Goal: Information Seeking & Learning: Understand process/instructions

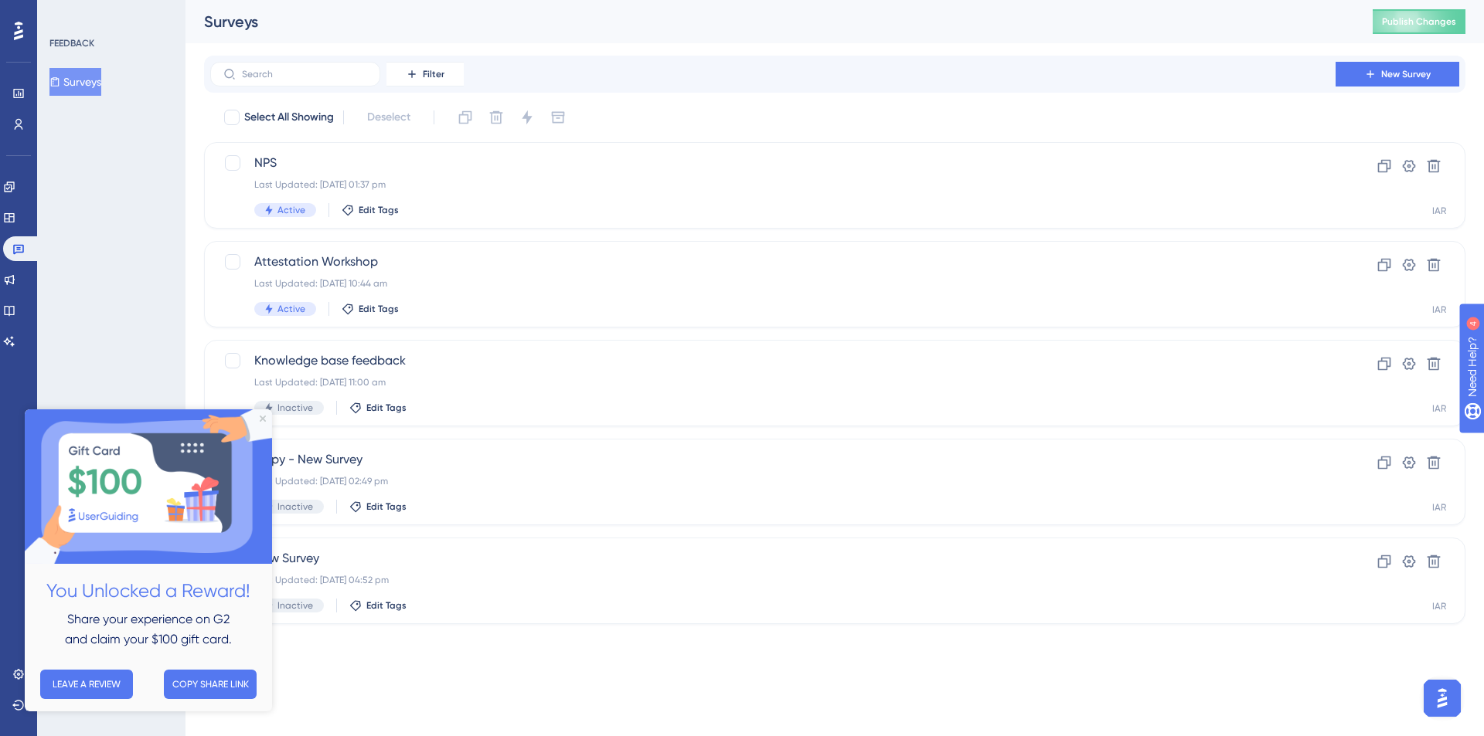
click at [259, 417] on img at bounding box center [148, 487] width 247 height 155
click at [263, 418] on icon "Close Preview" at bounding box center [263, 419] width 6 height 6
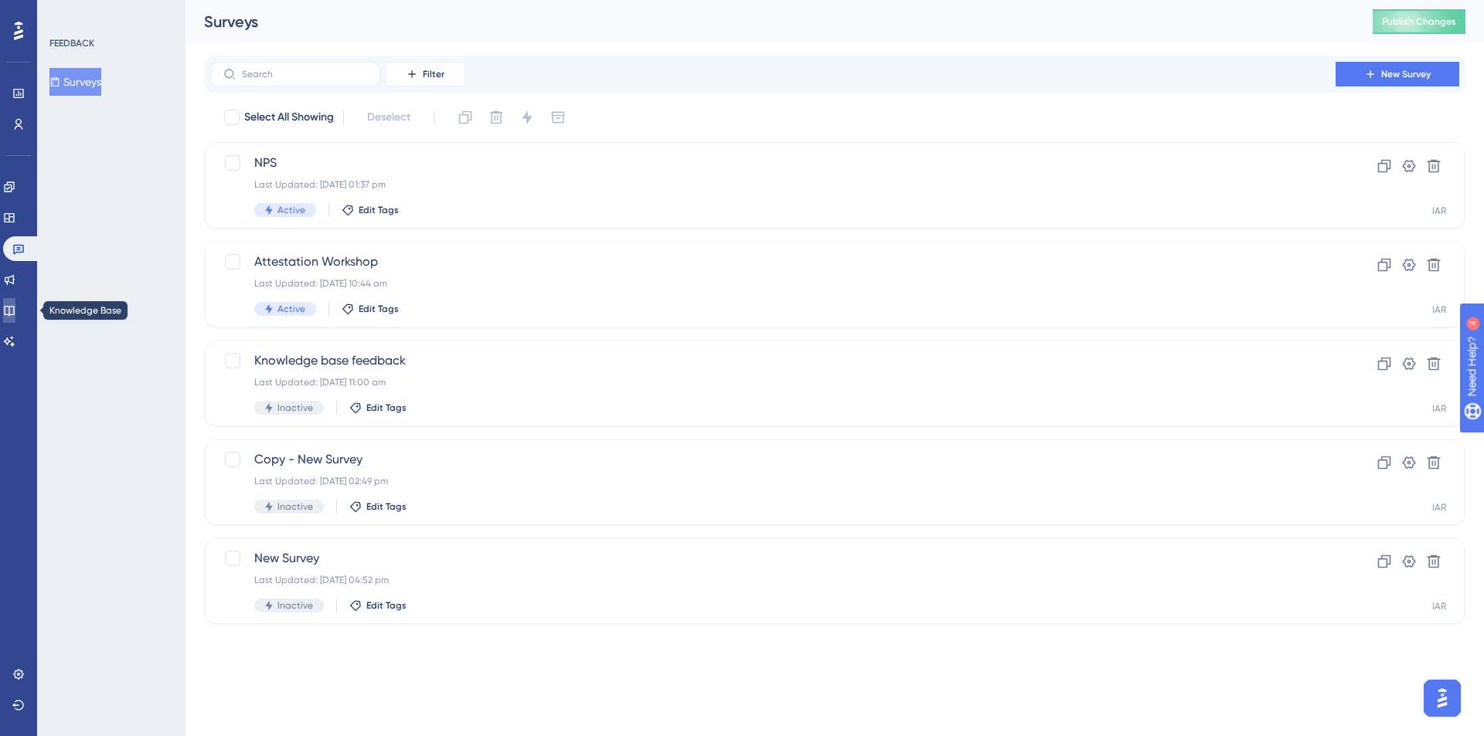
click at [15, 321] on link at bounding box center [9, 310] width 12 height 25
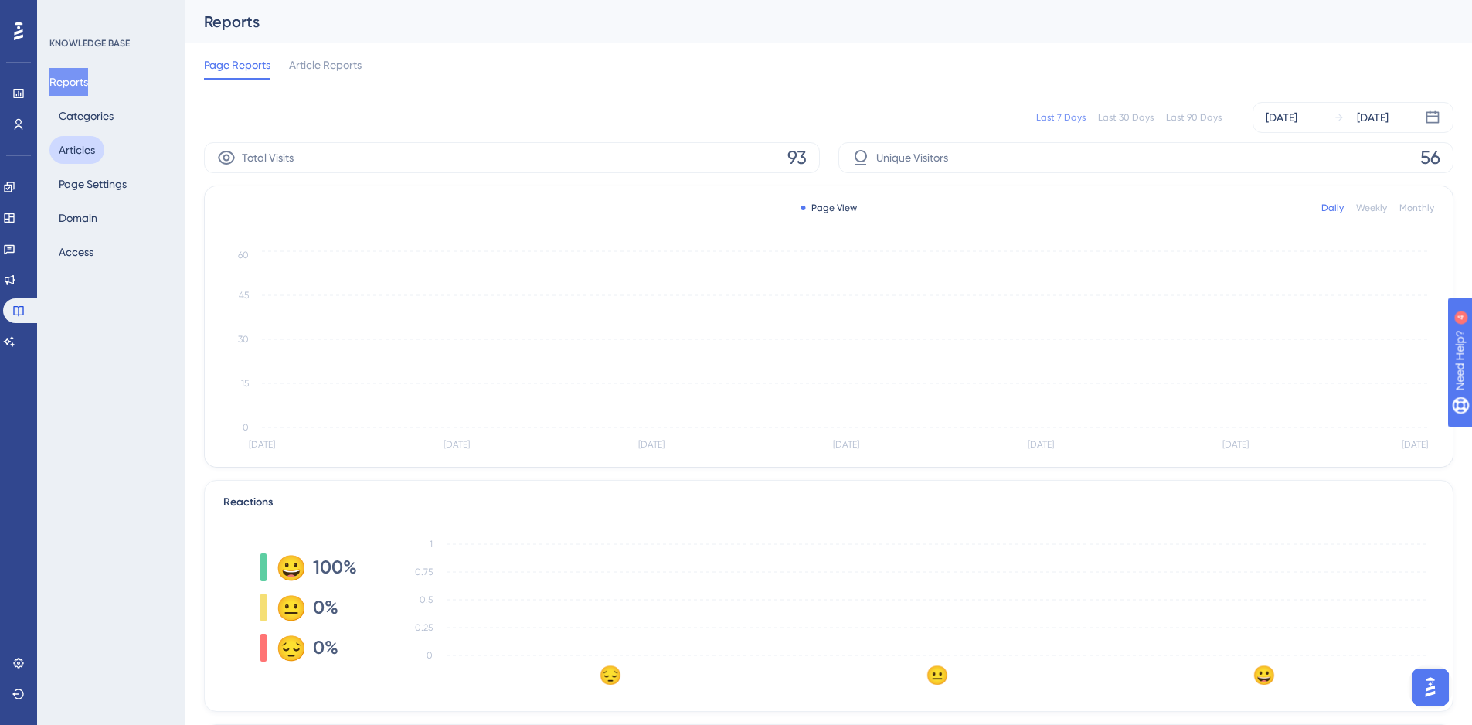
click at [82, 148] on button "Articles" at bounding box center [76, 150] width 55 height 28
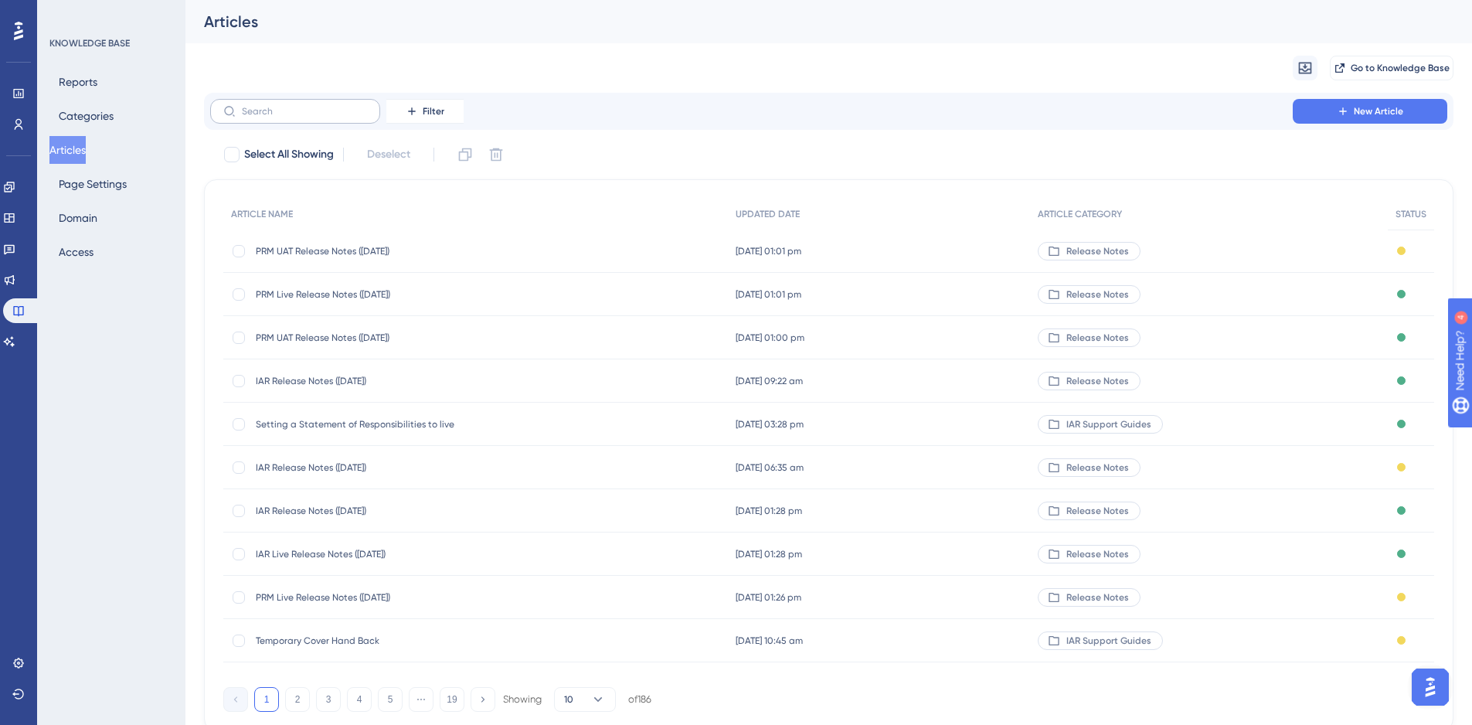
click at [276, 118] on label at bounding box center [295, 111] width 170 height 25
click at [276, 117] on input "text" at bounding box center [304, 111] width 125 height 11
click at [398, 427] on span "Setting a Statement of Responsibilities to live" at bounding box center [379, 424] width 247 height 12
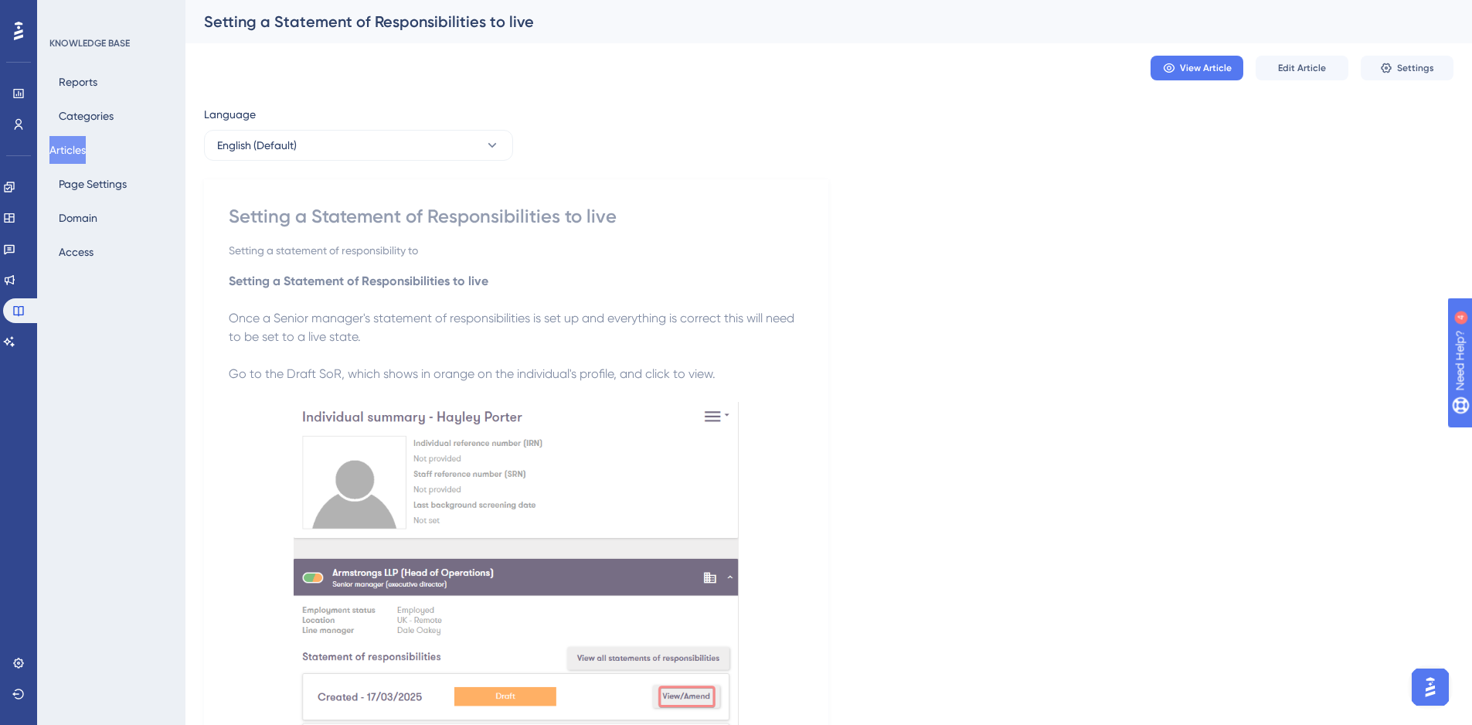
click at [80, 157] on button "Articles" at bounding box center [67, 150] width 36 height 28
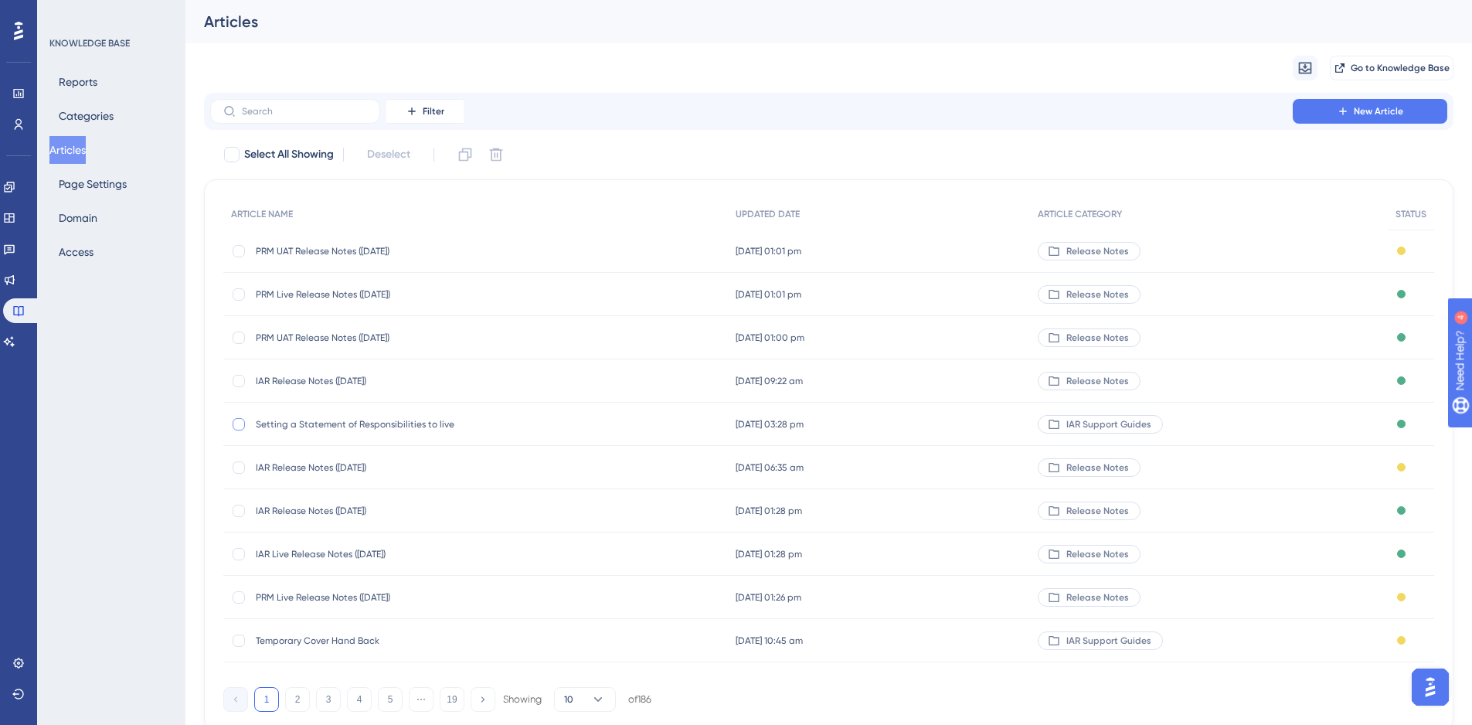
click at [243, 420] on div at bounding box center [239, 424] width 12 height 12
click at [469, 154] on icon at bounding box center [465, 154] width 13 height 13
checkbox input "false"
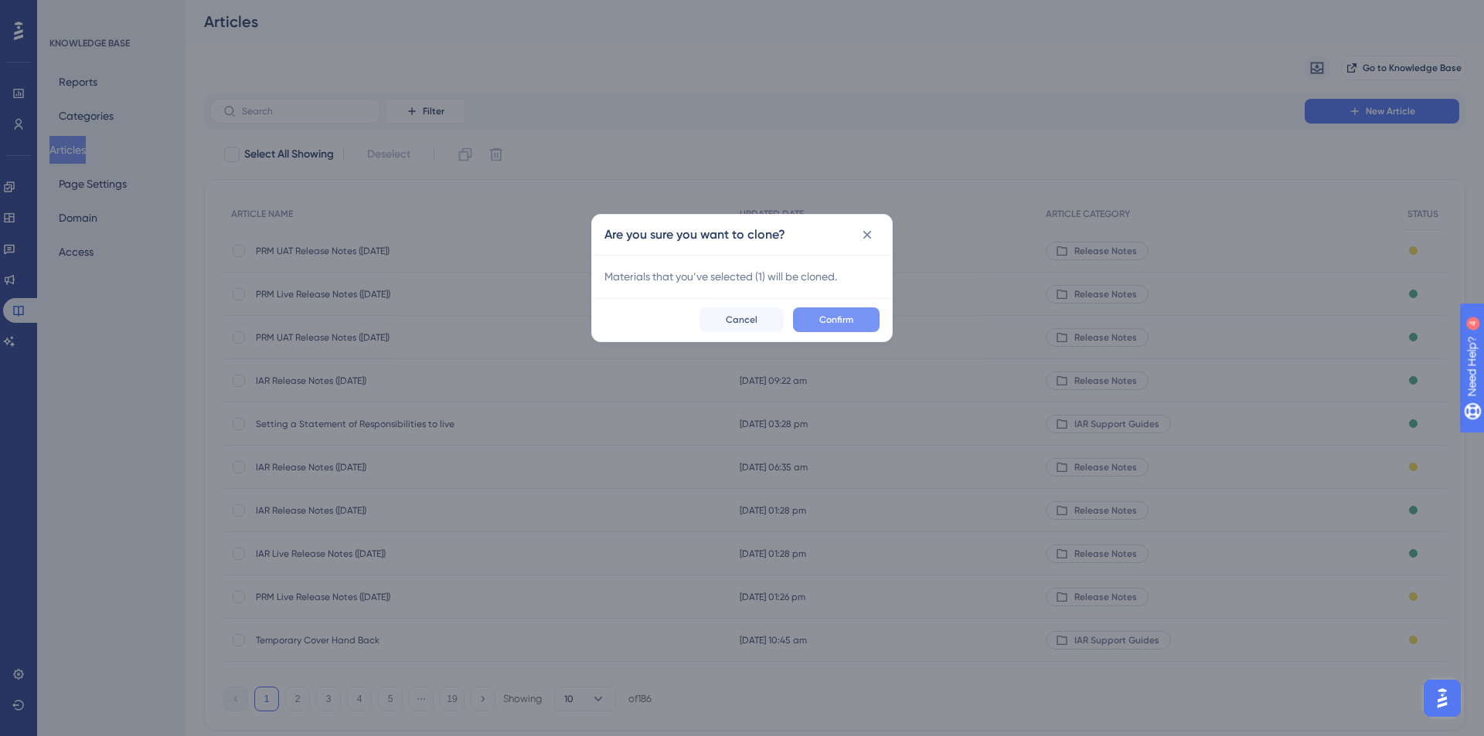
click at [835, 324] on span "Confirm" at bounding box center [836, 320] width 34 height 12
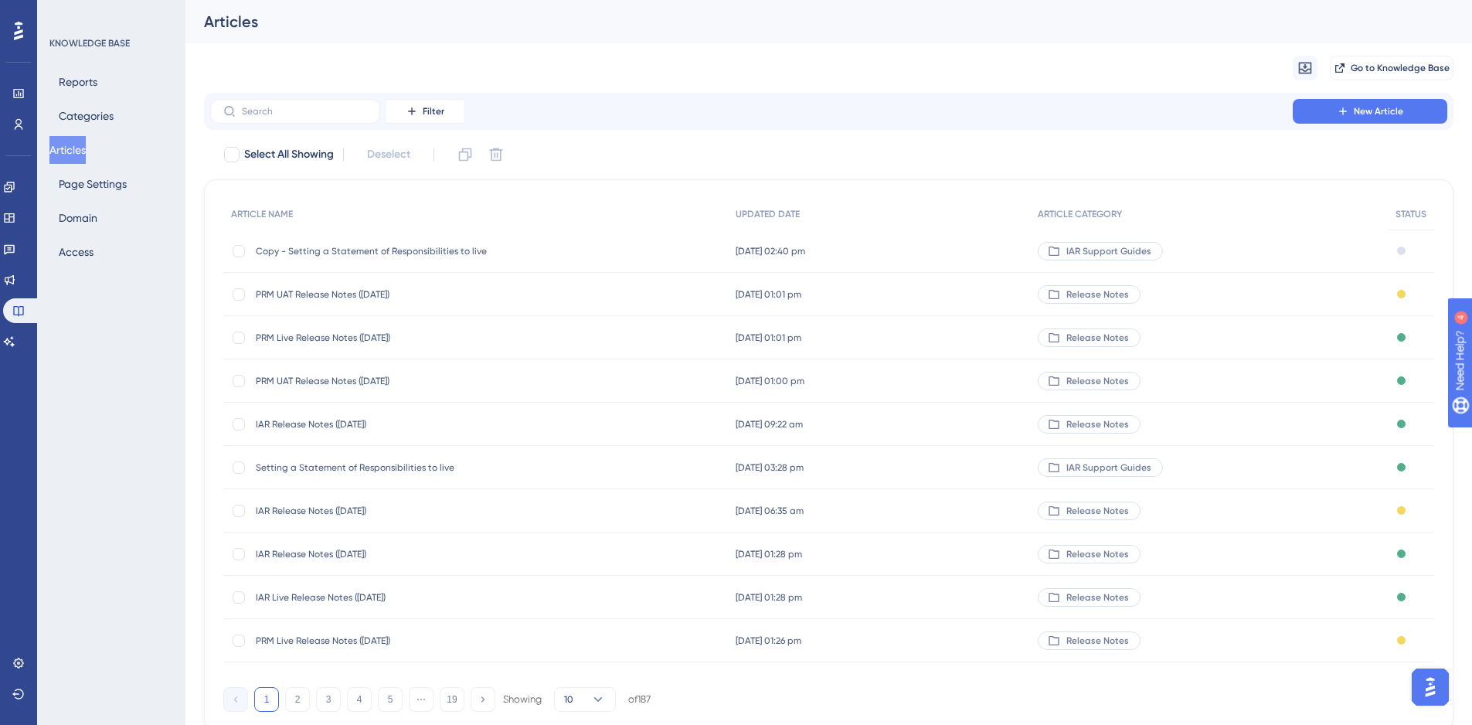
click at [390, 239] on div "Copy - Setting a Statement of Responsibilities to live Copy - Setting a Stateme…" at bounding box center [379, 251] width 247 height 43
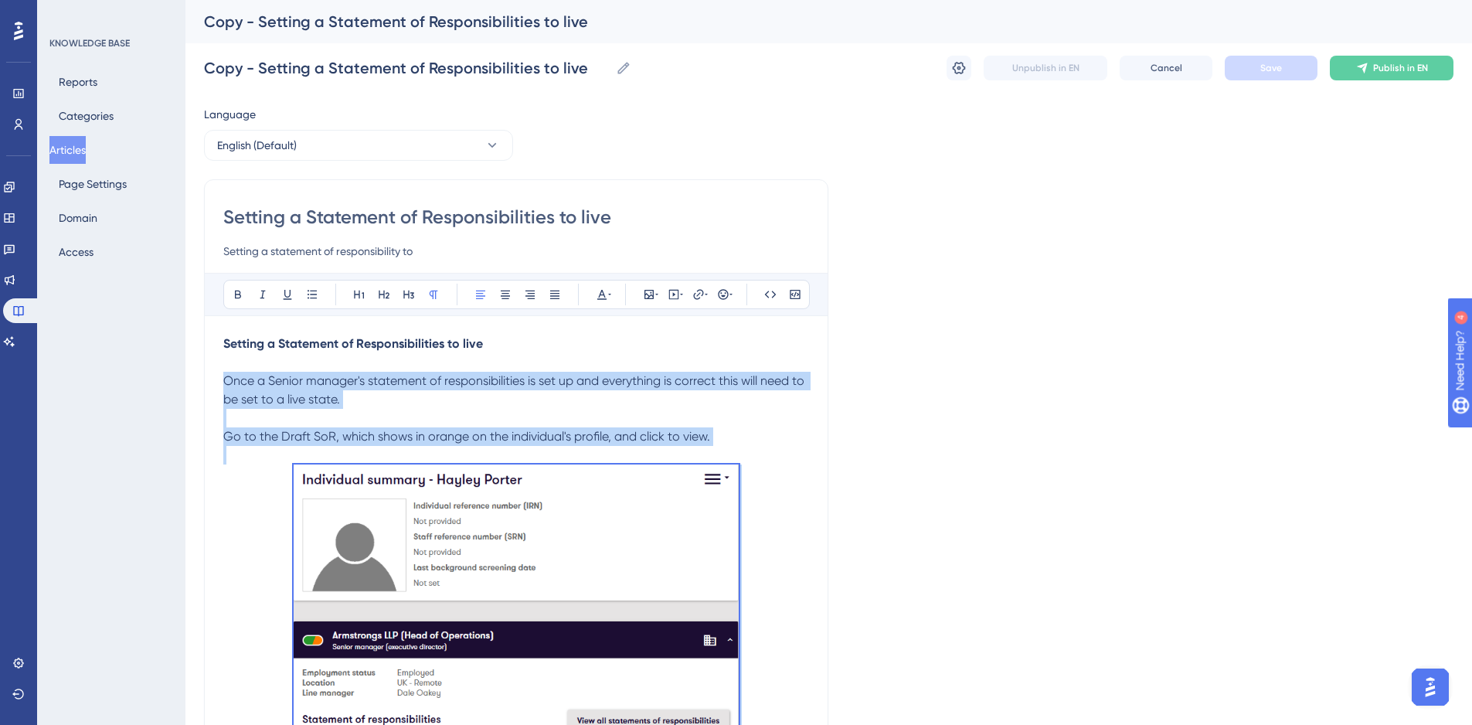
drag, startPoint x: 556, startPoint y: 555, endPoint x: 223, endPoint y: 374, distance: 379.0
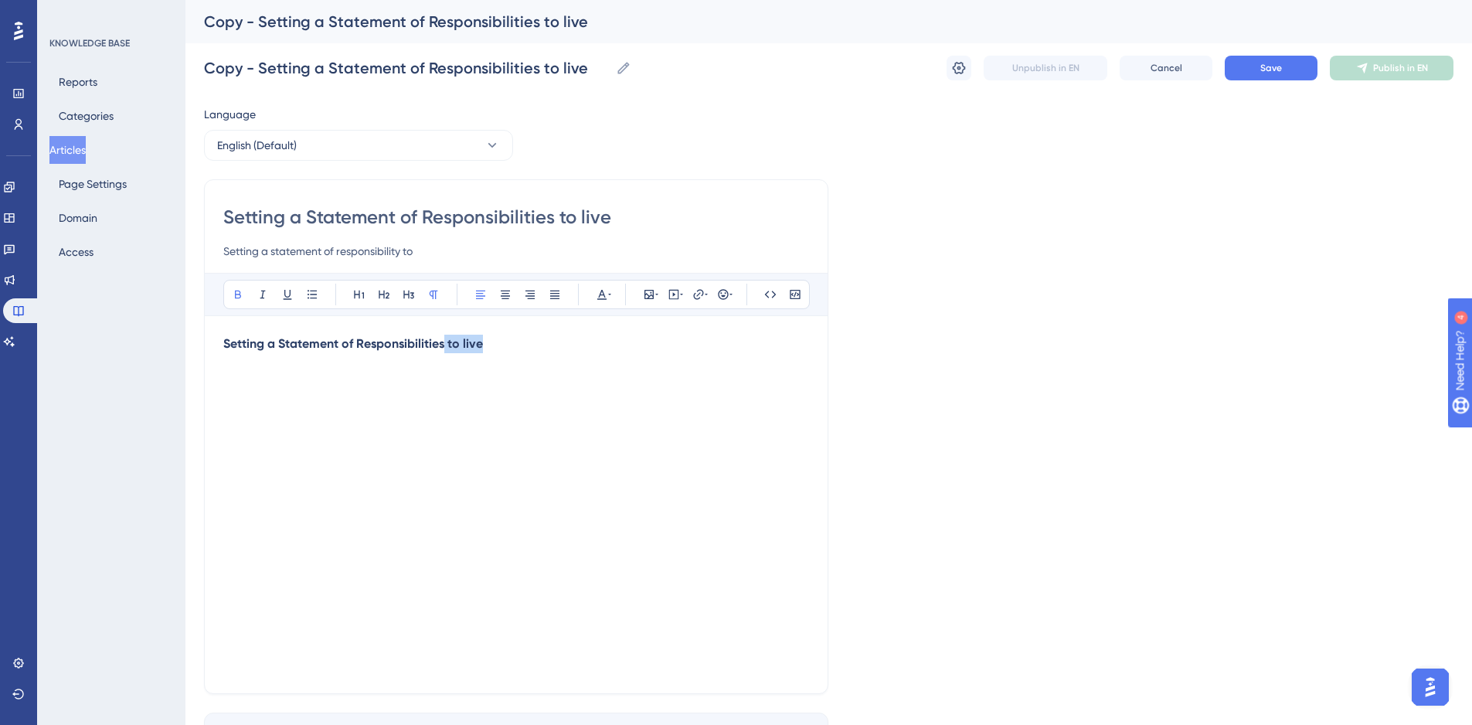
drag, startPoint x: 484, startPoint y: 344, endPoint x: 444, endPoint y: 349, distance: 40.5
click at [444, 349] on p "Setting a Statement of Responsibilities to live" at bounding box center [516, 344] width 586 height 19
drag, startPoint x: 264, startPoint y: 342, endPoint x: 220, endPoint y: 346, distance: 44.3
click at [220, 346] on div "Setting a Statement of Responsibilities to live Setting a statement of responsi…" at bounding box center [516, 436] width 624 height 515
click at [389, 337] on strong "Making an amendment to a Statement of Responsibilities" at bounding box center [387, 343] width 328 height 15
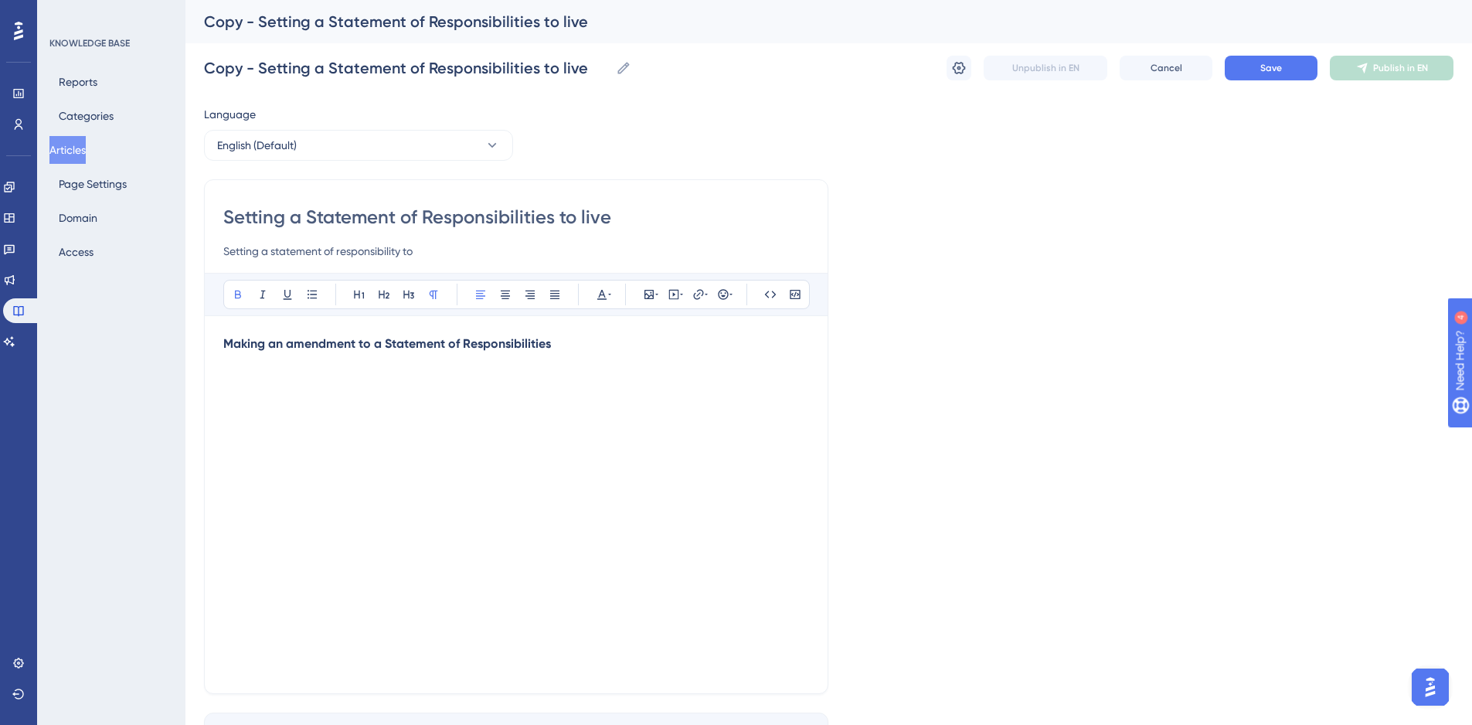
click at [386, 340] on strong "Making an amendment to a Statement of Responsibilities" at bounding box center [387, 343] width 328 height 15
click at [573, 343] on strong "Making an amendment to a live Statement of Responsibilities" at bounding box center [398, 343] width 351 height 15
drag, startPoint x: 596, startPoint y: 343, endPoint x: 200, endPoint y: 343, distance: 395.6
click at [200, 343] on div "Performance Users Engagement Widgets Feedback Product Updates Knowledge Base AI…" at bounding box center [828, 405] width 1287 height 811
copy strong "Making an amendment to a live Statement of Responsibilities"
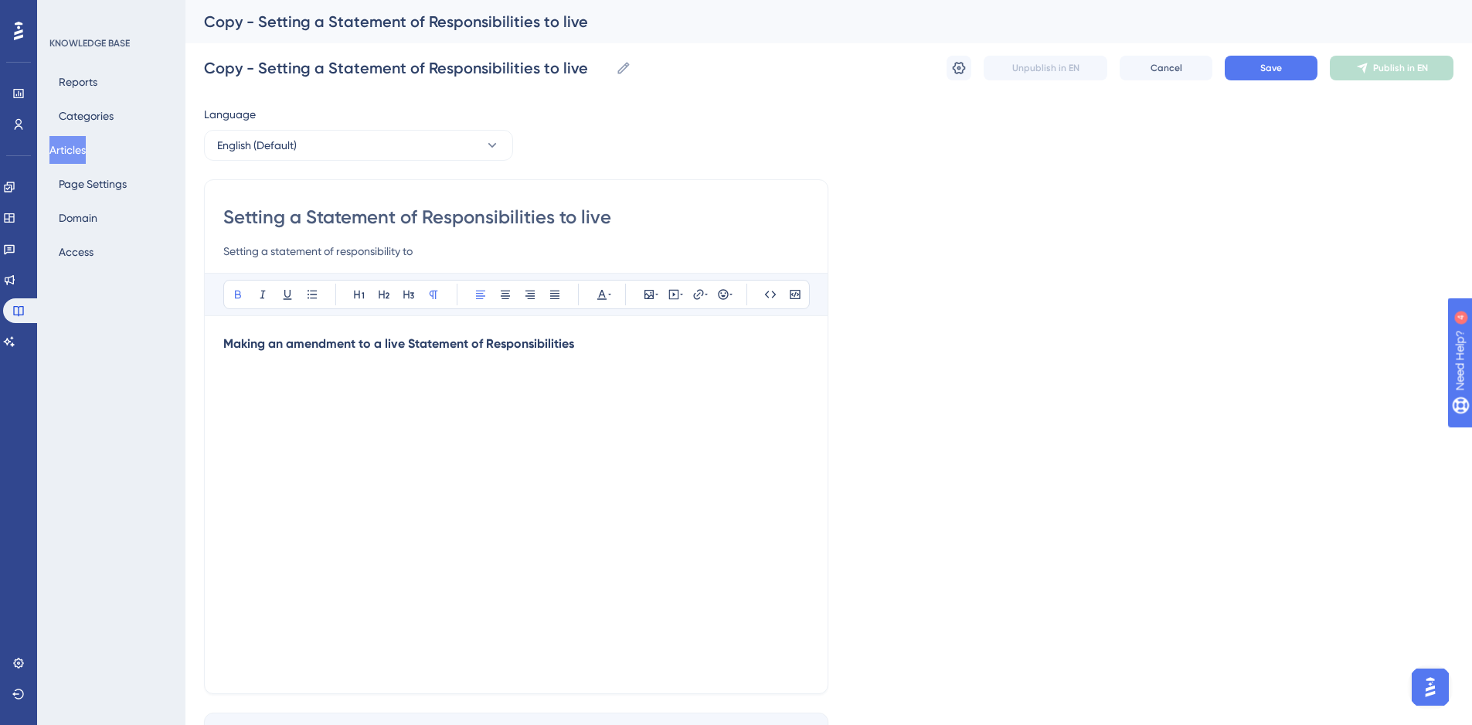
click at [522, 223] on input "Setting a Statement of Responsibilities to live" at bounding box center [516, 217] width 586 height 25
drag, startPoint x: 617, startPoint y: 222, endPoint x: 206, endPoint y: 223, distance: 411.1
click at [206, 223] on div "Setting a Statement of Responsibilities to live Setting a statement of responsi…" at bounding box center [516, 436] width 624 height 515
paste input "Making an amendment to a live Statement of Responsibilities"
type input "Making an amendment to a live Statement of Responsibilities"
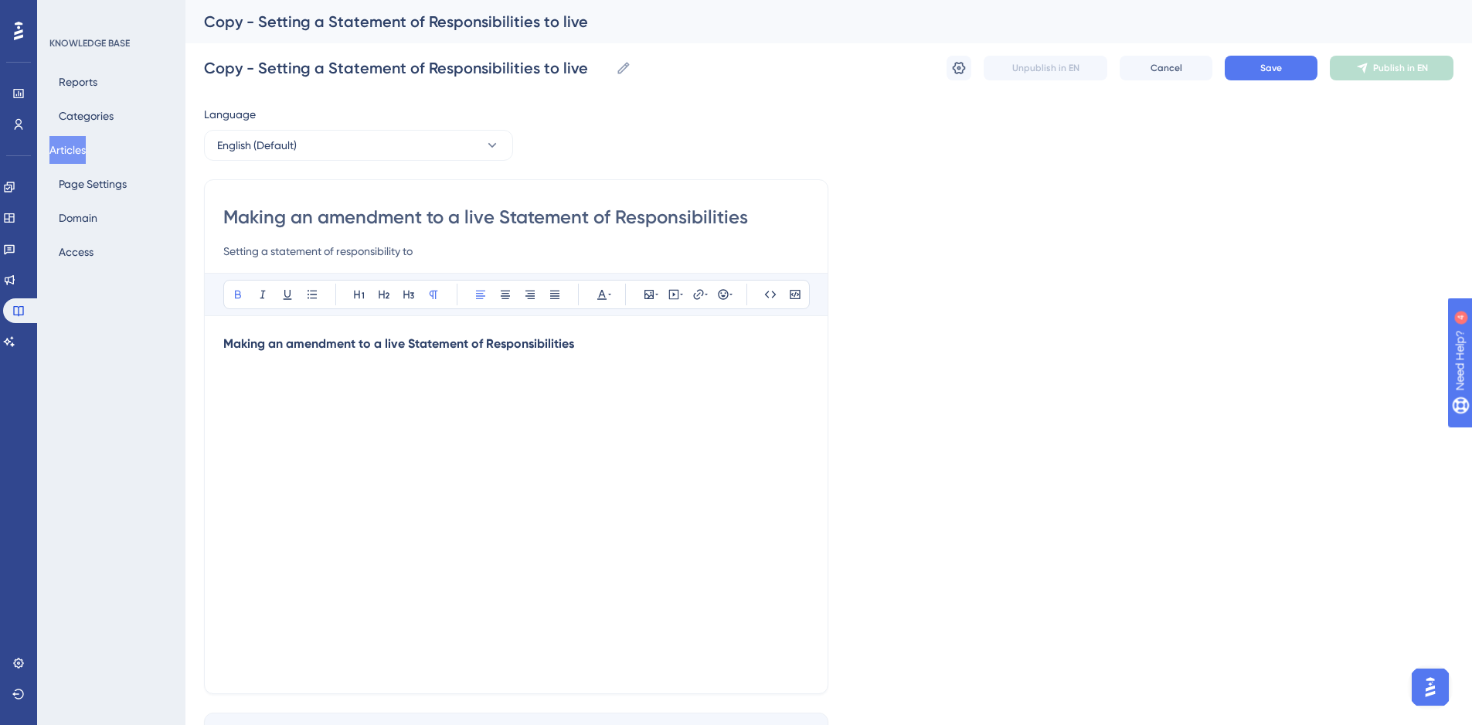
drag, startPoint x: 427, startPoint y: 253, endPoint x: 213, endPoint y: 257, distance: 213.3
click at [213, 257] on div "Making an amendment to a live Statement of Responsibilities Setting a statement…" at bounding box center [516, 436] width 624 height 515
click at [257, 66] on input "Copy - Setting a Statement of Responsibilities to live" at bounding box center [407, 68] width 406 height 22
drag, startPoint x: 587, startPoint y: 71, endPoint x: 155, endPoint y: 74, distance: 431.2
click at [185, 74] on div "Performance Users Engagement Widgets Feedback Product Updates Knowledge Base AI…" at bounding box center [828, 405] width 1287 height 811
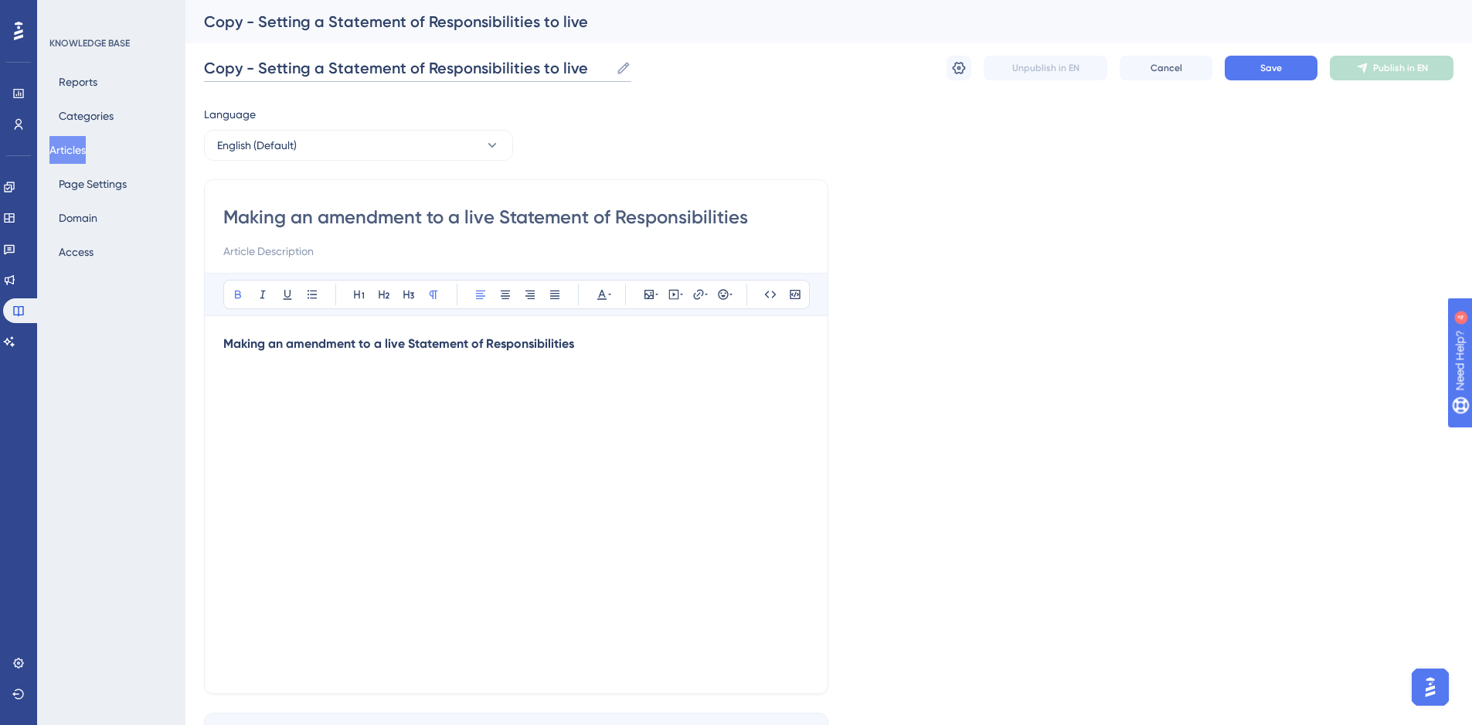
paste input "Making an amendment to a live Statement of Responsibilities"
type input "Making an amendment to a live Statement of Responsibilities"
click at [1287, 71] on button "Save" at bounding box center [1271, 68] width 93 height 25
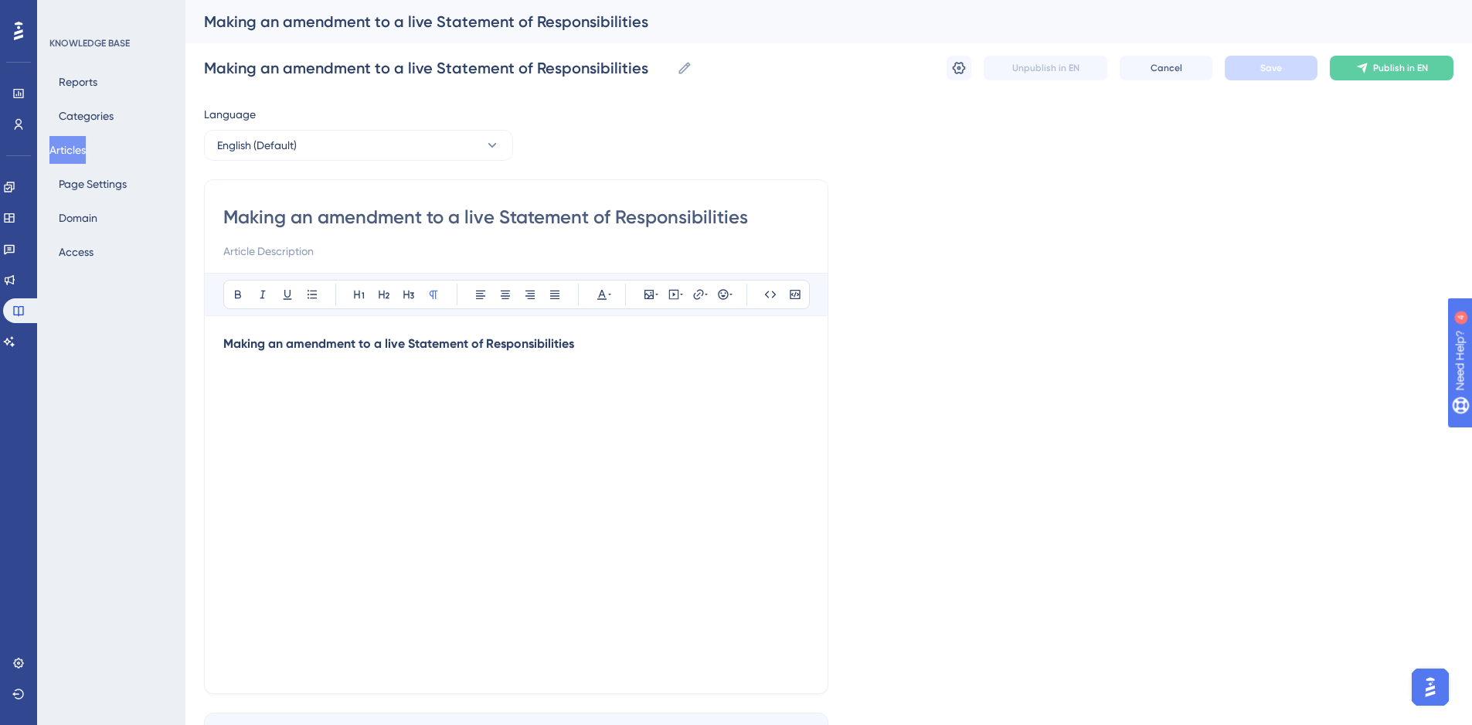
click at [236, 411] on div "Making an amendment to a live Statement of Responsibilities" at bounding box center [516, 505] width 586 height 340
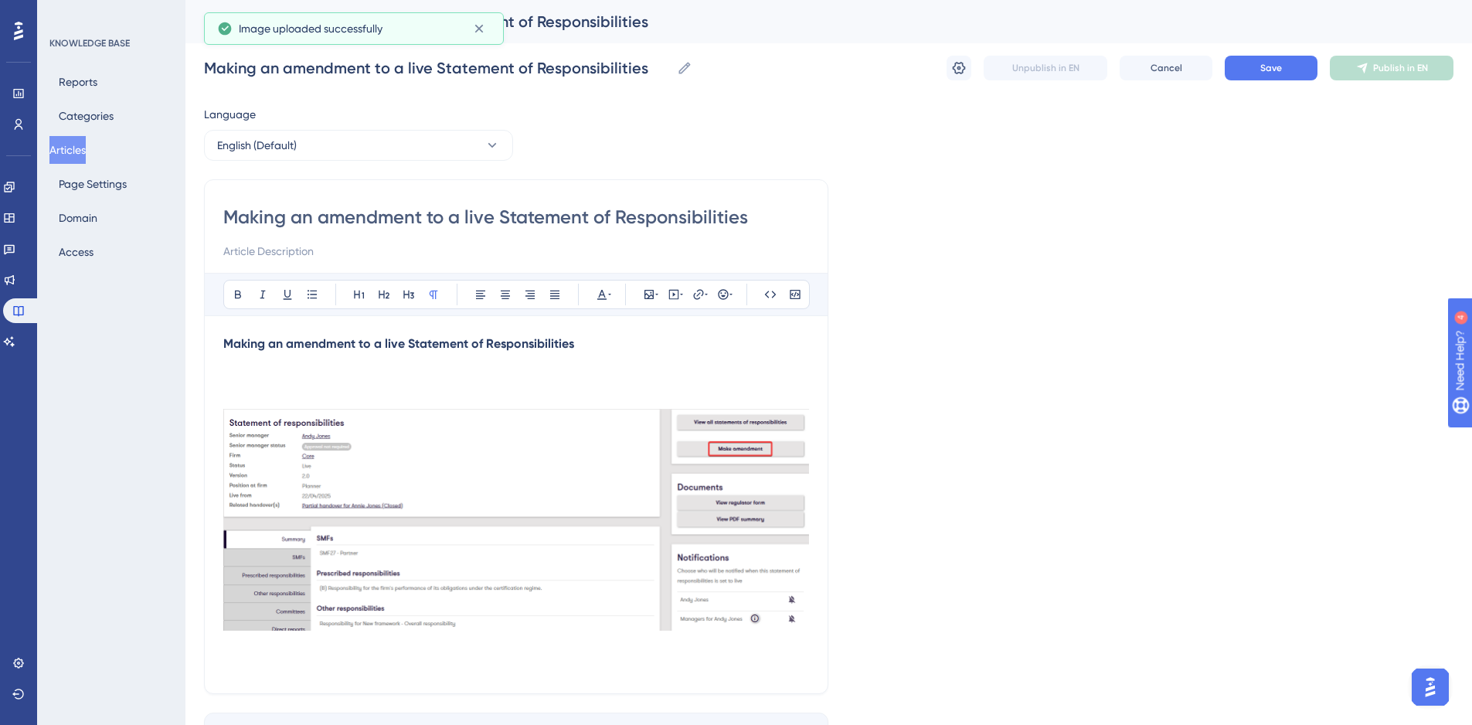
click at [290, 375] on p at bounding box center [516, 381] width 586 height 19
click at [498, 381] on span "Go to the individual's profile and click to view the SoR" at bounding box center [372, 380] width 299 height 15
click at [556, 376] on p "Go to the individual's profile and click to view the live SoR" at bounding box center [516, 381] width 586 height 19
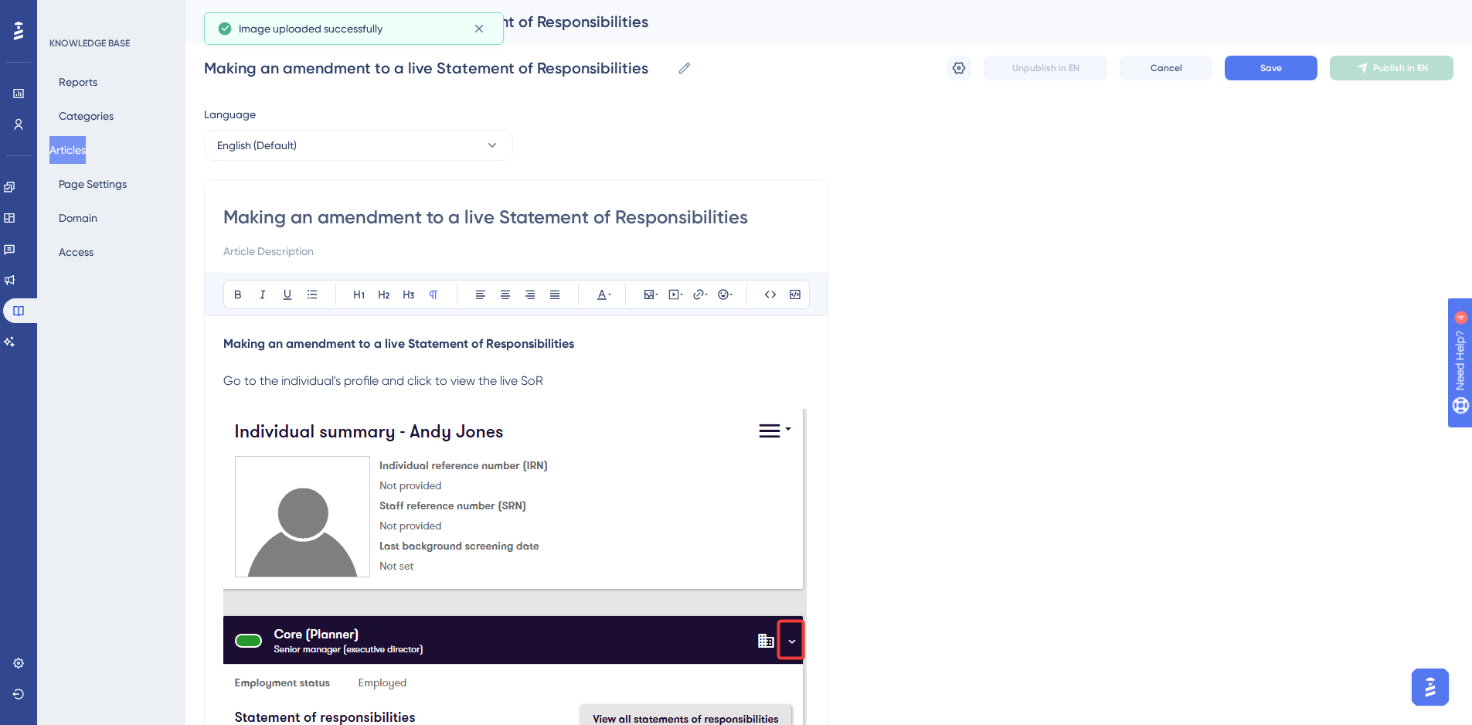
click at [568, 483] on img at bounding box center [514, 608] width 583 height 398
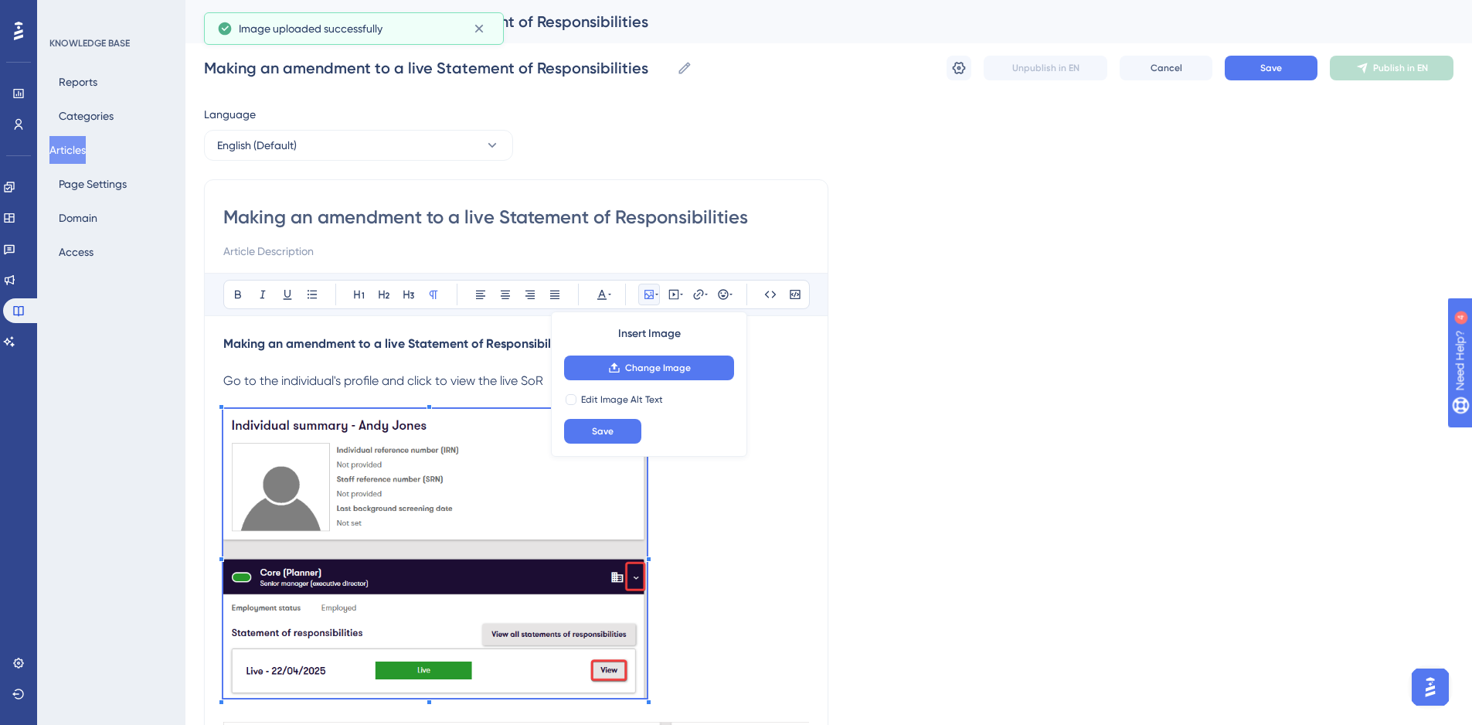
click at [647, 626] on p at bounding box center [516, 556] width 586 height 294
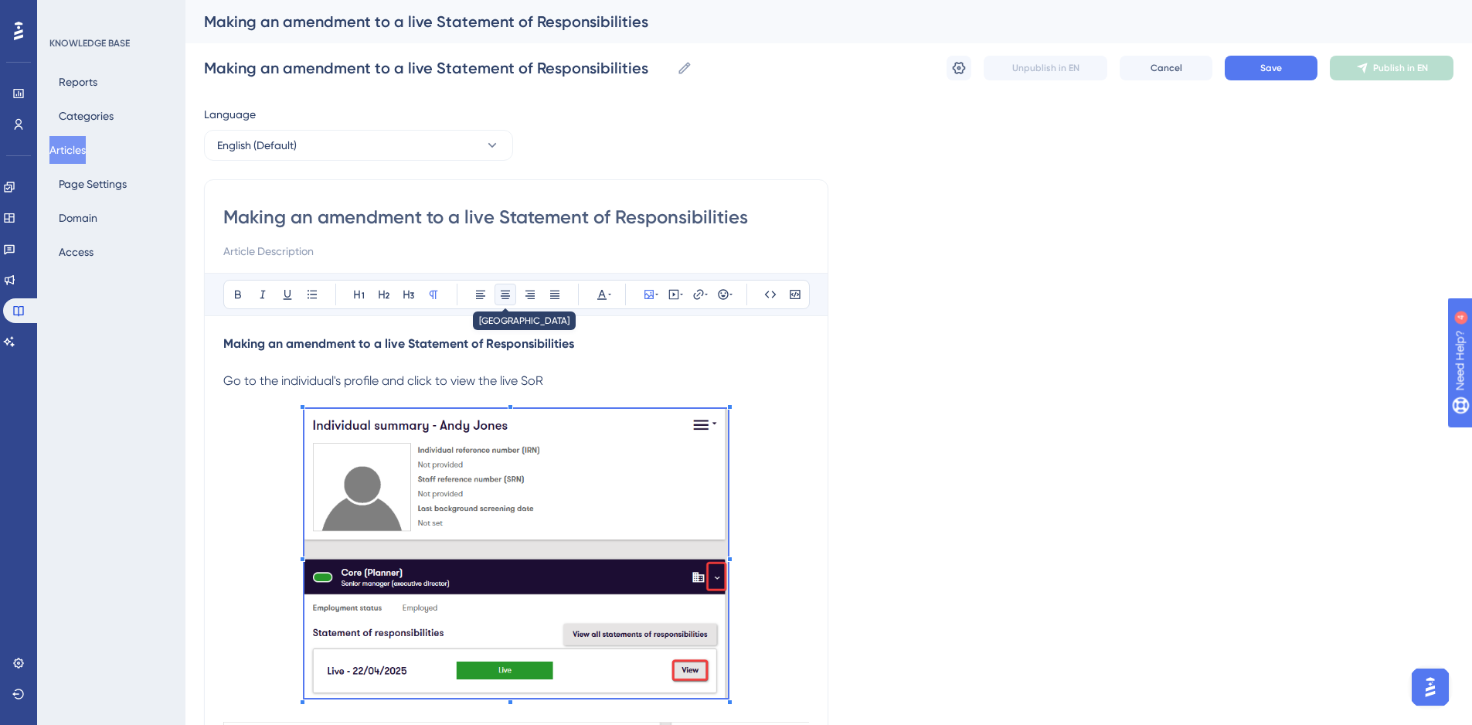
click at [505, 292] on icon at bounding box center [505, 294] width 12 height 12
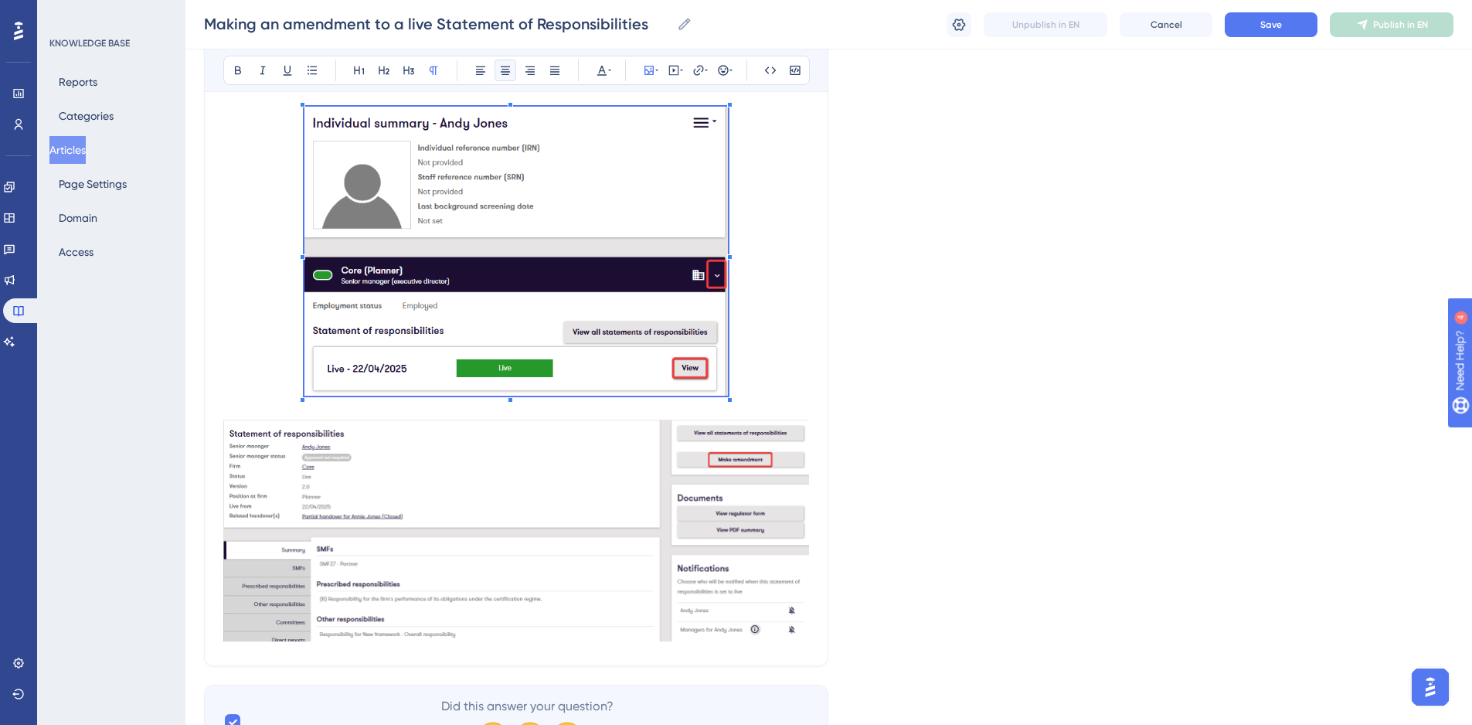
scroll to position [309, 0]
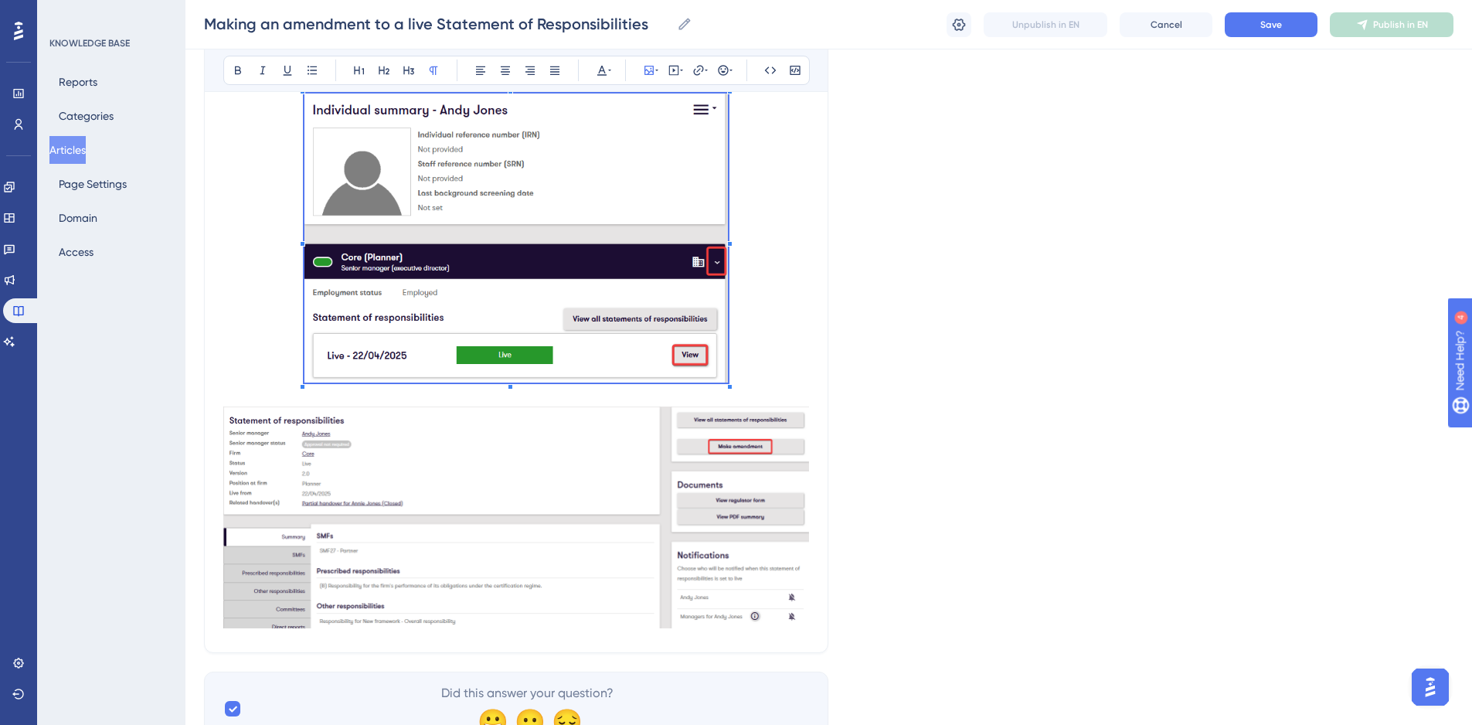
click at [740, 379] on p at bounding box center [516, 241] width 586 height 294
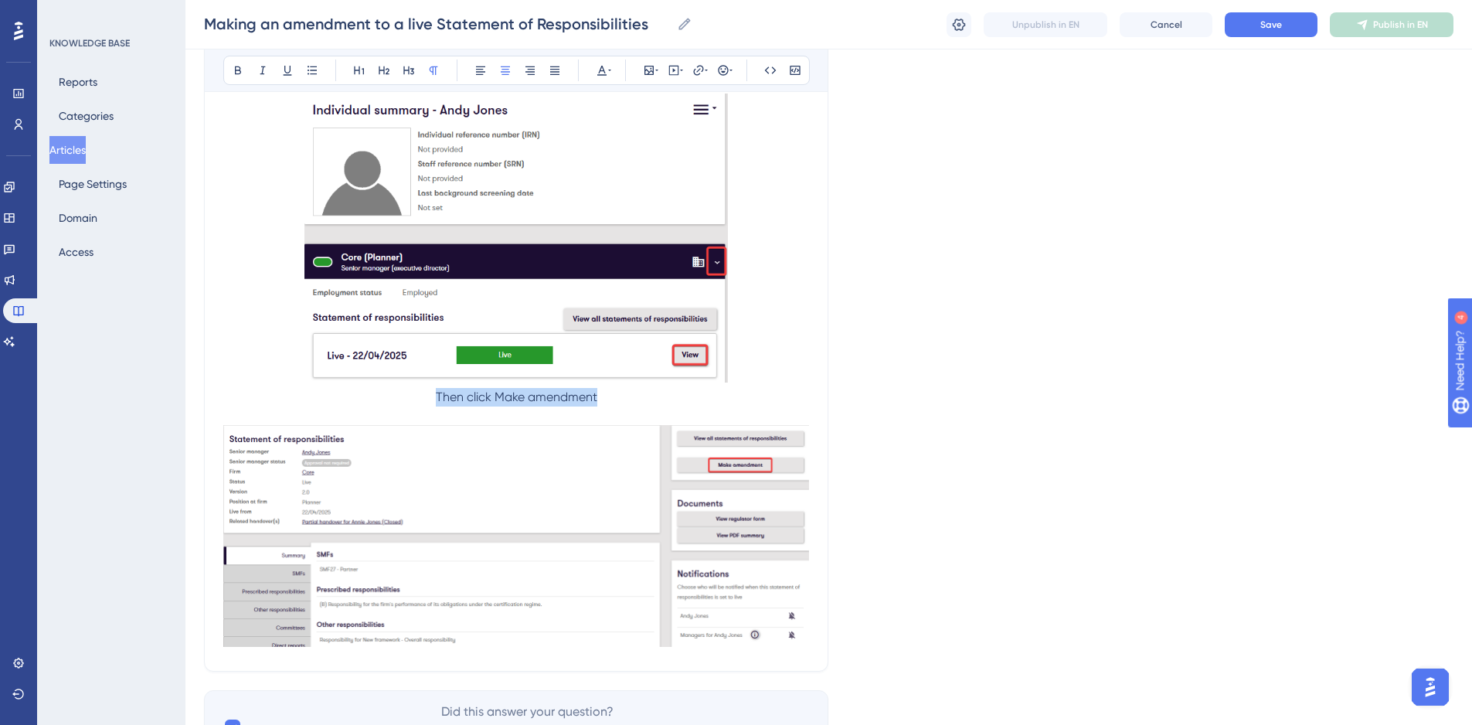
drag, startPoint x: 611, startPoint y: 402, endPoint x: 413, endPoint y: 396, distance: 198.7
click at [413, 396] on p "Then click Make amendment" at bounding box center [516, 397] width 586 height 19
drag, startPoint x: 488, startPoint y: 66, endPoint x: 481, endPoint y: 73, distance: 9.8
click at [488, 67] on button at bounding box center [481, 71] width 22 height 22
click at [283, 393] on span "Then click Make amendment" at bounding box center [304, 396] width 162 height 15
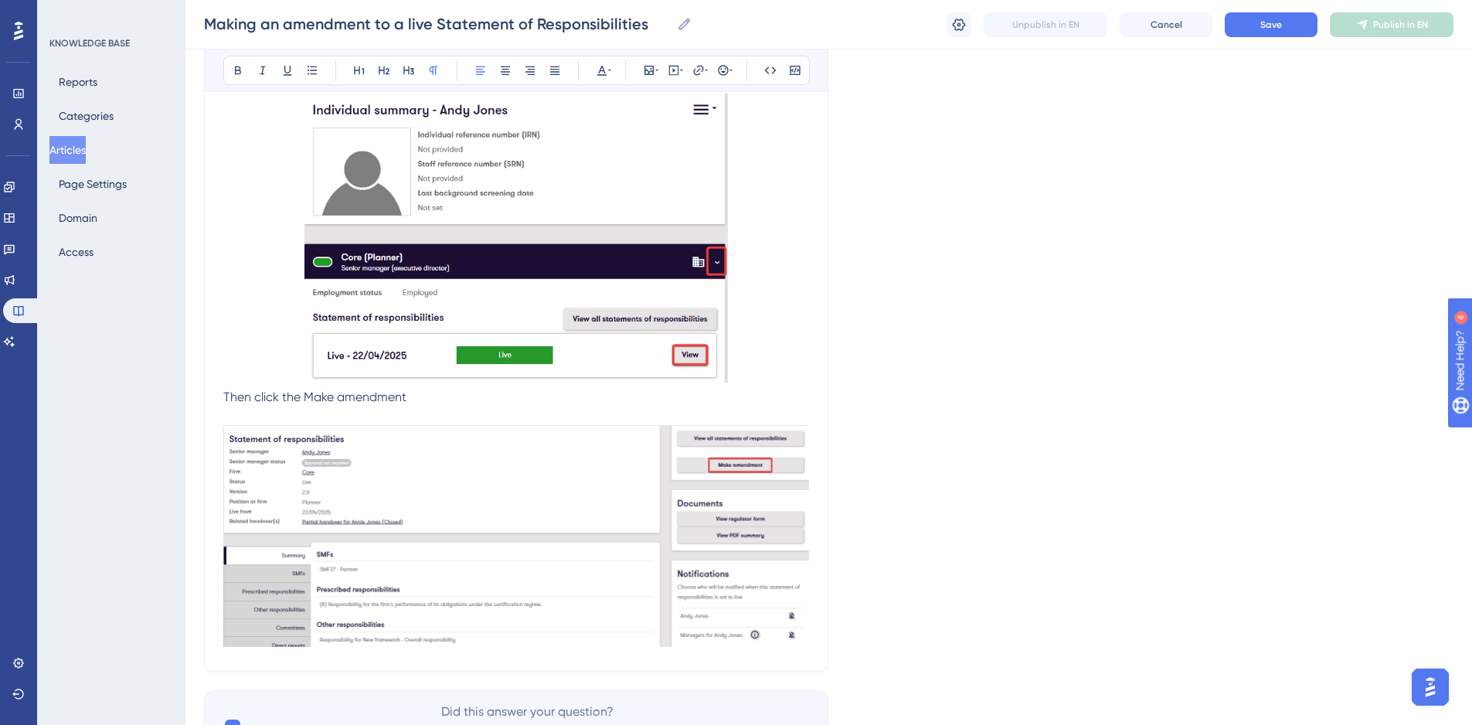
click at [445, 390] on p "Then click the Make amendment" at bounding box center [516, 397] width 586 height 19
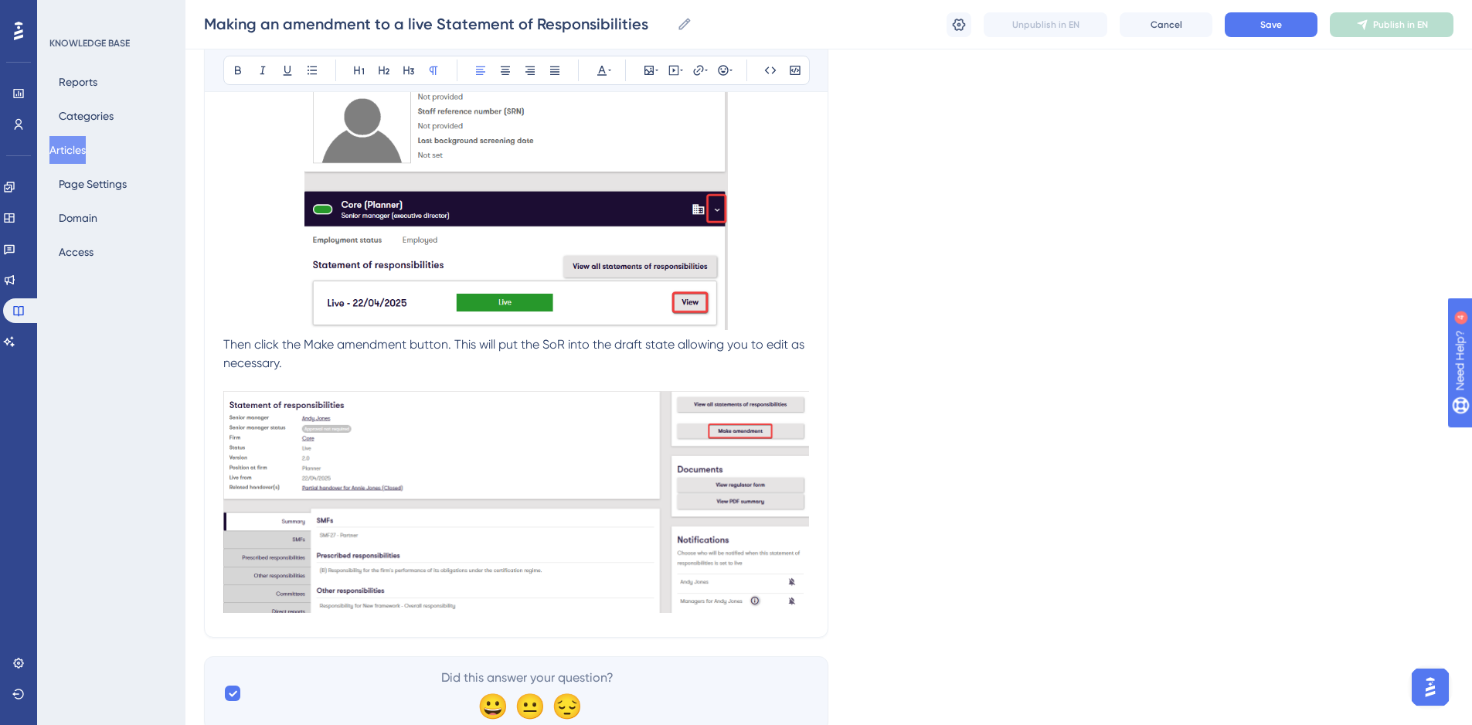
scroll to position [417, 0]
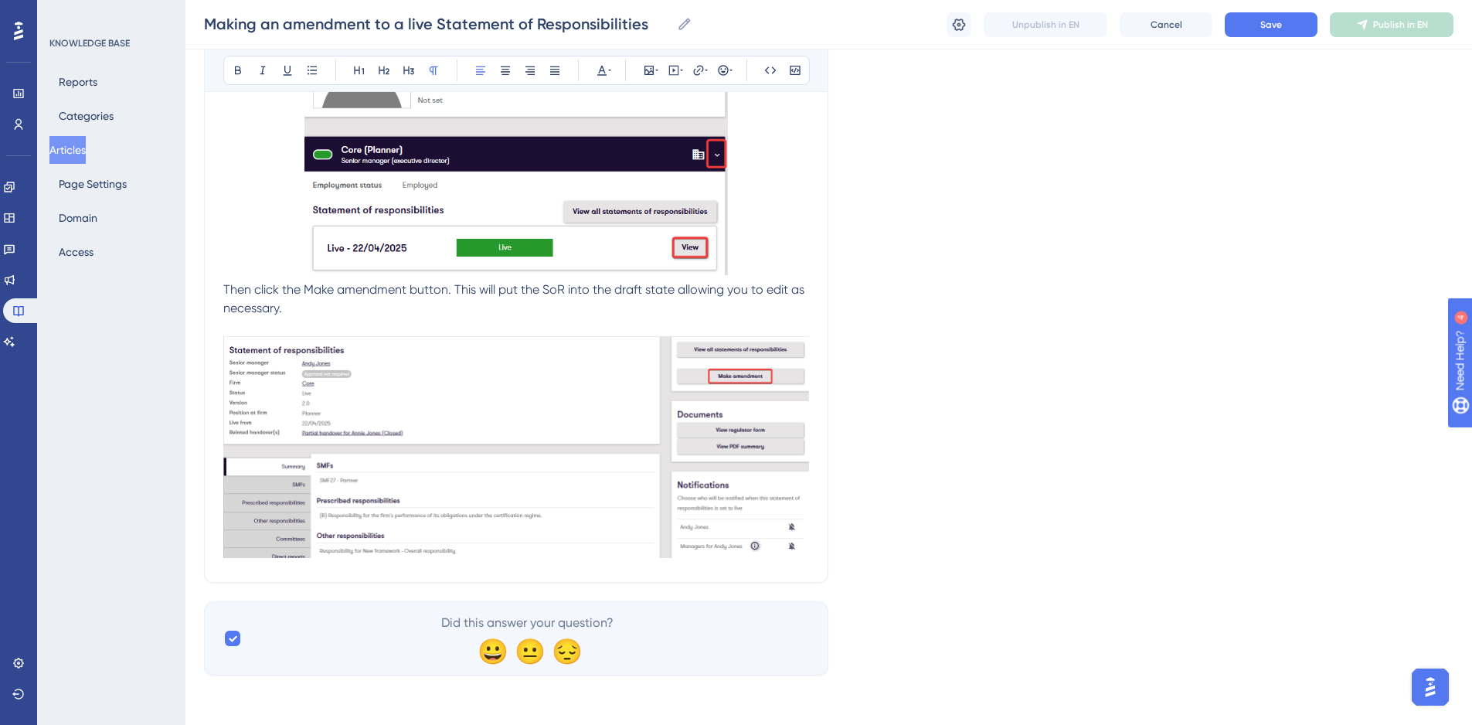
click at [819, 546] on div "Making an amendment to a live Statement of Responsibilities Bold Italic Underli…" at bounding box center [516, 170] width 624 height 826
click at [811, 546] on div "Making an amendment to a live Statement of Responsibilities Bold Italic Underli…" at bounding box center [516, 170] width 624 height 826
click at [806, 566] on div "Making an amendment to a live Statement of Responsibilities Bold Italic Underli…" at bounding box center [516, 170] width 624 height 826
click at [600, 583] on div "Making an amendment to a live Statement of Responsibilities Bold Italic Underli…" at bounding box center [516, 170] width 624 height 826
click at [377, 329] on p at bounding box center [516, 327] width 586 height 19
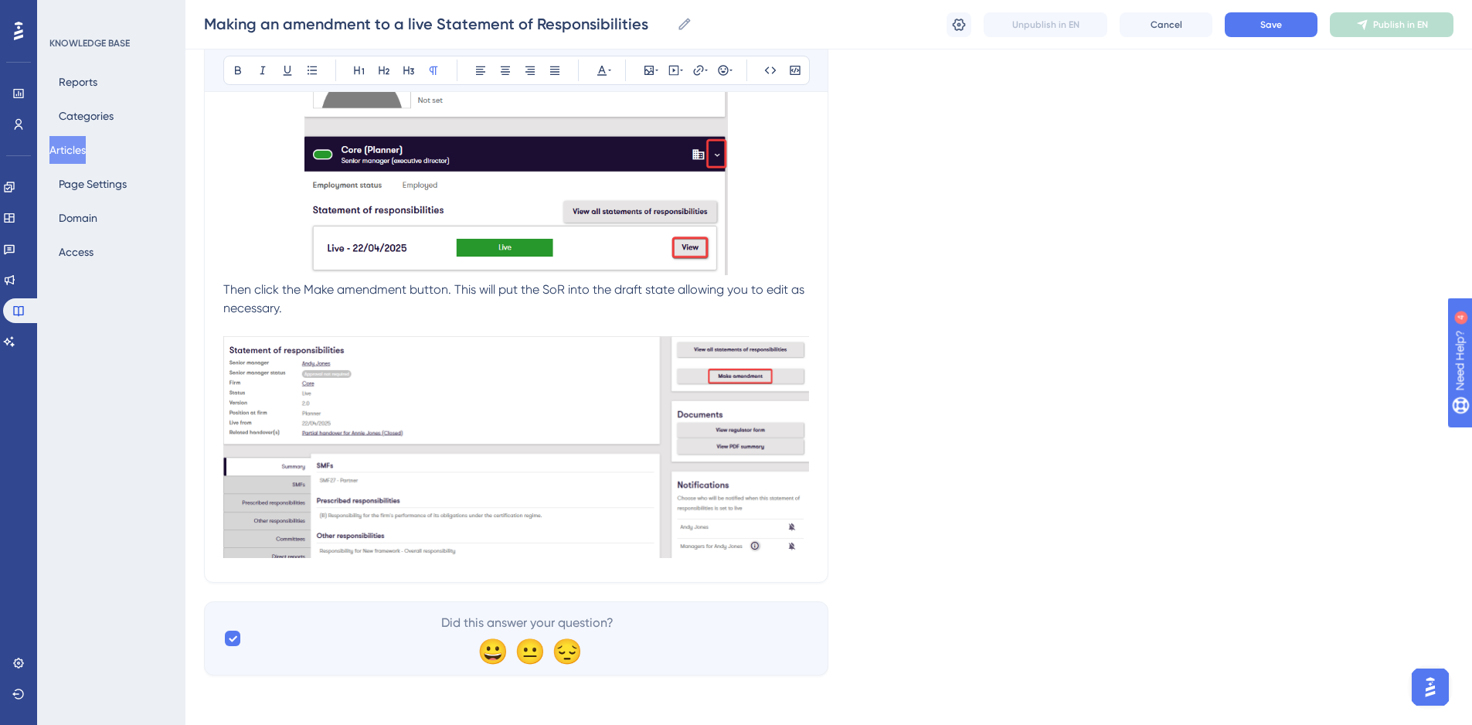
click at [281, 566] on div "Making an amendment to a live Statement of Responsibilities Bold Italic Underli…" at bounding box center [516, 170] width 624 height 826
click at [814, 529] on div "Making an amendment to a live Statement of Responsibilities Bold Italic Underli…" at bounding box center [516, 170] width 624 height 826
click at [811, 548] on div "Making an amendment to a live Statement of Responsibilities Bold Italic Underli…" at bounding box center [516, 170] width 624 height 826
click at [805, 546] on img at bounding box center [516, 447] width 586 height 222
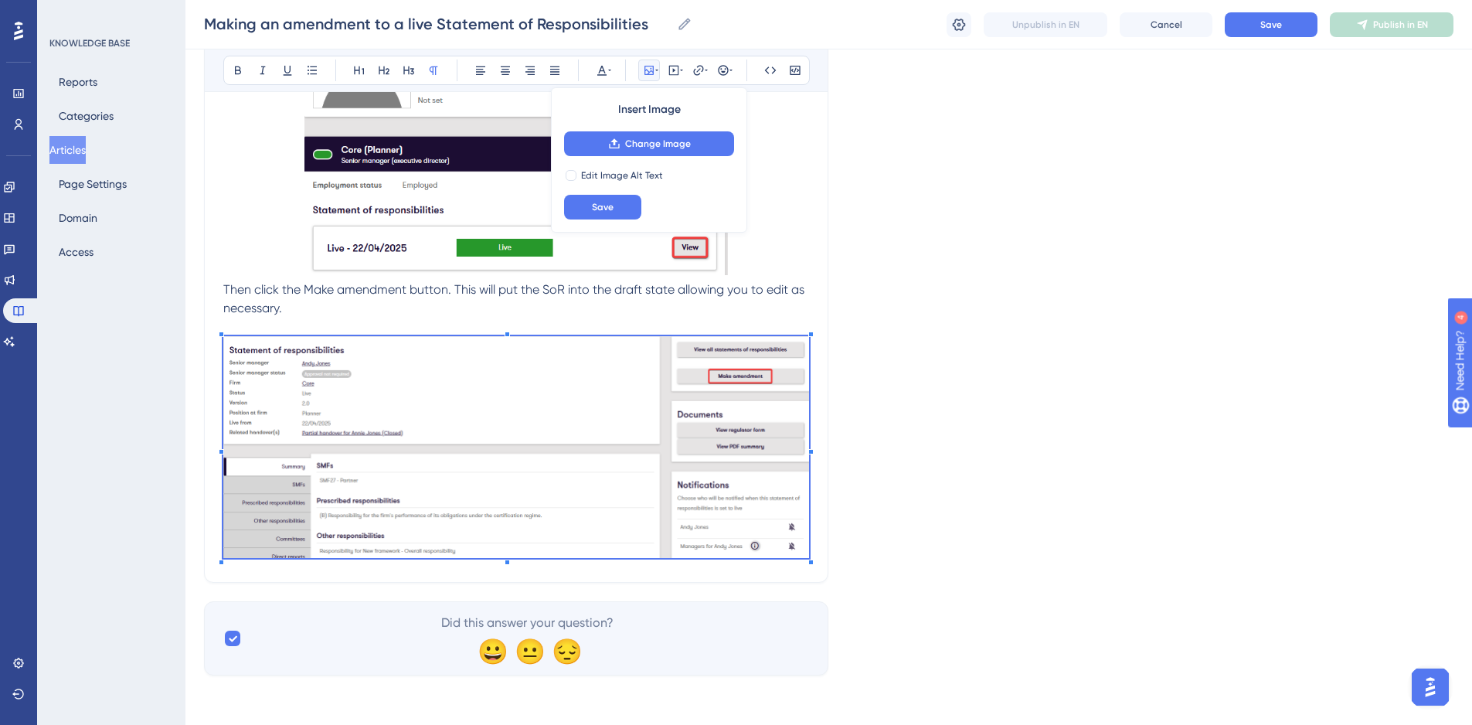
click at [820, 557] on div "Making an amendment to a live Statement of Responsibilities Bold Italic Underli…" at bounding box center [516, 170] width 624 height 826
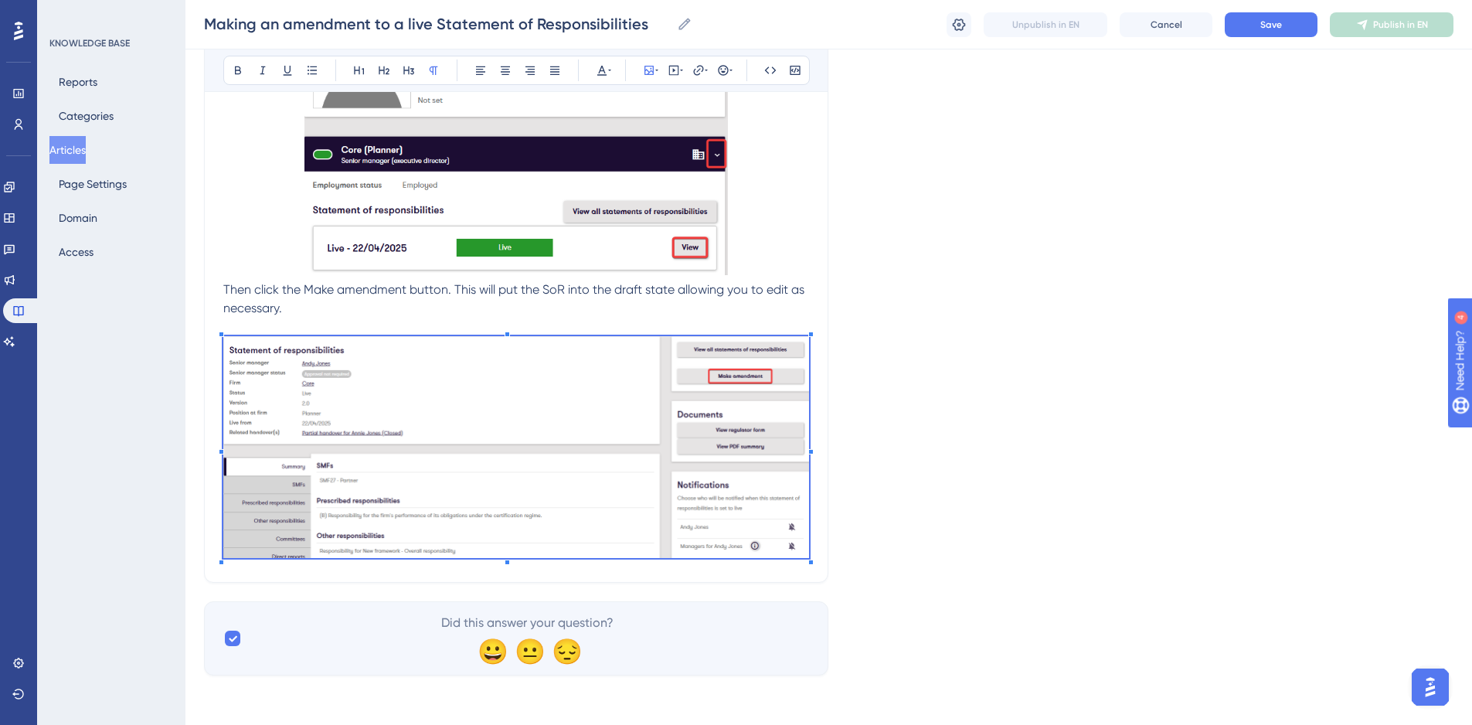
click at [318, 331] on p at bounding box center [516, 327] width 586 height 19
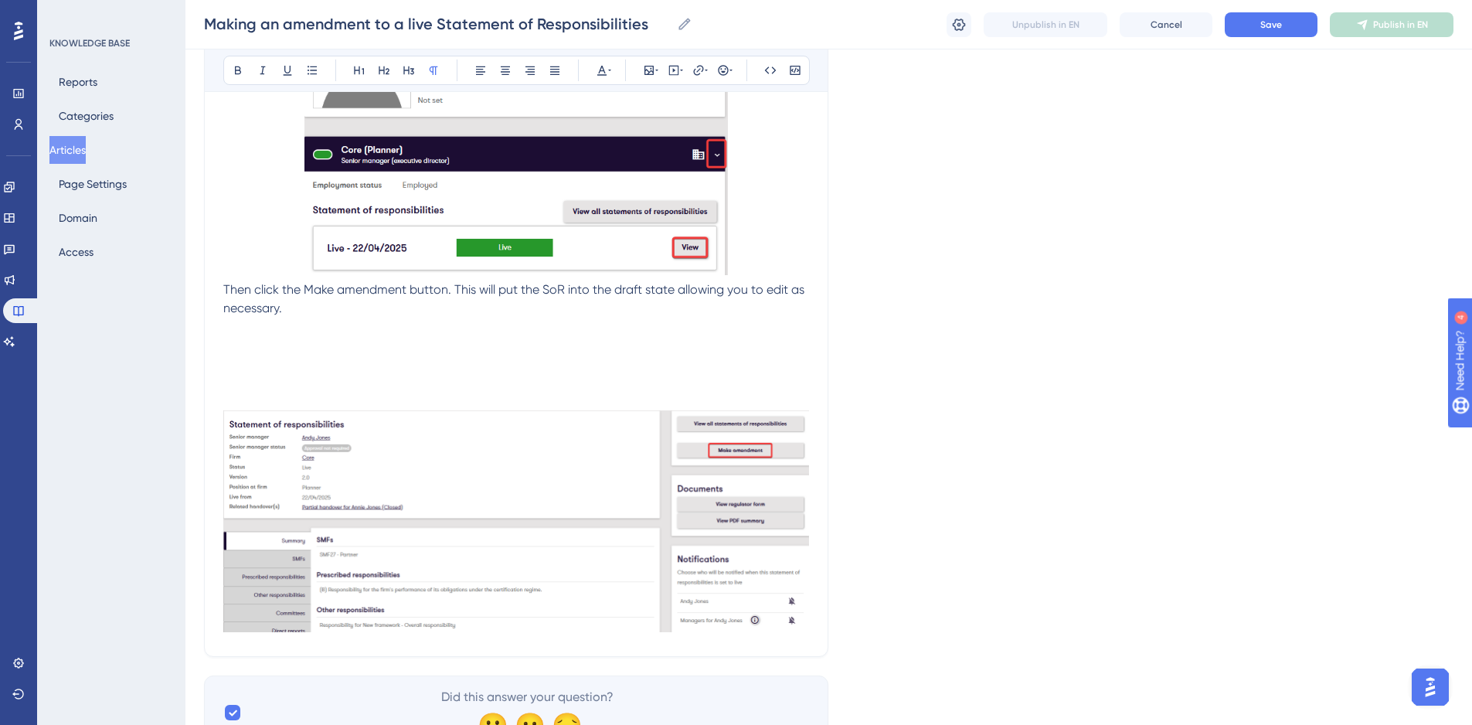
click at [233, 345] on p at bounding box center [516, 345] width 586 height 19
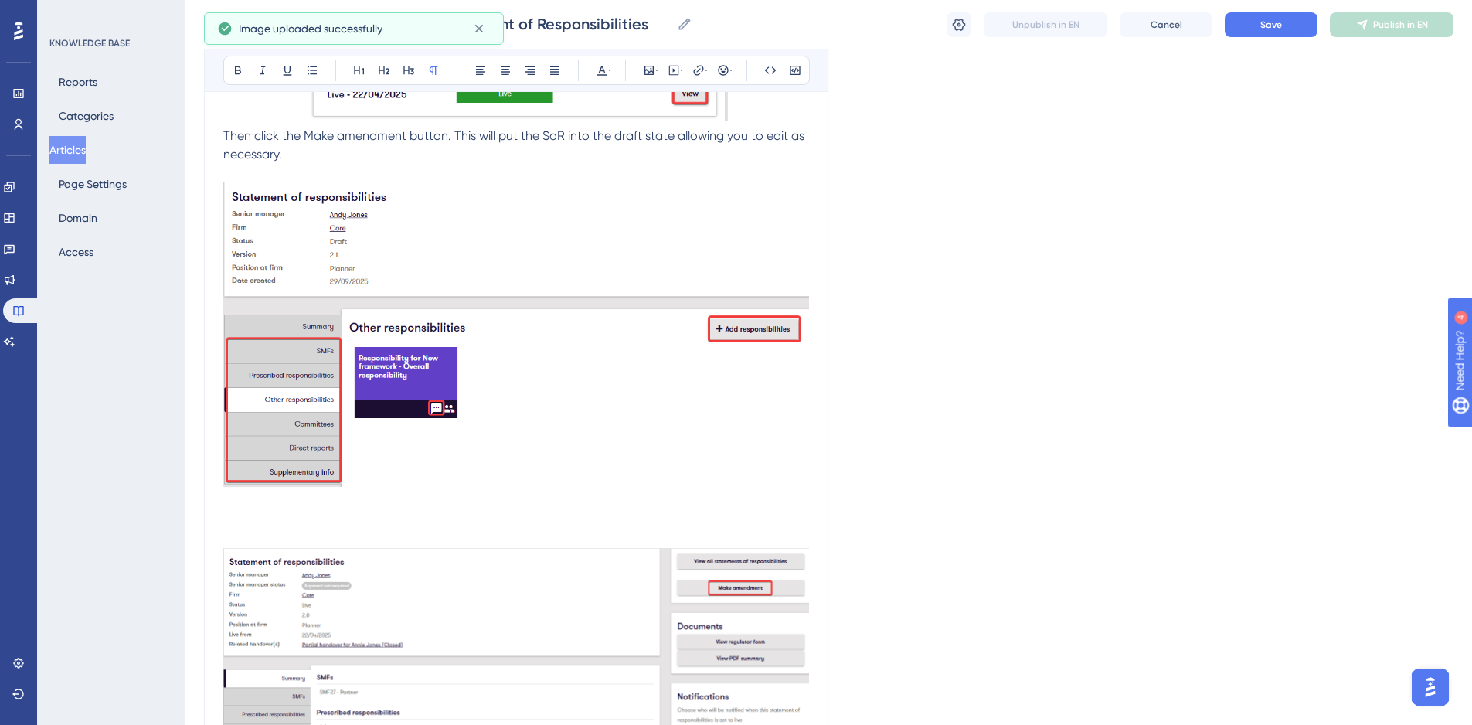
scroll to position [571, 0]
drag, startPoint x: 365, startPoint y: 586, endPoint x: 390, endPoint y: 369, distance: 217.9
click at [390, 369] on div "Making an amendment to a live Statement of Responsibilities Go to the individua…" at bounding box center [516, 265] width 586 height 1017
click at [391, 573] on img at bounding box center [516, 658] width 586 height 222
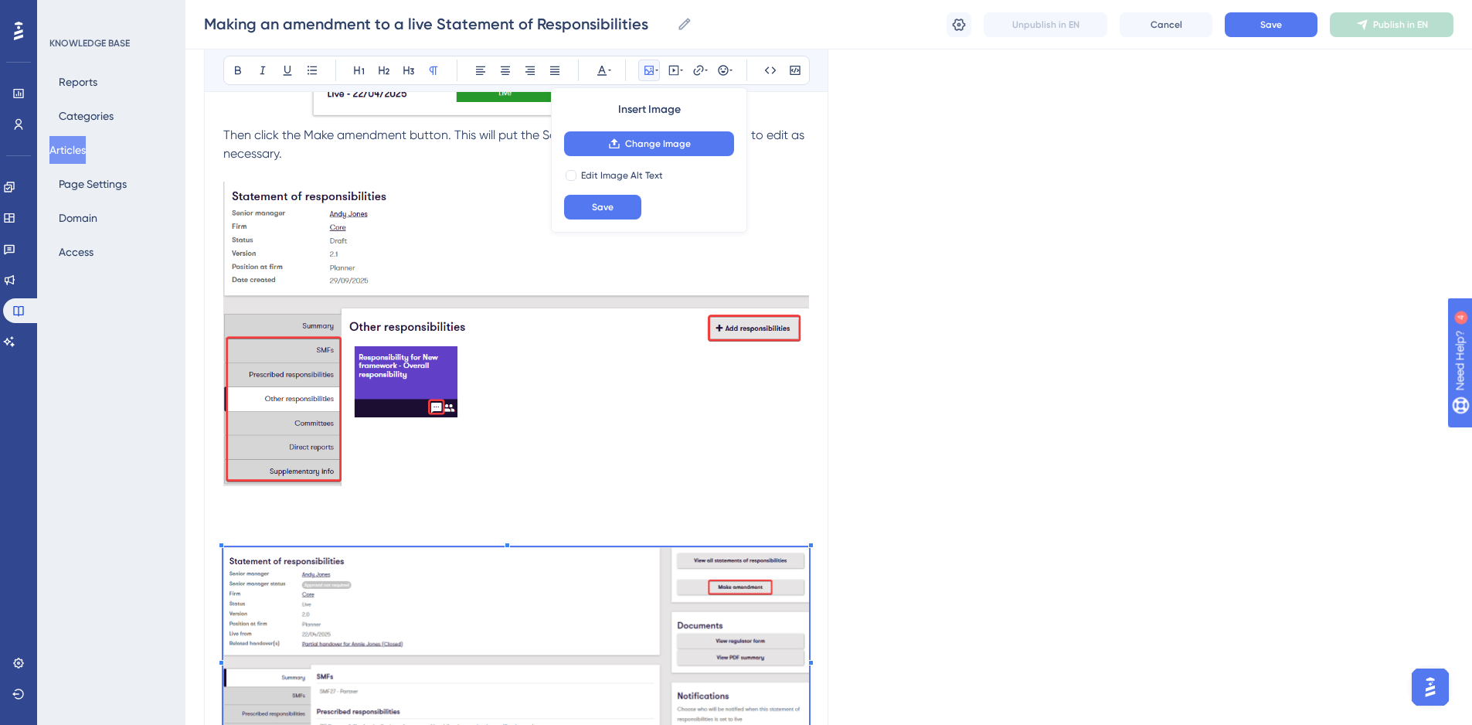
drag, startPoint x: 335, startPoint y: 257, endPoint x: 335, endPoint y: 311, distance: 54.9
click at [335, 311] on img at bounding box center [516, 334] width 586 height 304
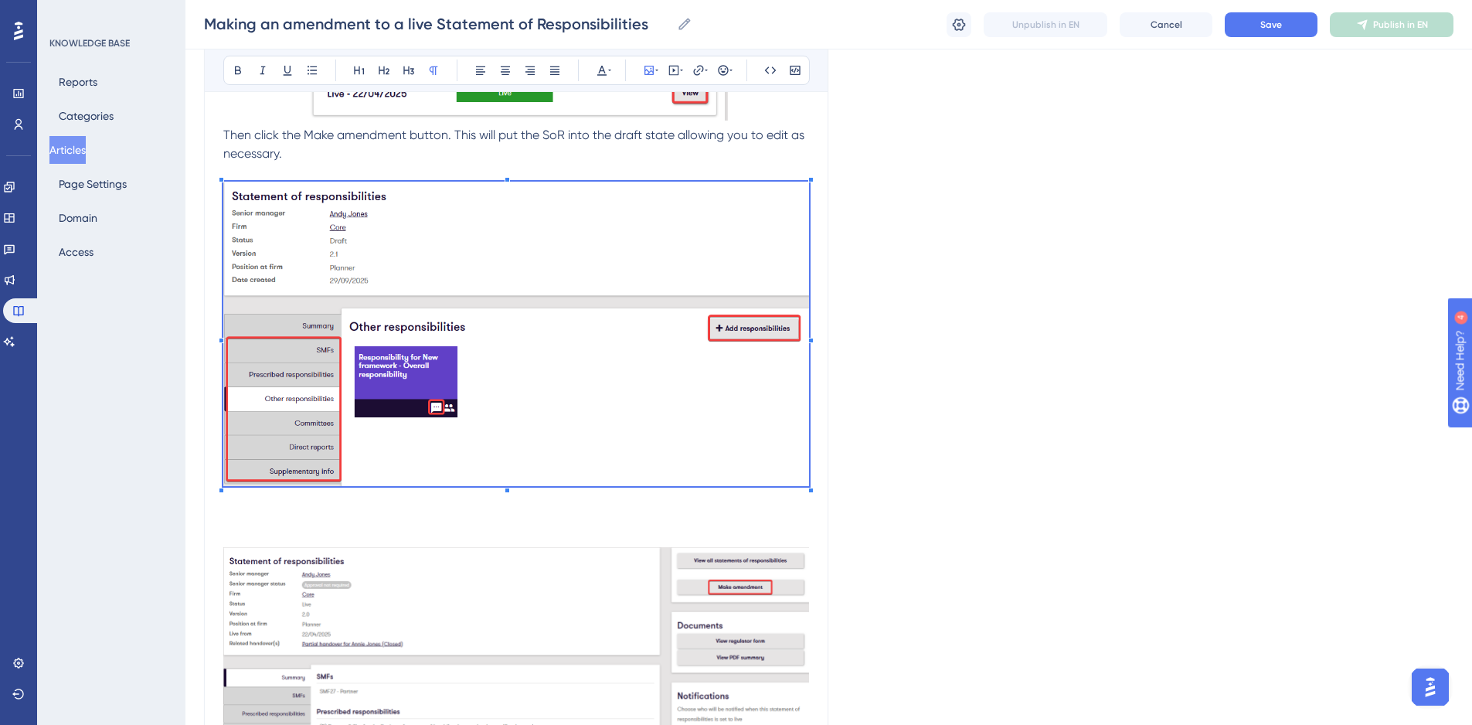
click at [429, 598] on img at bounding box center [516, 658] width 586 height 222
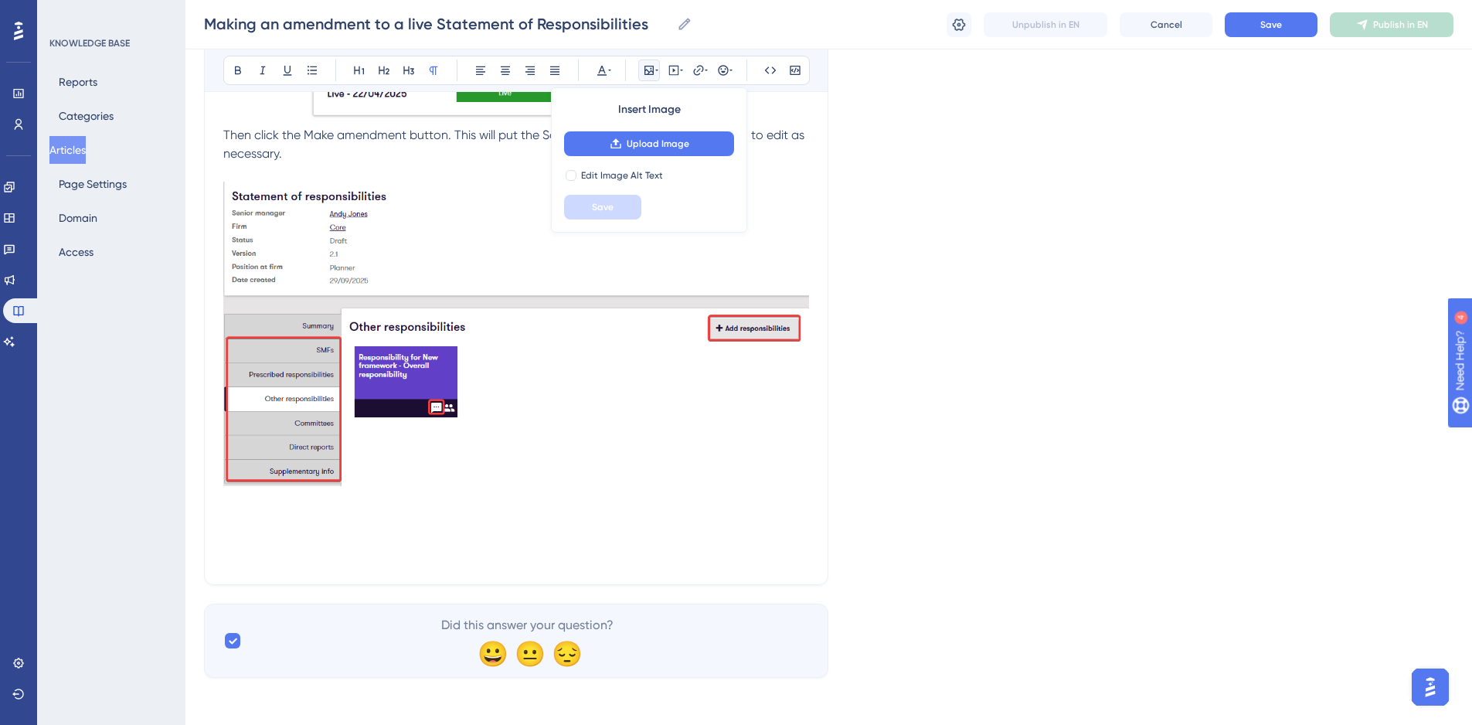
click at [301, 155] on p "Then click the Make amendment button. This will put the SoR into the draft stat…" at bounding box center [516, 144] width 586 height 37
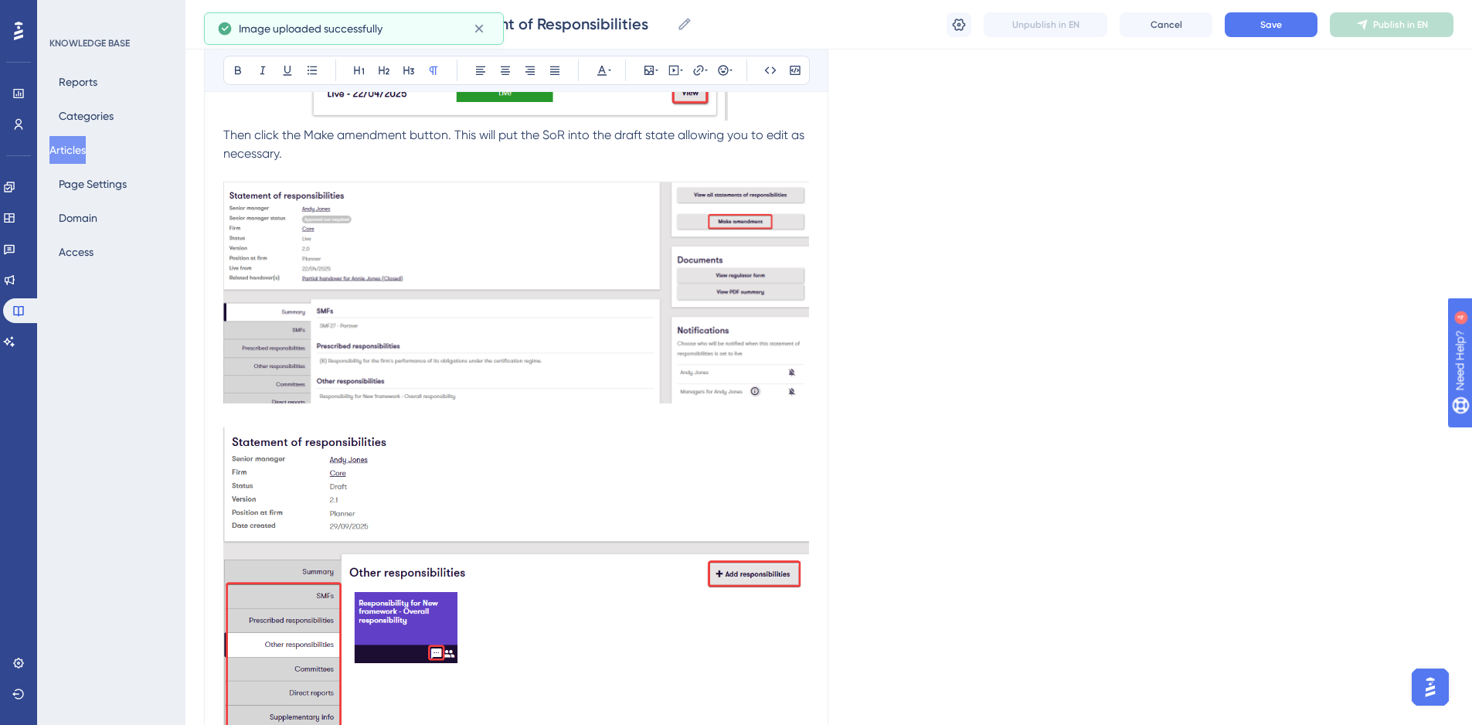
click at [242, 420] on p at bounding box center [516, 418] width 586 height 19
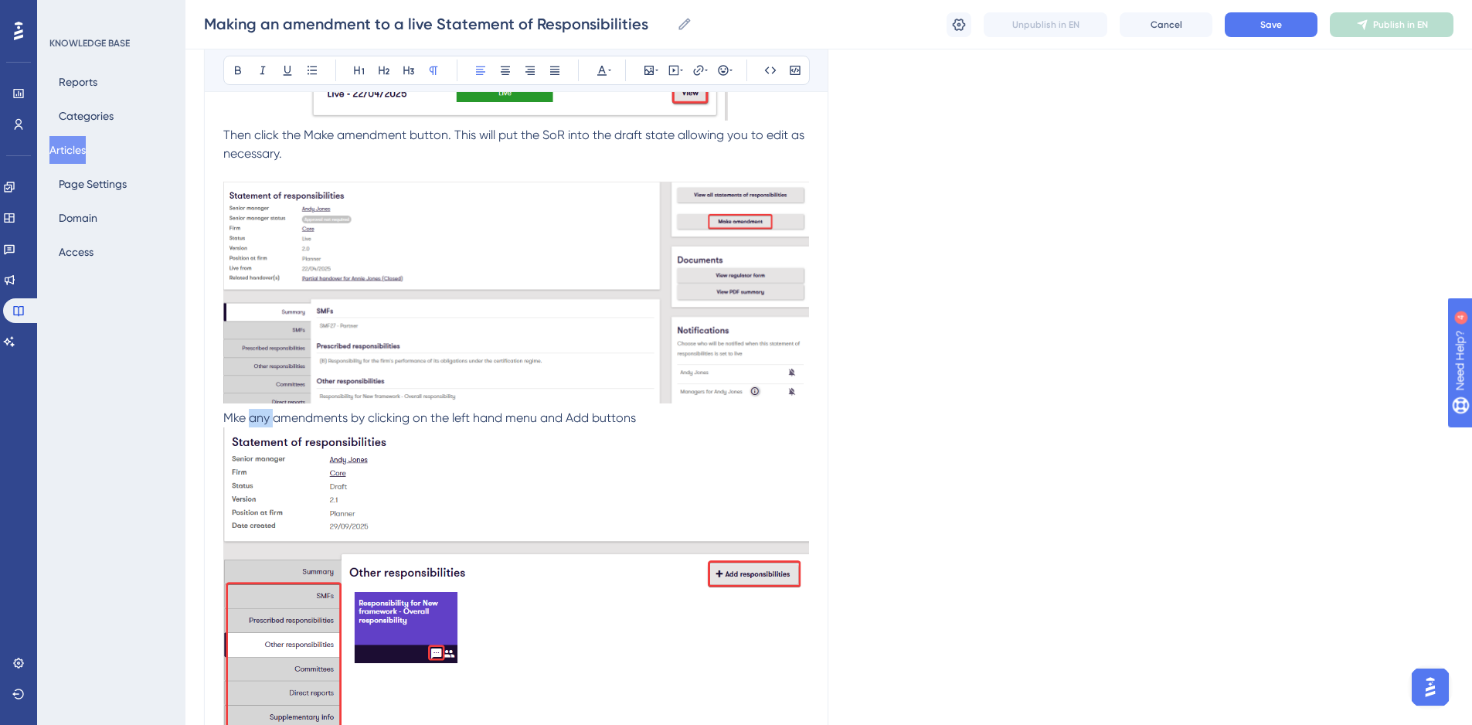
drag, startPoint x: 274, startPoint y: 417, endPoint x: 249, endPoint y: 417, distance: 24.7
click at [249, 417] on span "Mke any amendments by clicking on the left hand menu and Add buttons" at bounding box center [429, 417] width 413 height 15
click at [233, 414] on span "Mke amendments by clicking on the left hand menu and Add buttons" at bounding box center [417, 417] width 389 height 15
click at [222, 412] on div "Making an amendment to a live Statement of Responsibilities Bold Italic Underli…" at bounding box center [516, 216] width 624 height 1229
click at [229, 413] on span "Make amendments by clicking on the left hand menu and Add buttons" at bounding box center [421, 417] width 396 height 15
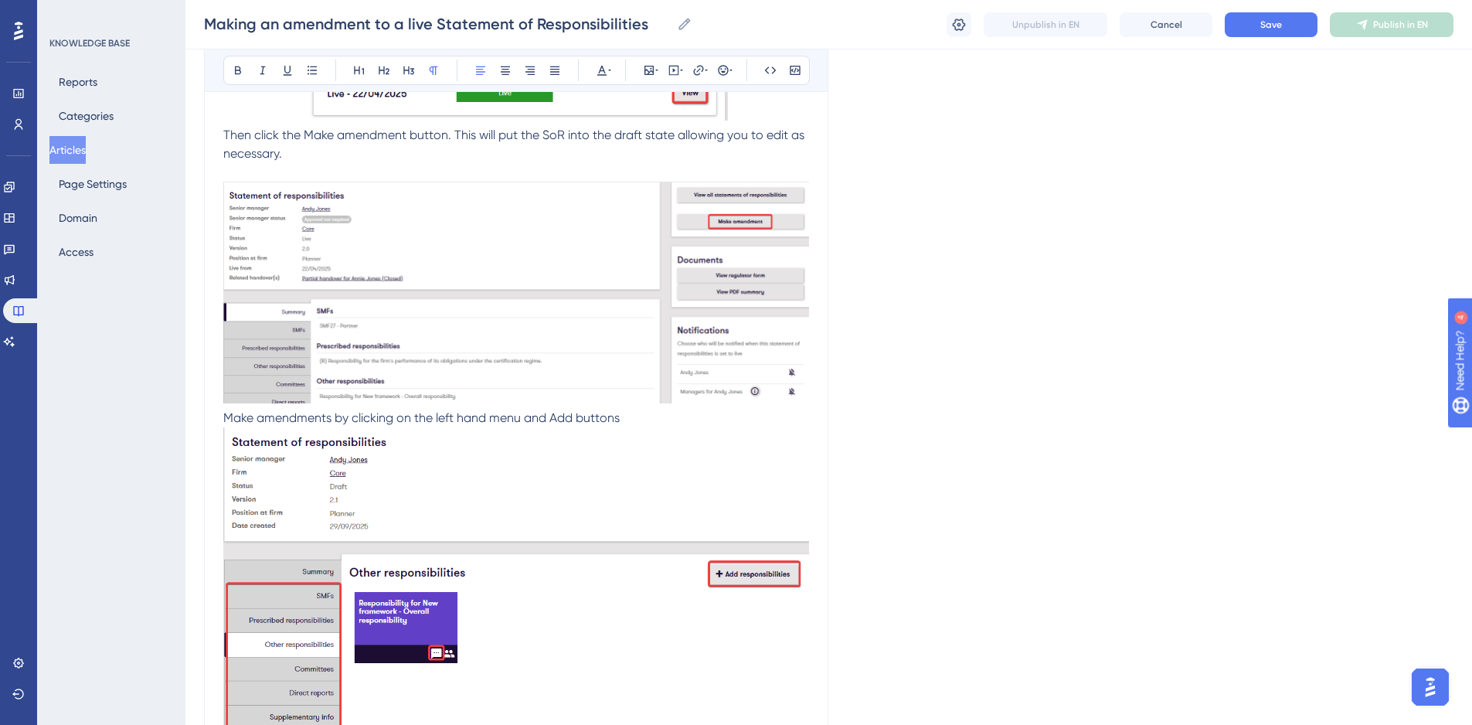
click at [224, 414] on span "Make amendments by clicking on the left hand menu and Add buttons" at bounding box center [421, 417] width 396 height 15
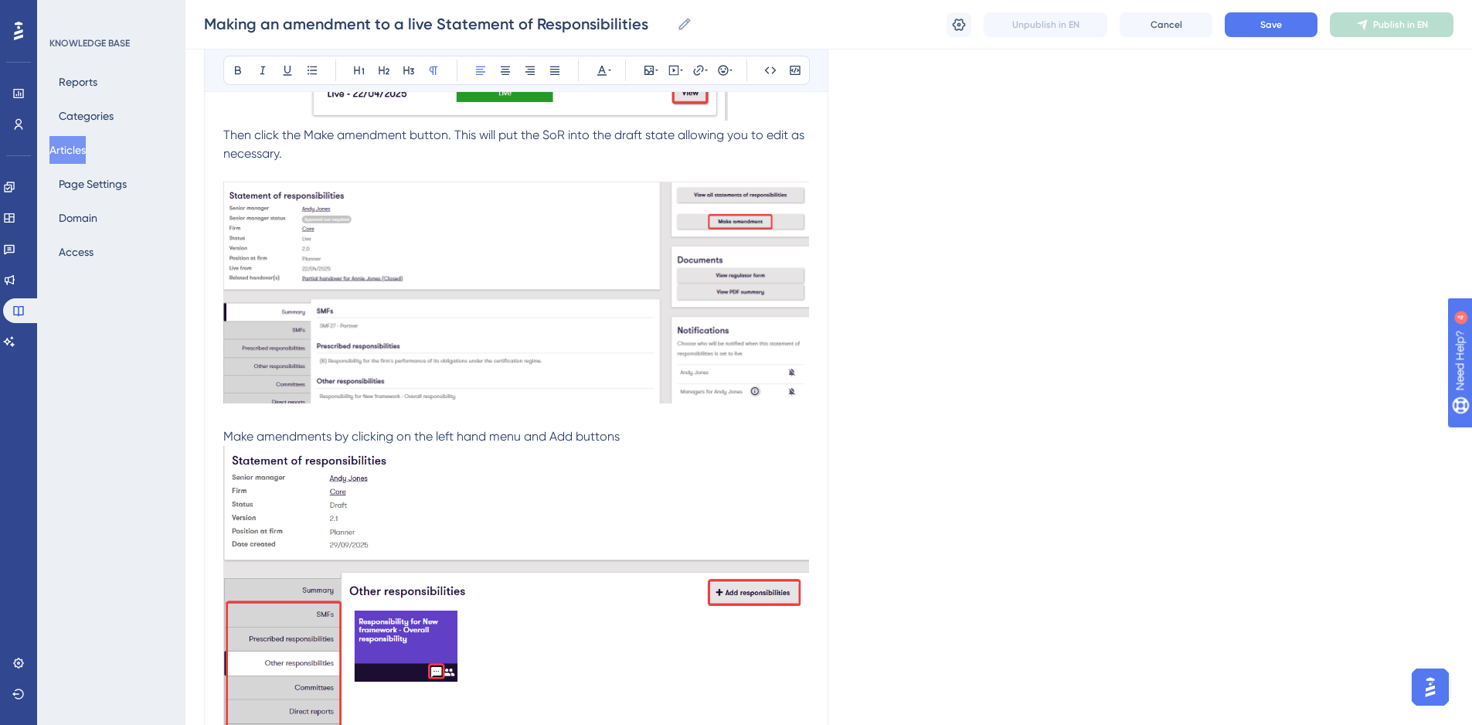
click at [630, 433] on p "Make amendments by clicking on the left hand menu and Add buttons" at bounding box center [516, 436] width 586 height 19
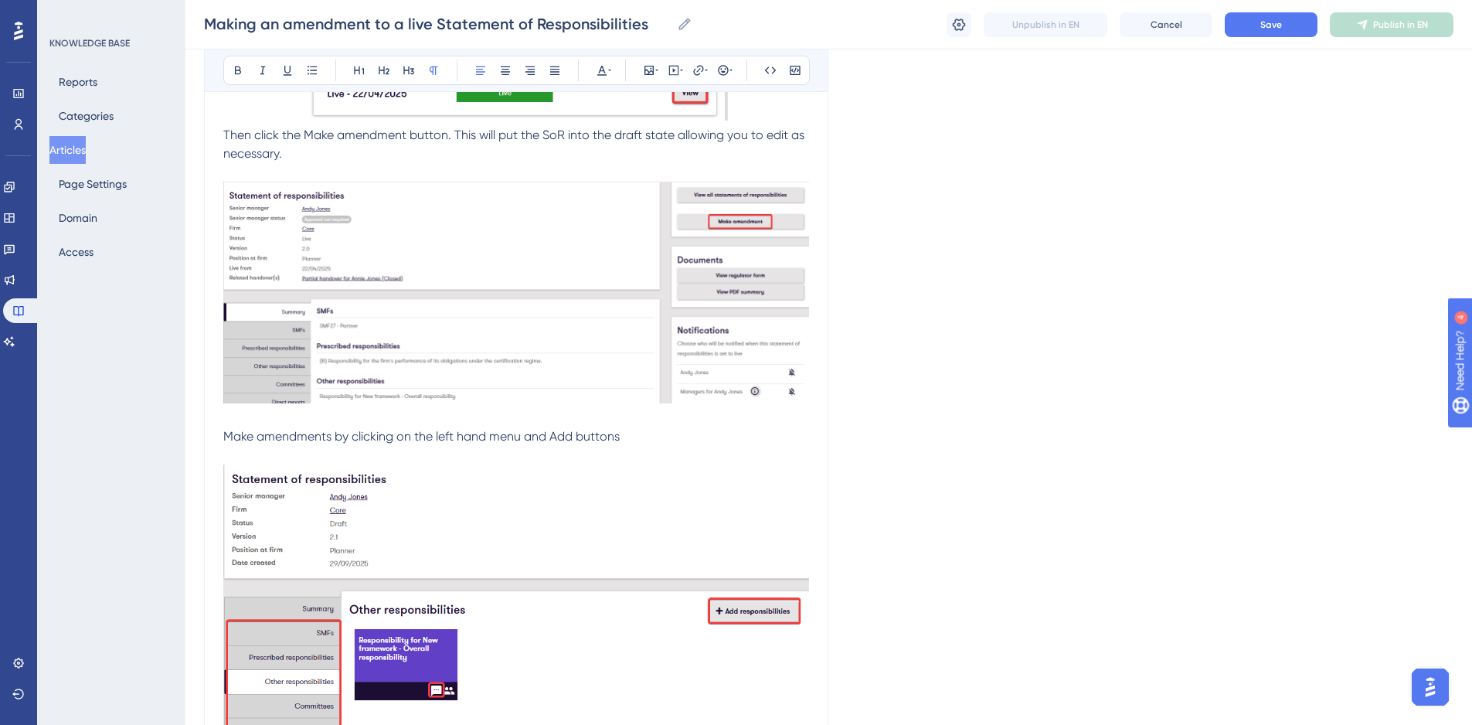
click at [434, 435] on span "Make amendments by clicking on the left hand menu and Add buttons" at bounding box center [421, 436] width 396 height 15
click at [573, 437] on span "Make amendments by clicking on the relevant left hand menu and Add buttons" at bounding box center [445, 436] width 445 height 15
click at [720, 439] on p "Make amendments by clicking on the relevant left hand menu options and Add butt…" at bounding box center [516, 436] width 586 height 19
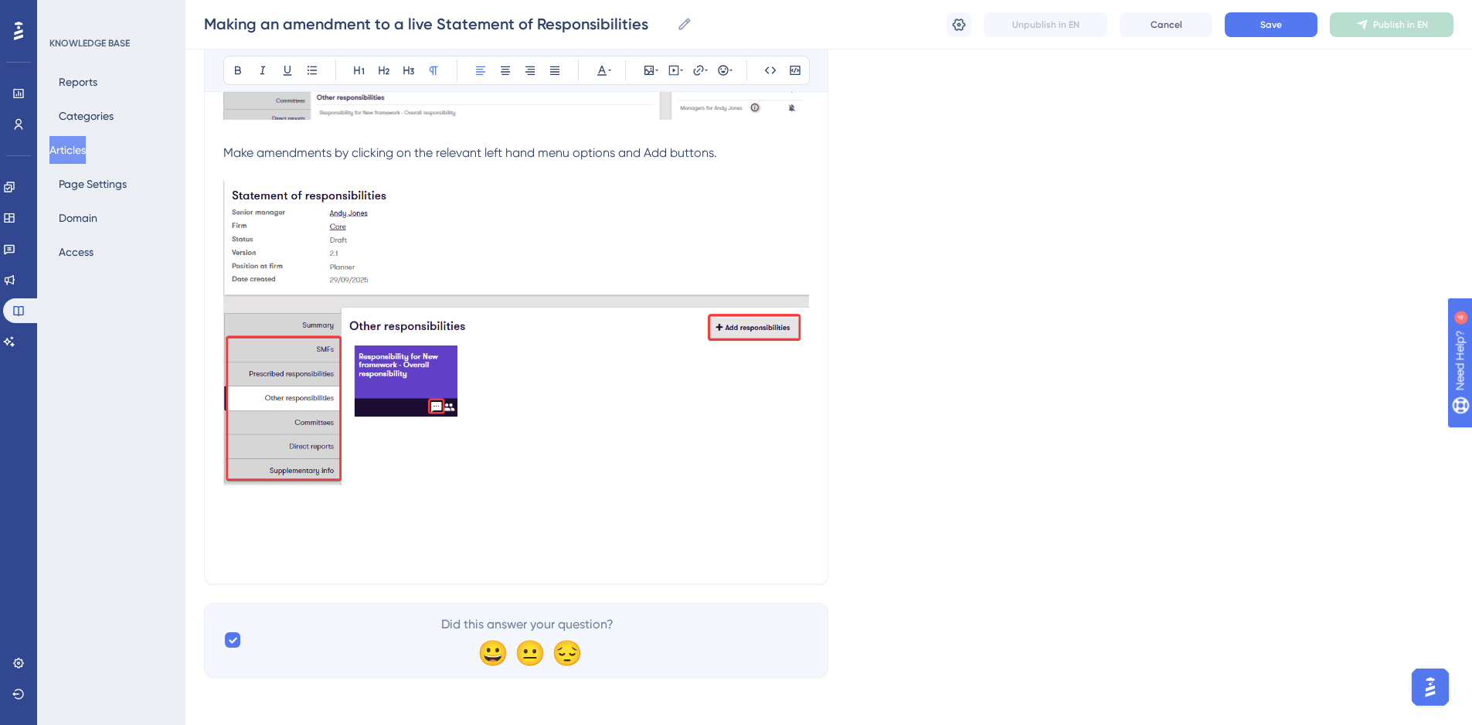
scroll to position [856, 0]
click at [691, 446] on img at bounding box center [516, 331] width 586 height 304
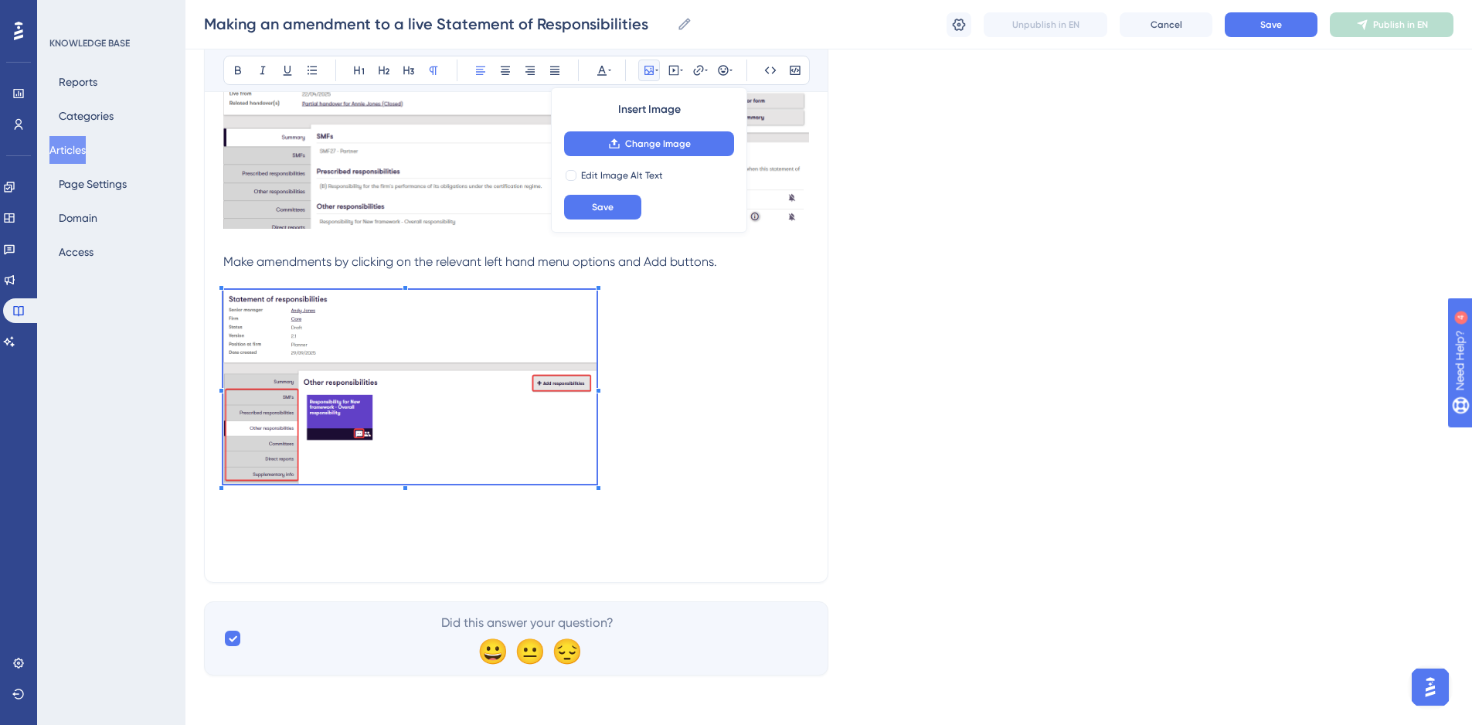
scroll to position [746, 0]
click at [600, 383] on p at bounding box center [516, 389] width 586 height 199
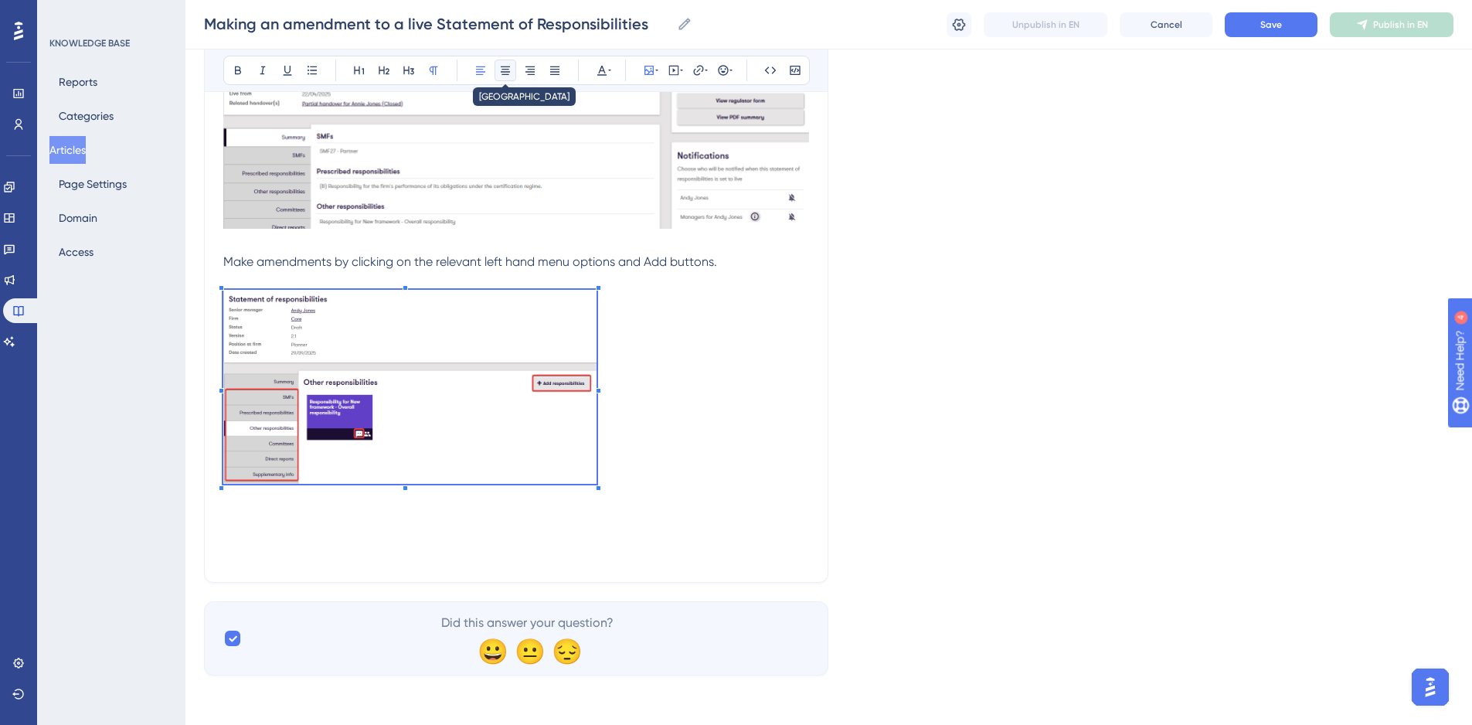
click at [507, 72] on icon at bounding box center [505, 70] width 9 height 9
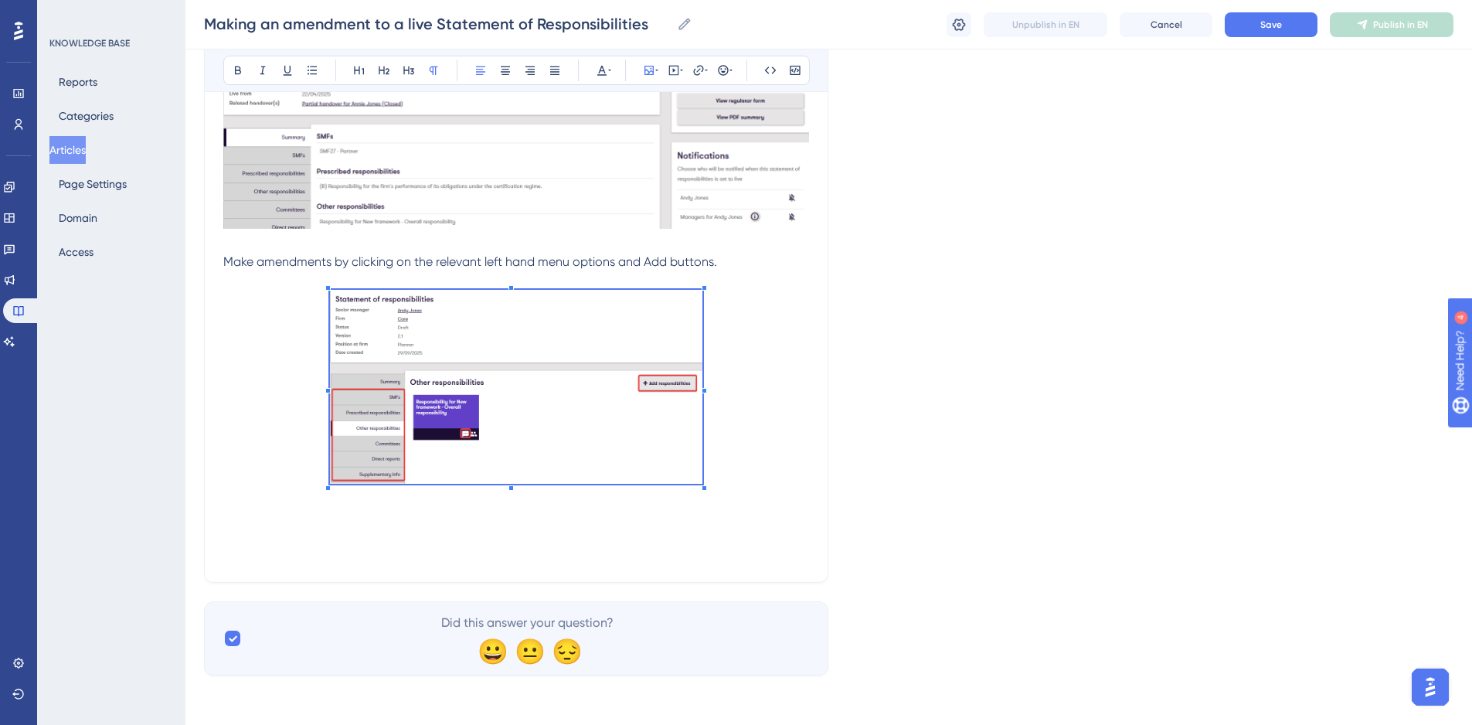
click at [550, 174] on img at bounding box center [516, 118] width 586 height 222
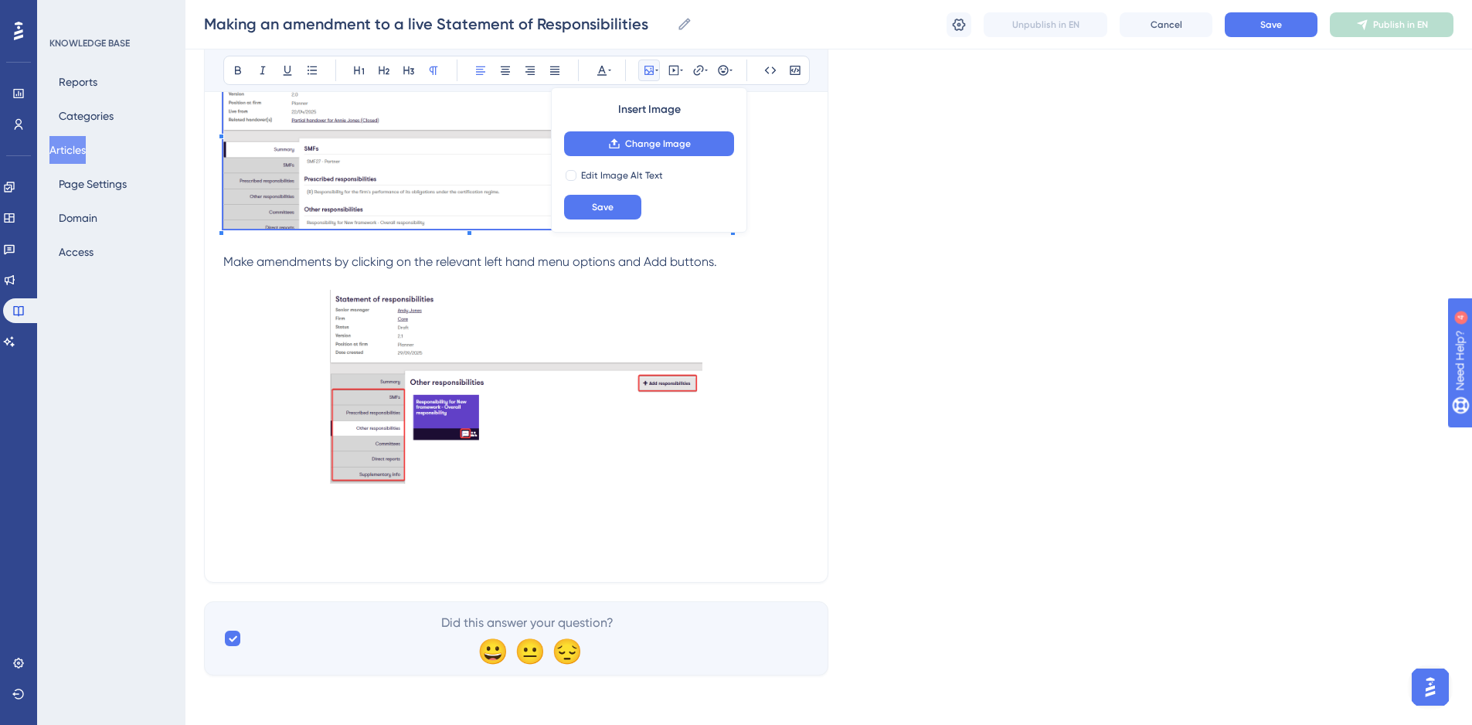
scroll to position [702, 0]
click at [698, 175] on div "Bold Italic Underline Bullet Point Heading 1 Heading 2 Heading 3 Normal Align L…" at bounding box center [516, 63] width 586 height 999
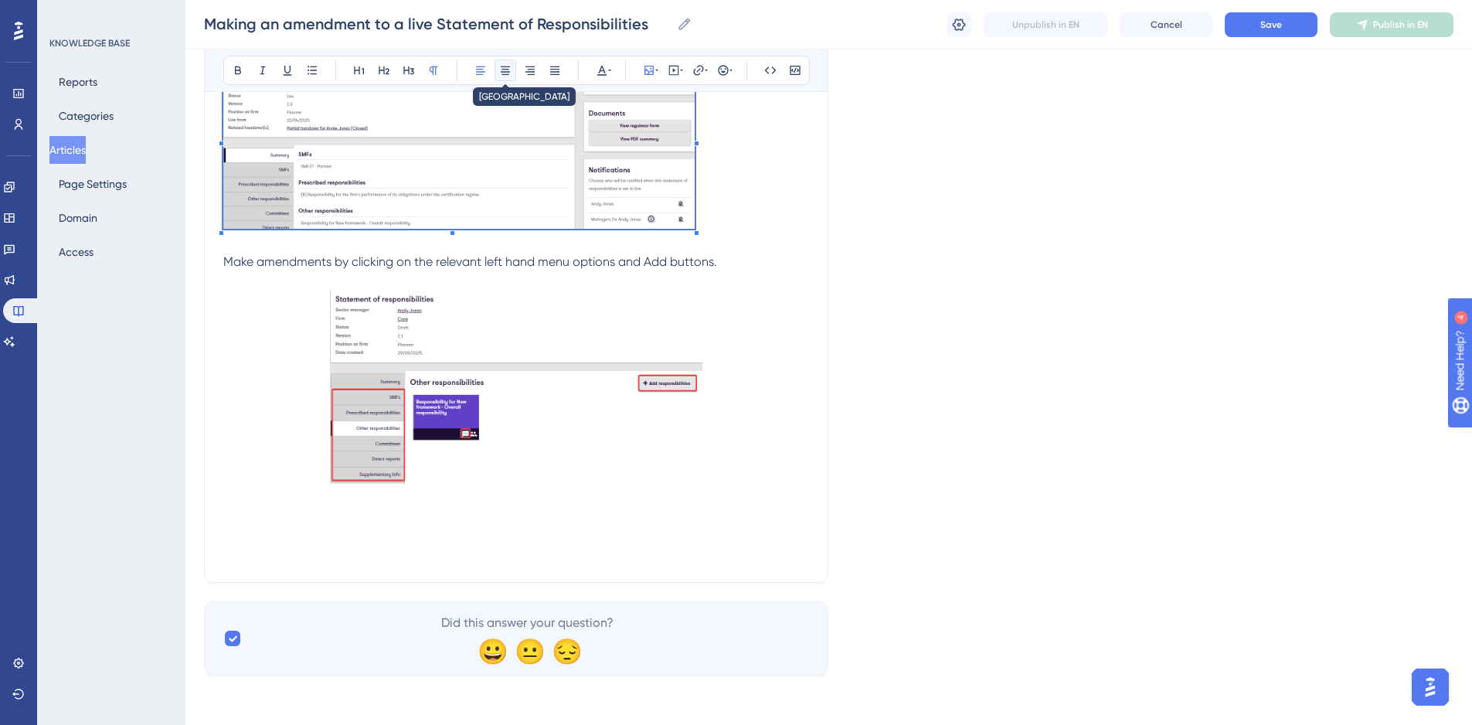
click at [503, 70] on icon at bounding box center [505, 70] width 12 height 12
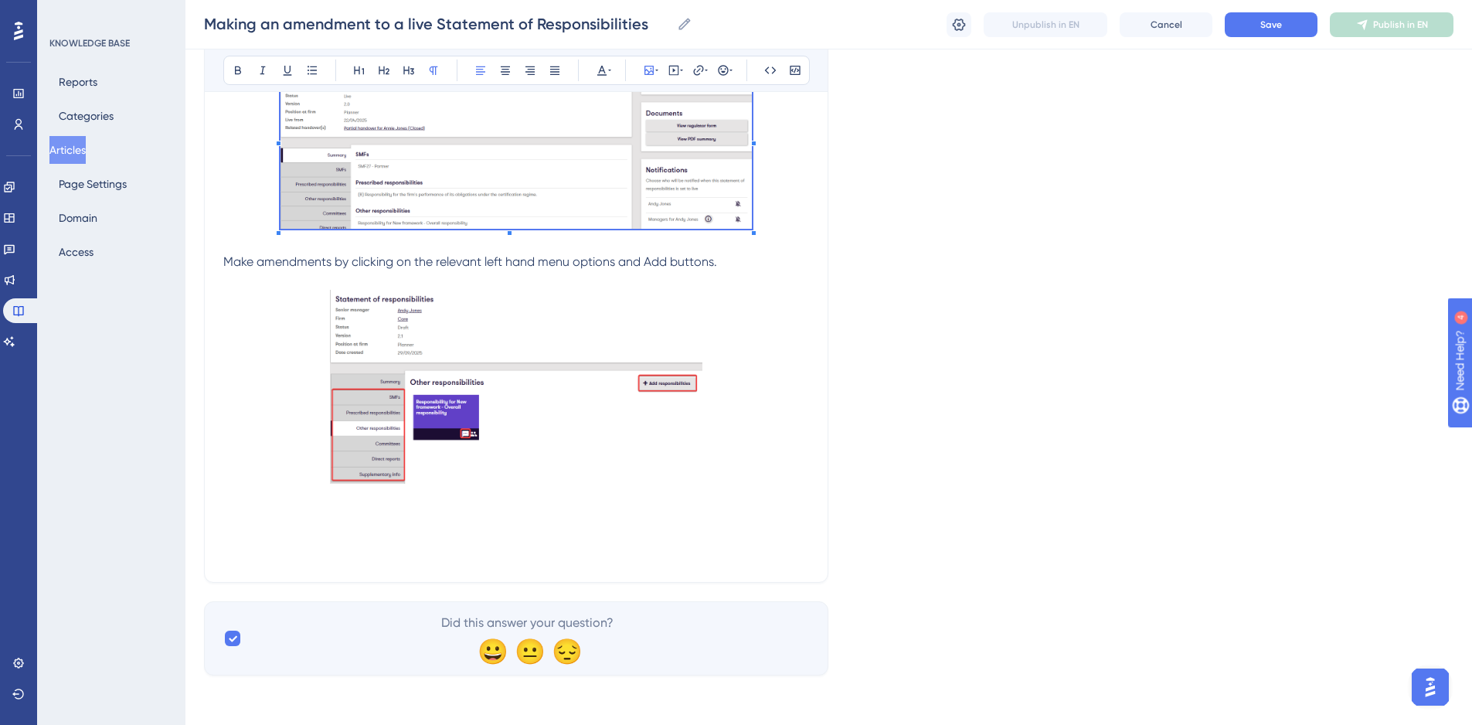
click at [604, 448] on img at bounding box center [516, 387] width 373 height 194
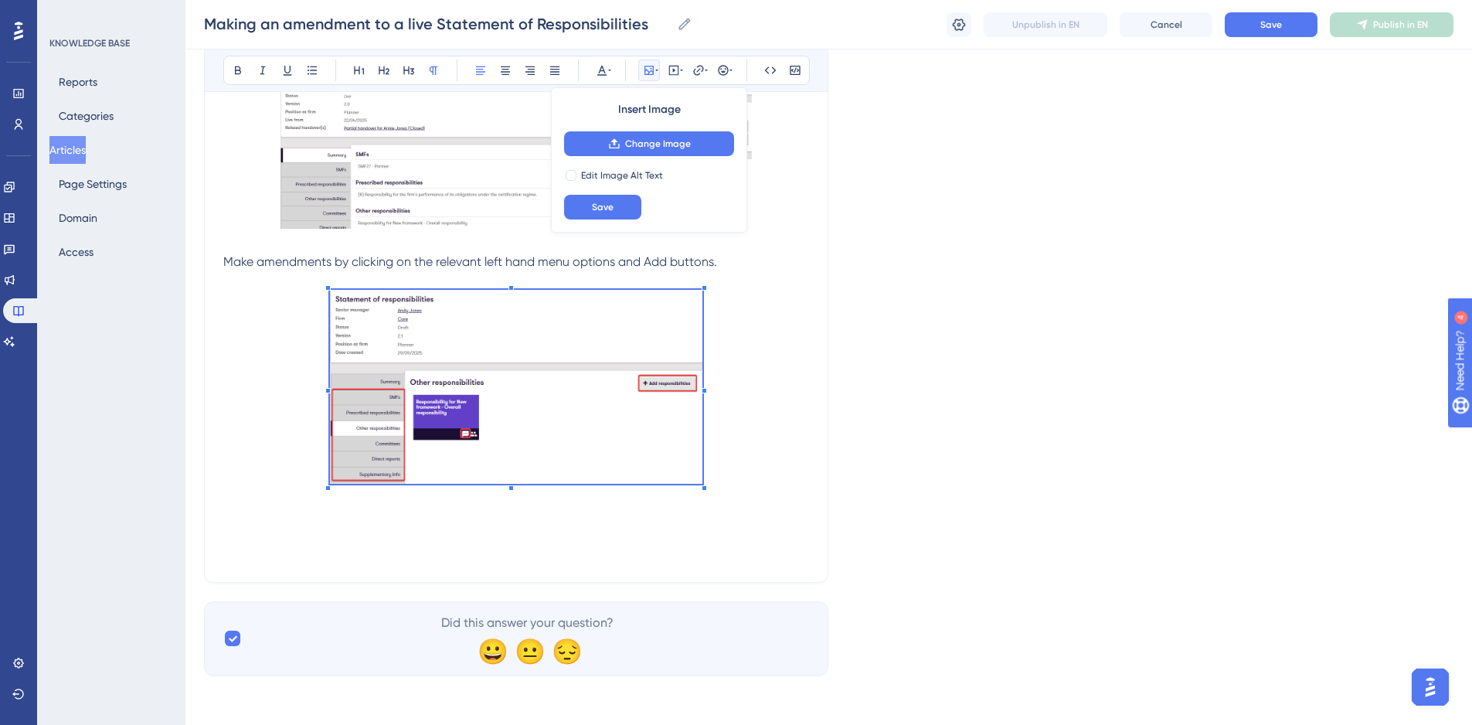
click at [702, 485] on div at bounding box center [516, 389] width 373 height 199
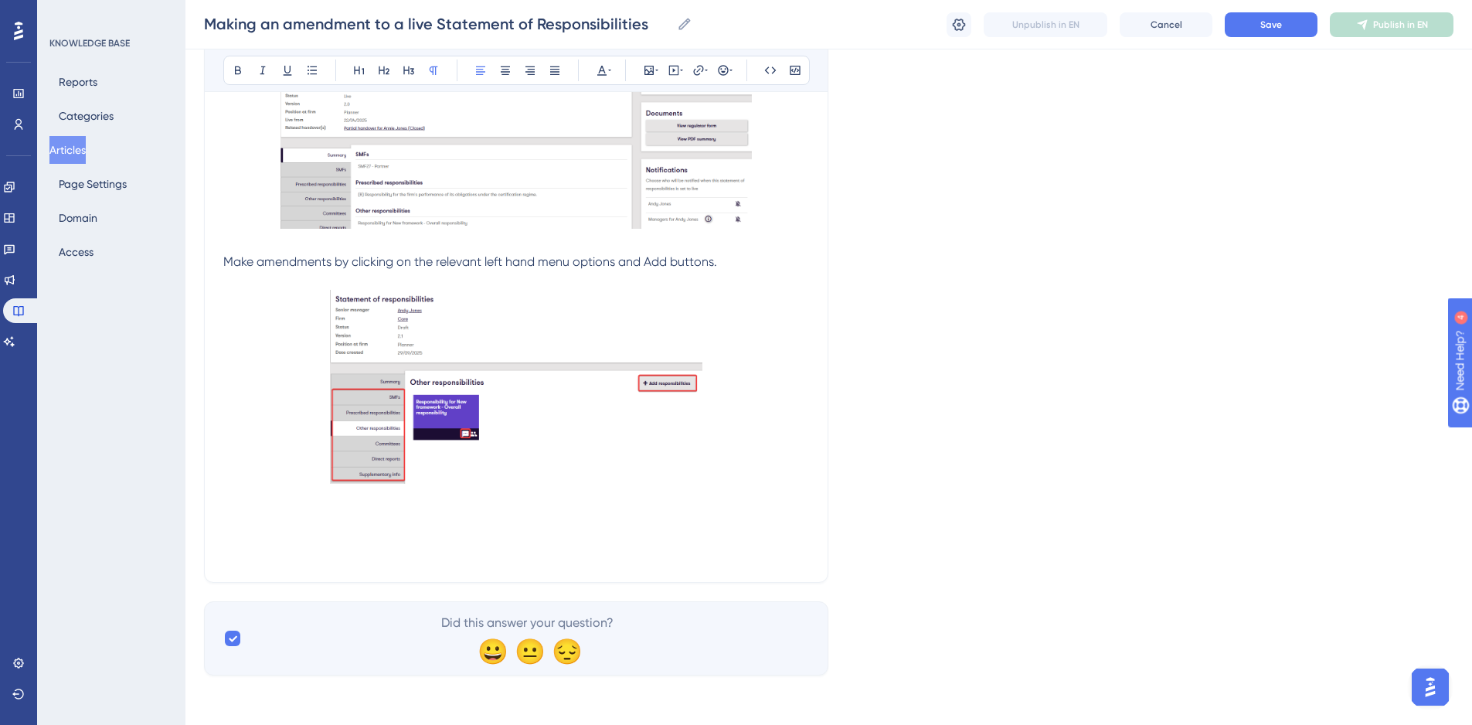
click at [675, 461] on img at bounding box center [516, 387] width 373 height 194
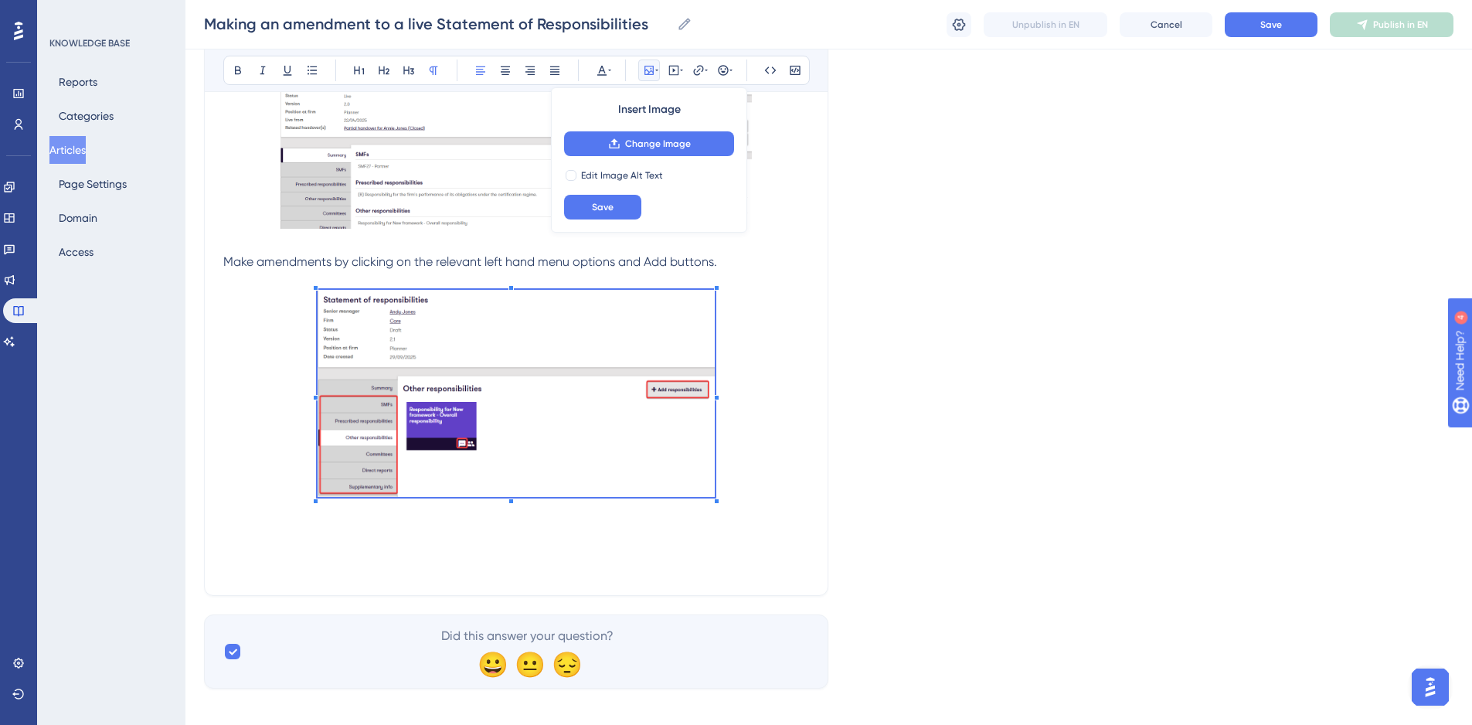
click at [729, 526] on div "Making an amendment to a live Statement of Responsibilities Go to the individua…" at bounding box center [516, 101] width 586 height 950
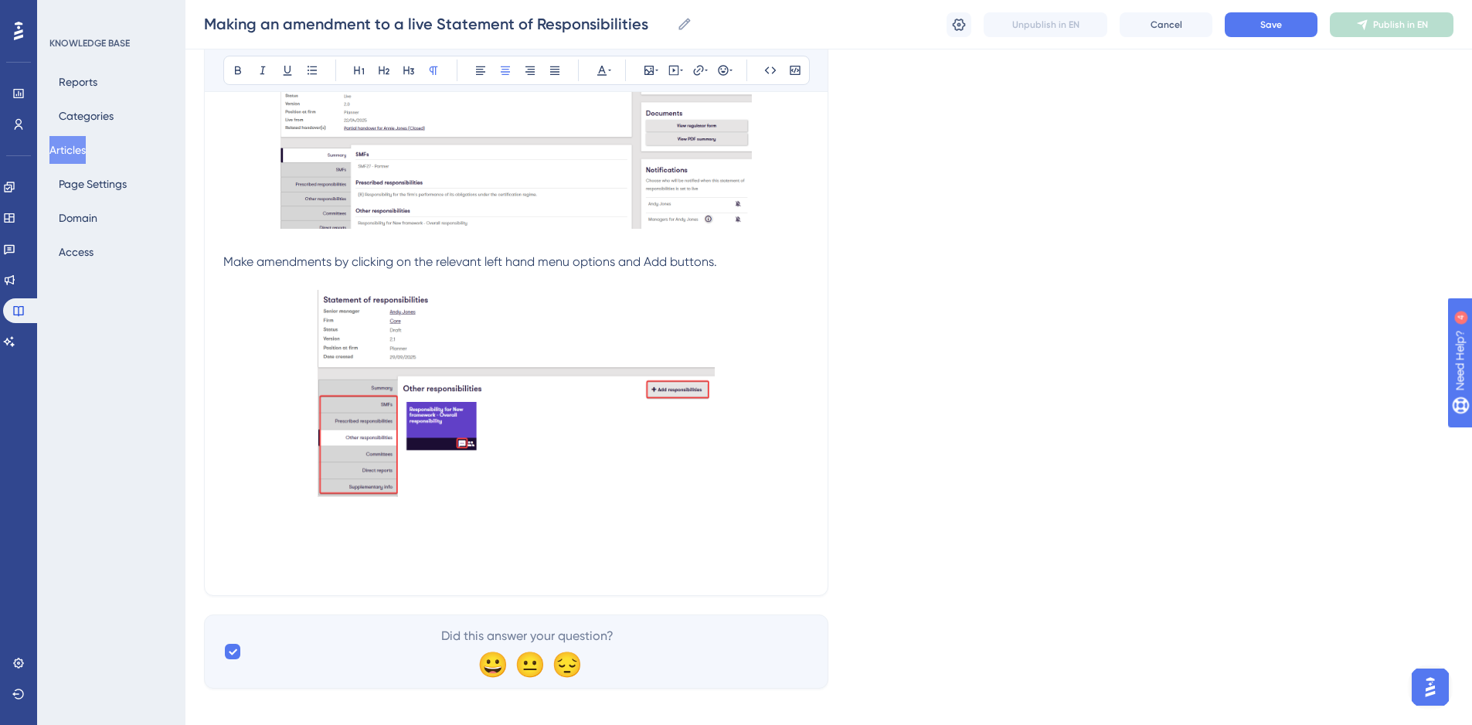
click at [737, 492] on p at bounding box center [516, 396] width 586 height 213
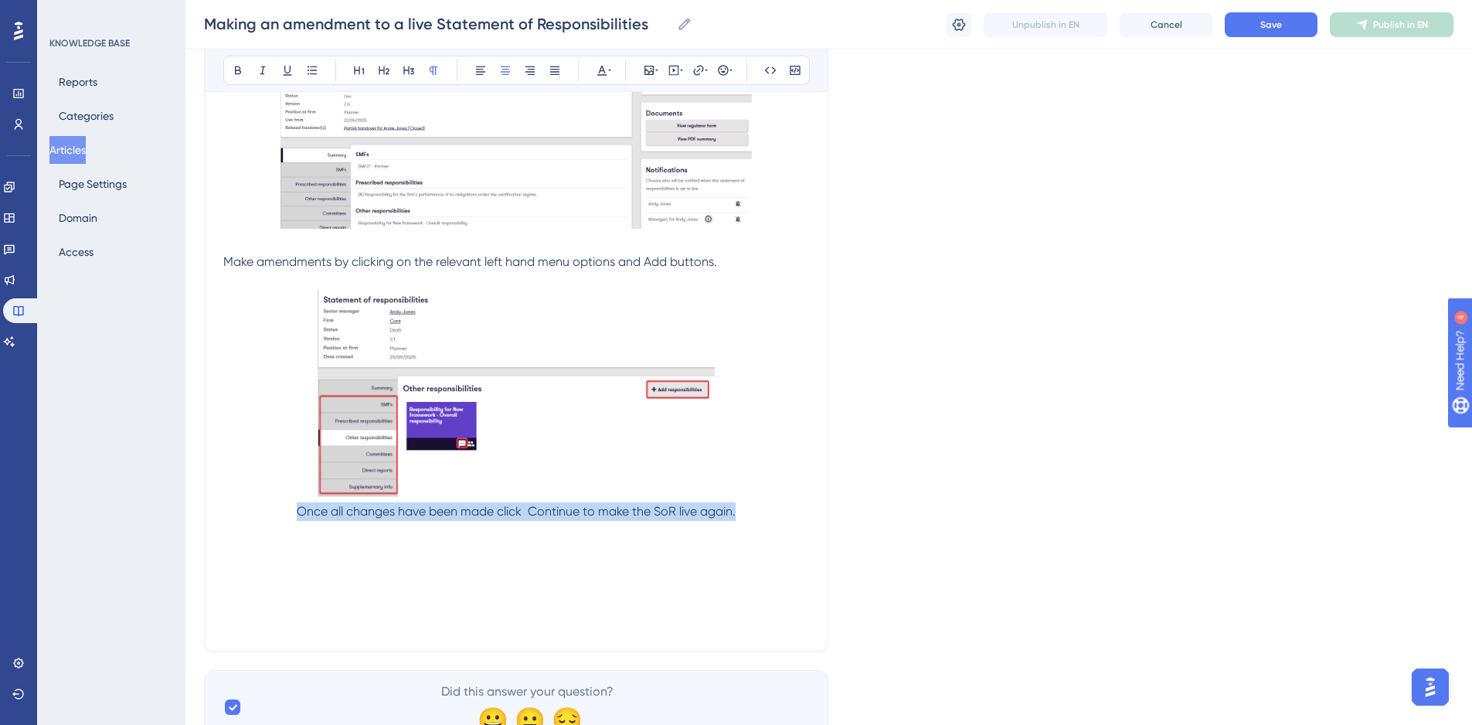
drag, startPoint x: 757, startPoint y: 519, endPoint x: 285, endPoint y: 513, distance: 471.4
click at [285, 513] on p "Once all changes have been made click Continue to make the SoR live again." at bounding box center [516, 511] width 586 height 19
click at [478, 73] on icon at bounding box center [480, 70] width 12 height 12
click at [755, 468] on p at bounding box center [516, 396] width 586 height 213
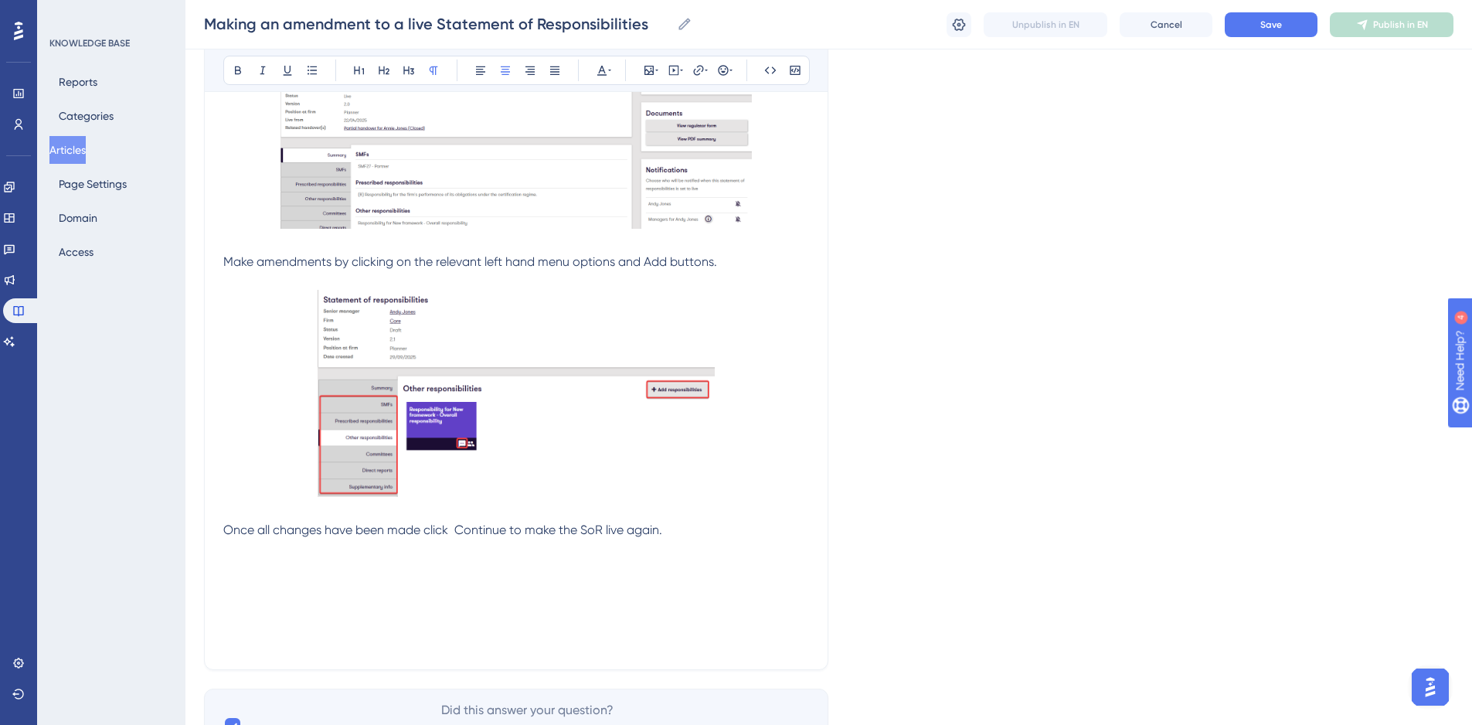
click at [456, 529] on span "Once all changes have been made click Continue to make the SoR live again." at bounding box center [442, 529] width 439 height 15
click at [699, 528] on p "Once all changes have been made click Continue to make the SoR live again." at bounding box center [516, 530] width 586 height 19
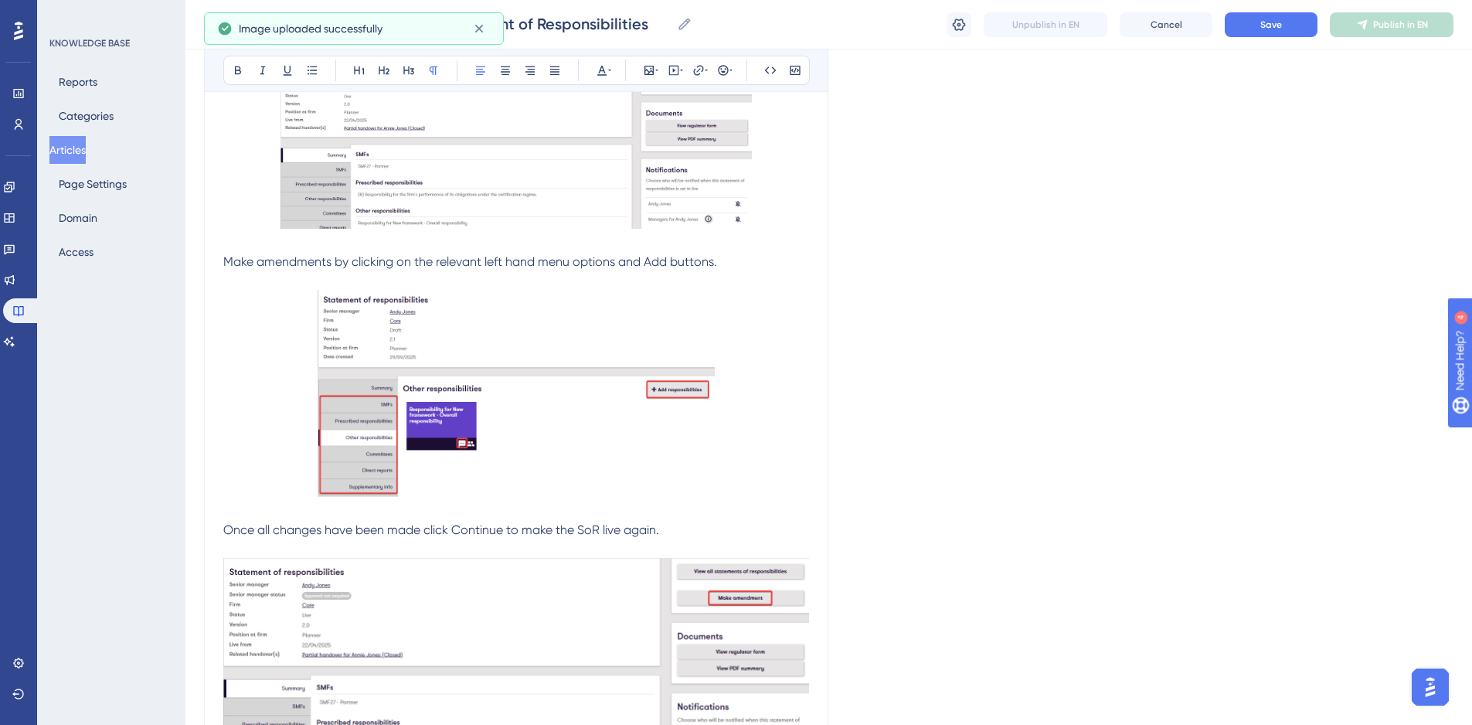
click at [666, 632] on img at bounding box center [516, 669] width 586 height 222
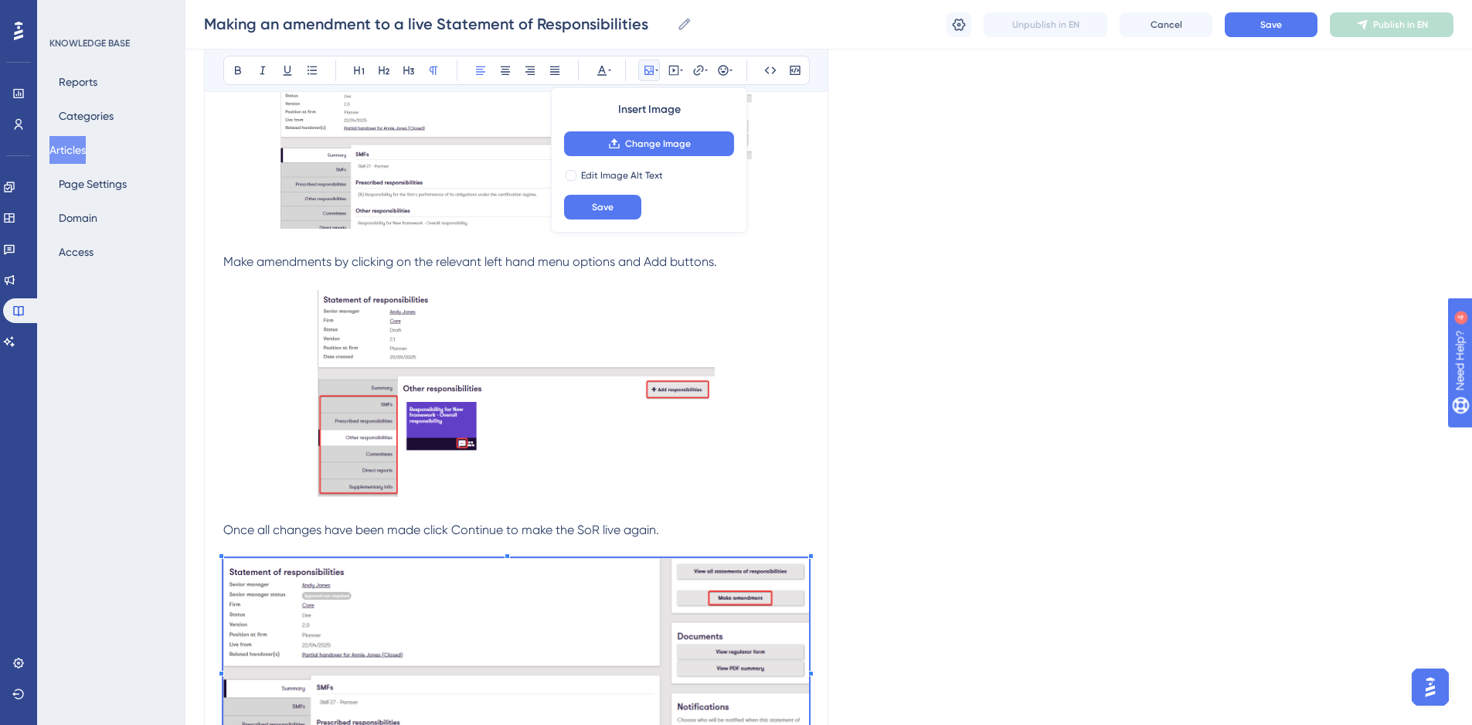
click at [319, 587] on img at bounding box center [516, 669] width 586 height 222
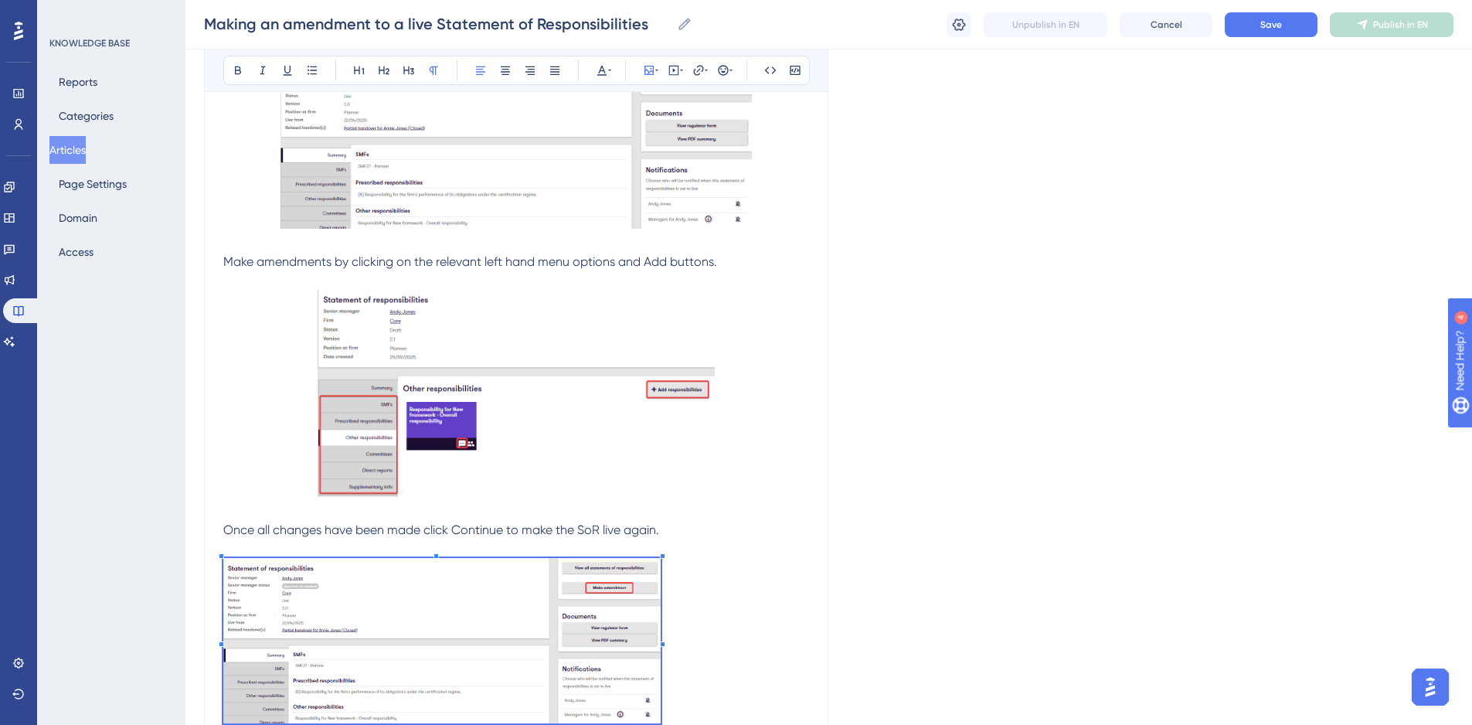
click at [662, 630] on p at bounding box center [516, 643] width 586 height 171
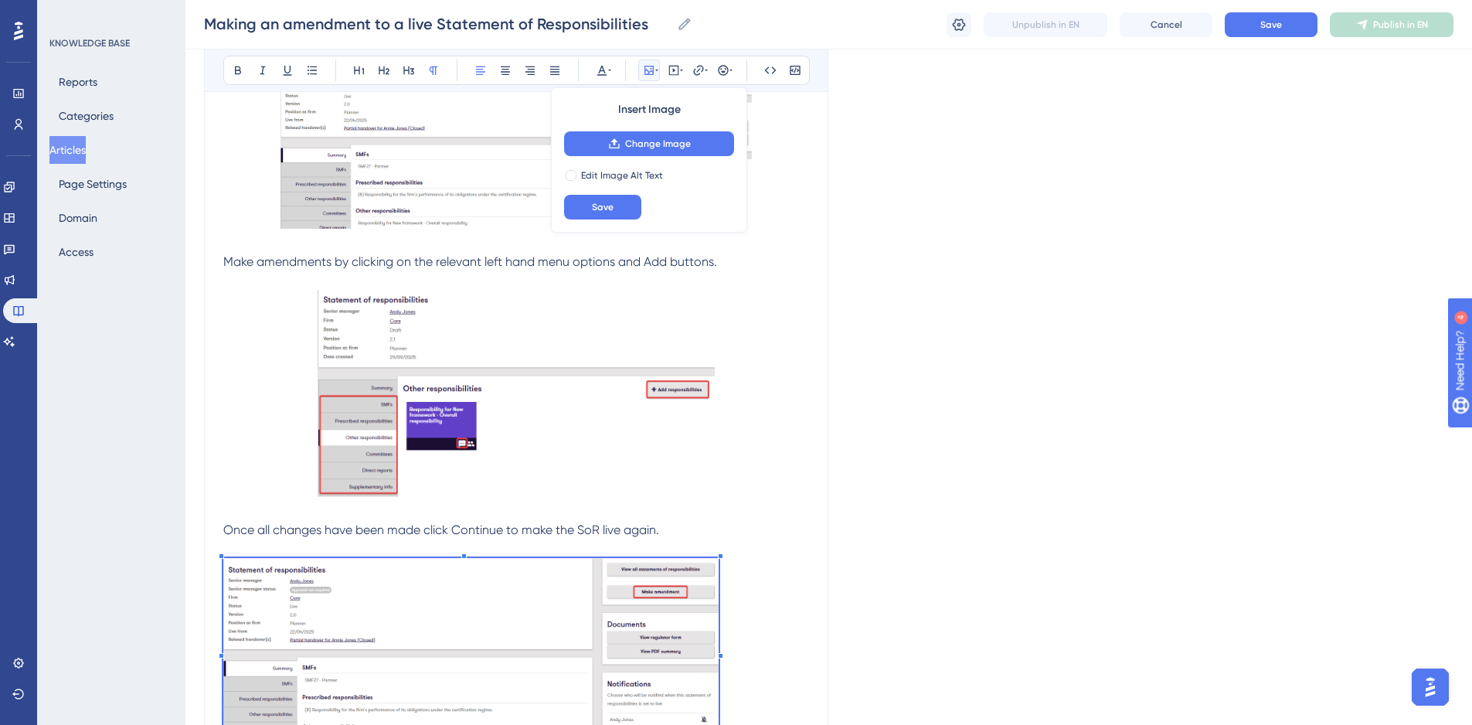
click at [719, 545] on div "Making an amendment to a live Statement of Responsibilities Go to the individua…" at bounding box center [516, 244] width 586 height 1236
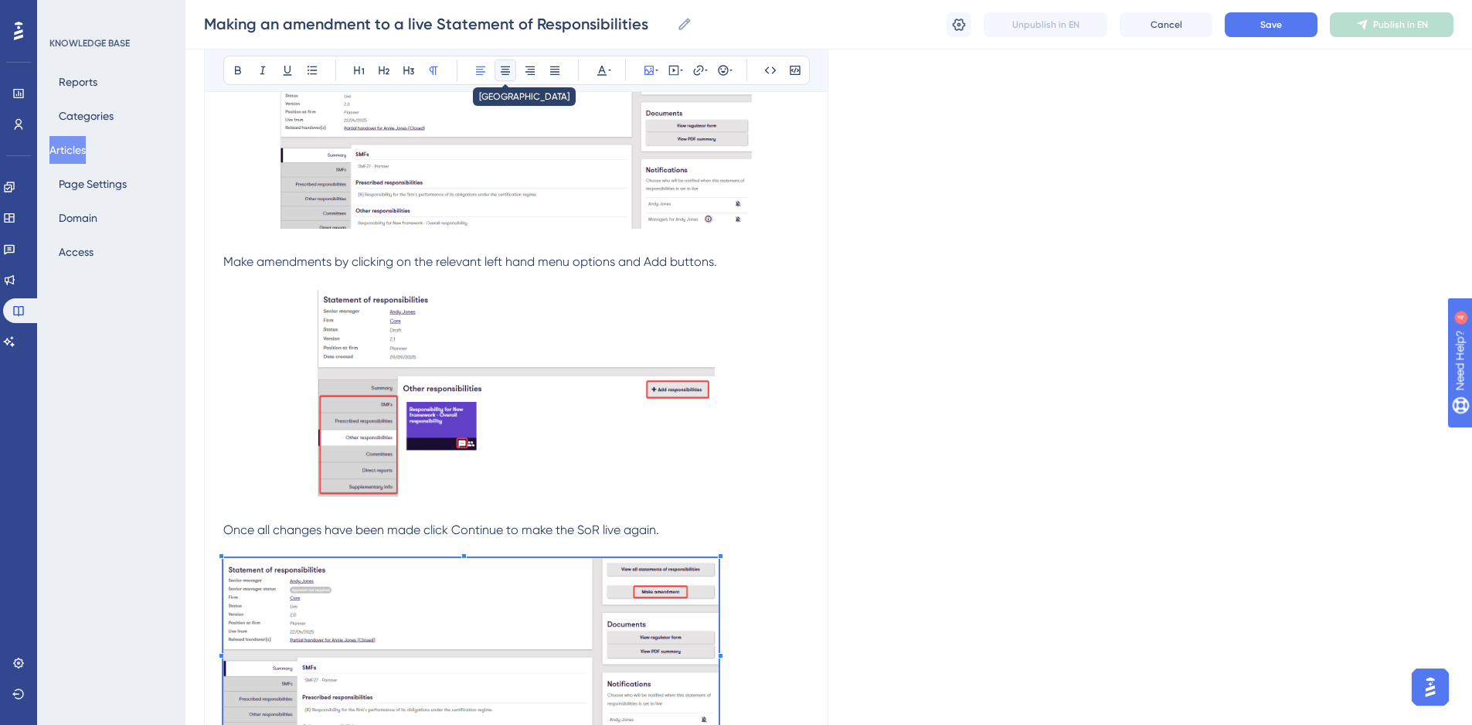
click at [507, 68] on icon at bounding box center [505, 70] width 12 height 12
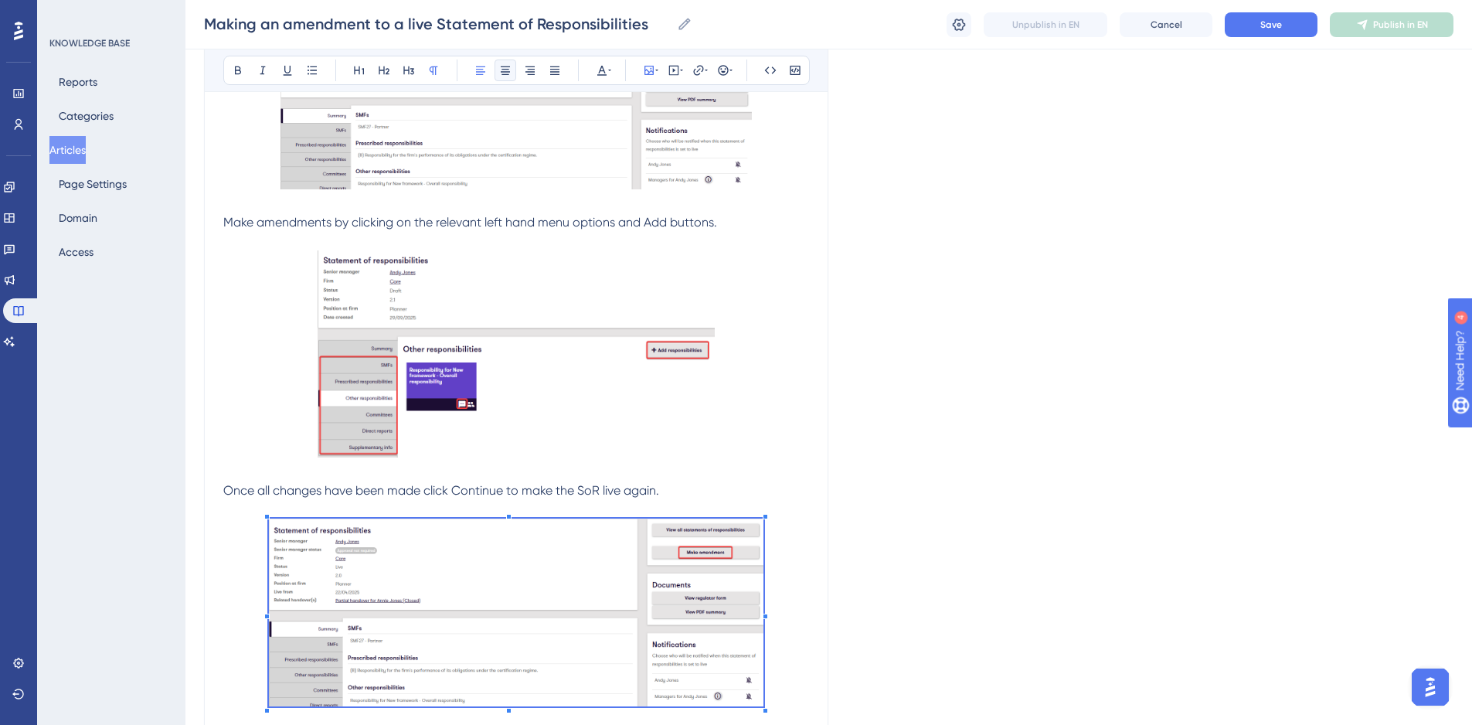
scroll to position [780, 0]
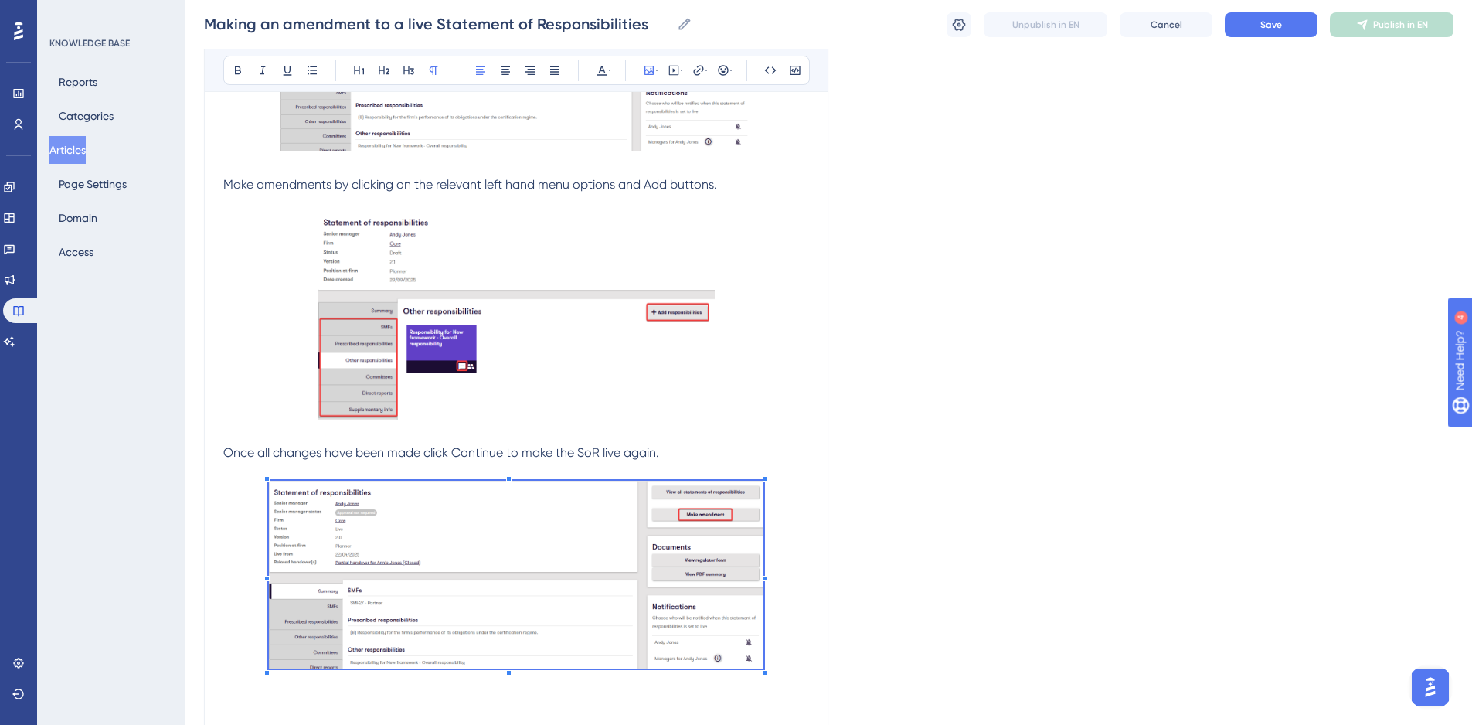
click at [487, 616] on img at bounding box center [516, 575] width 495 height 188
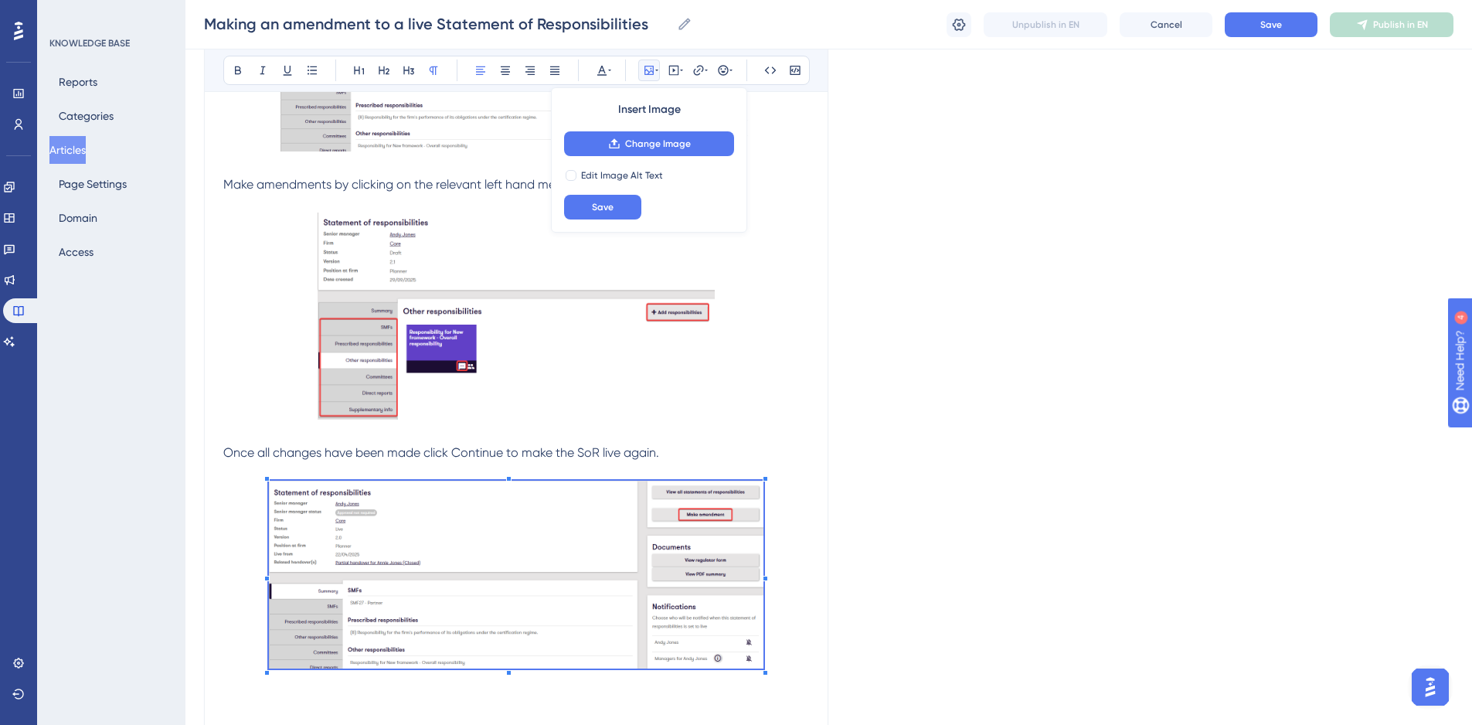
click at [485, 614] on img at bounding box center [516, 575] width 495 height 188
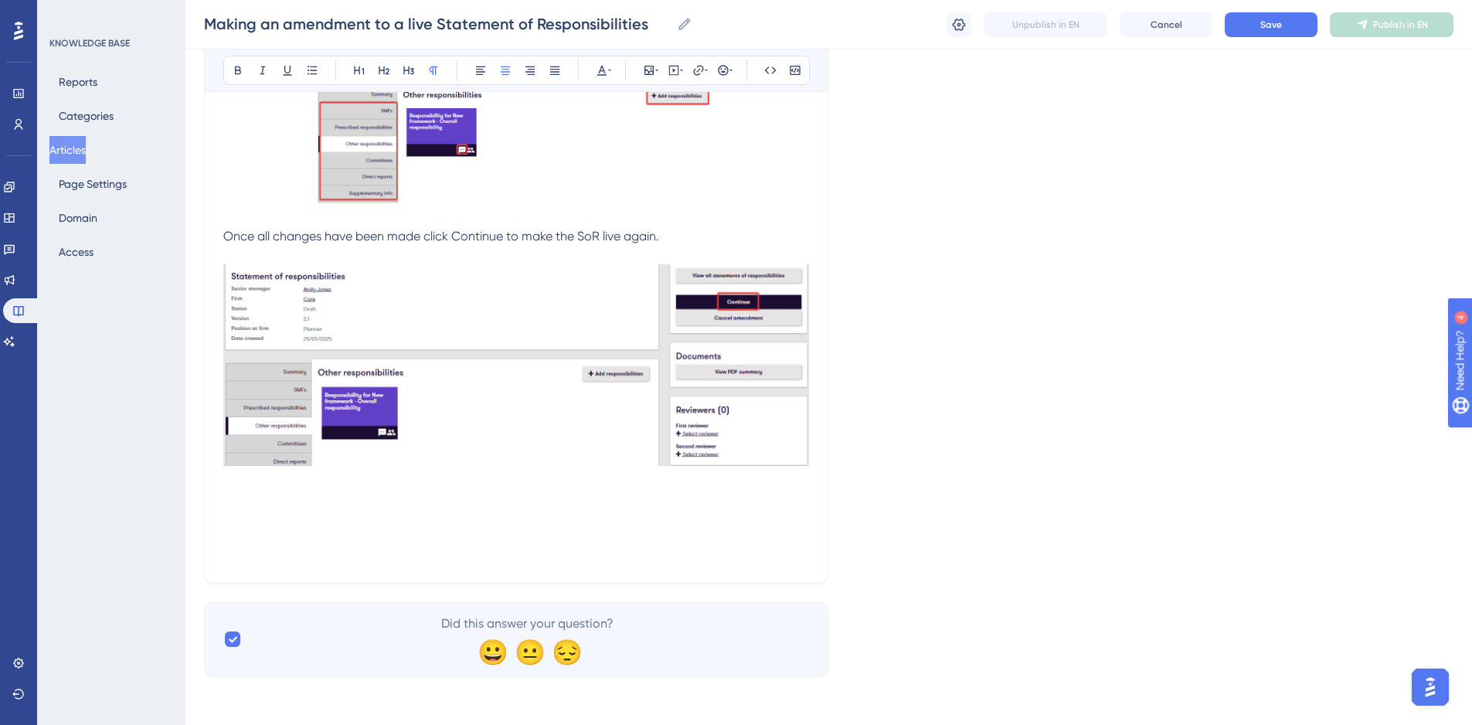
scroll to position [997, 0]
click at [1260, 25] on button "Save" at bounding box center [1271, 24] width 93 height 25
click at [1372, 26] on button "Publish in EN" at bounding box center [1392, 24] width 124 height 25
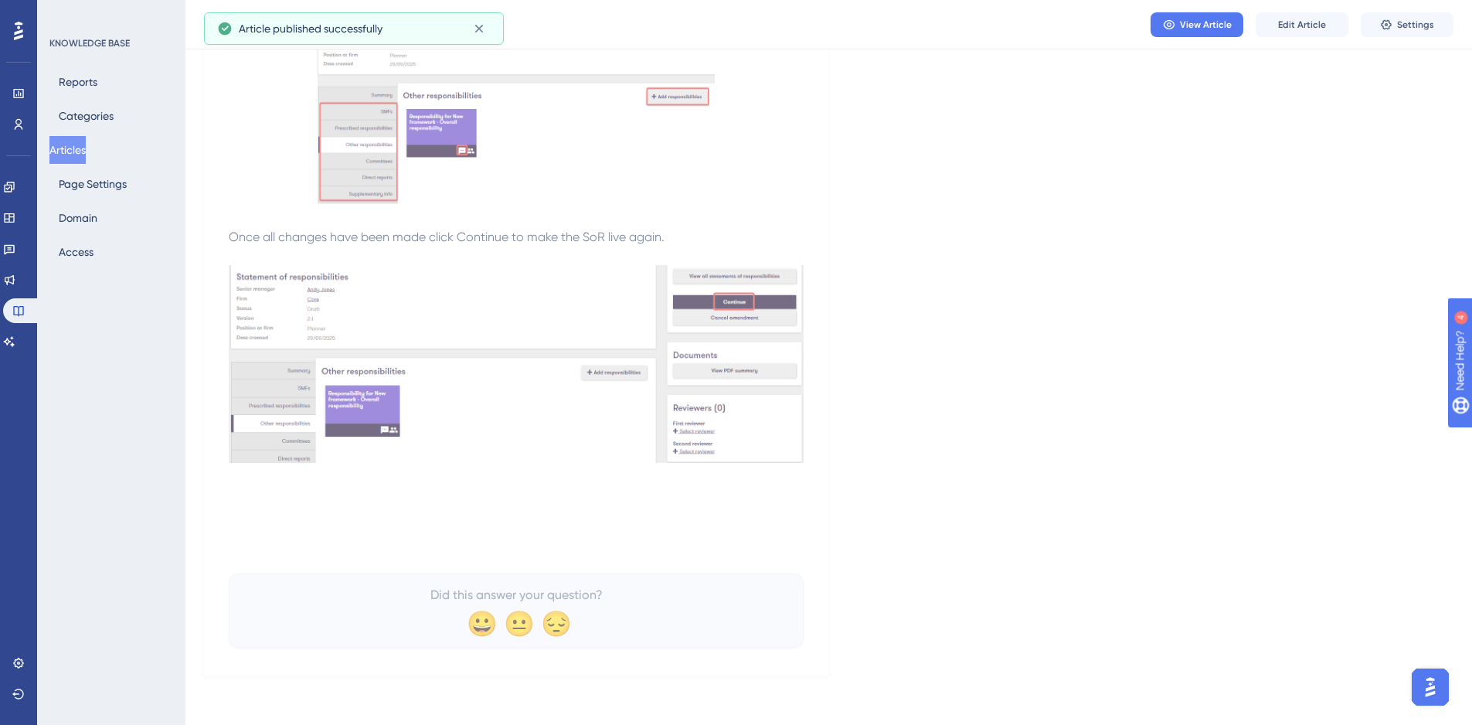
scroll to position [914, 0]
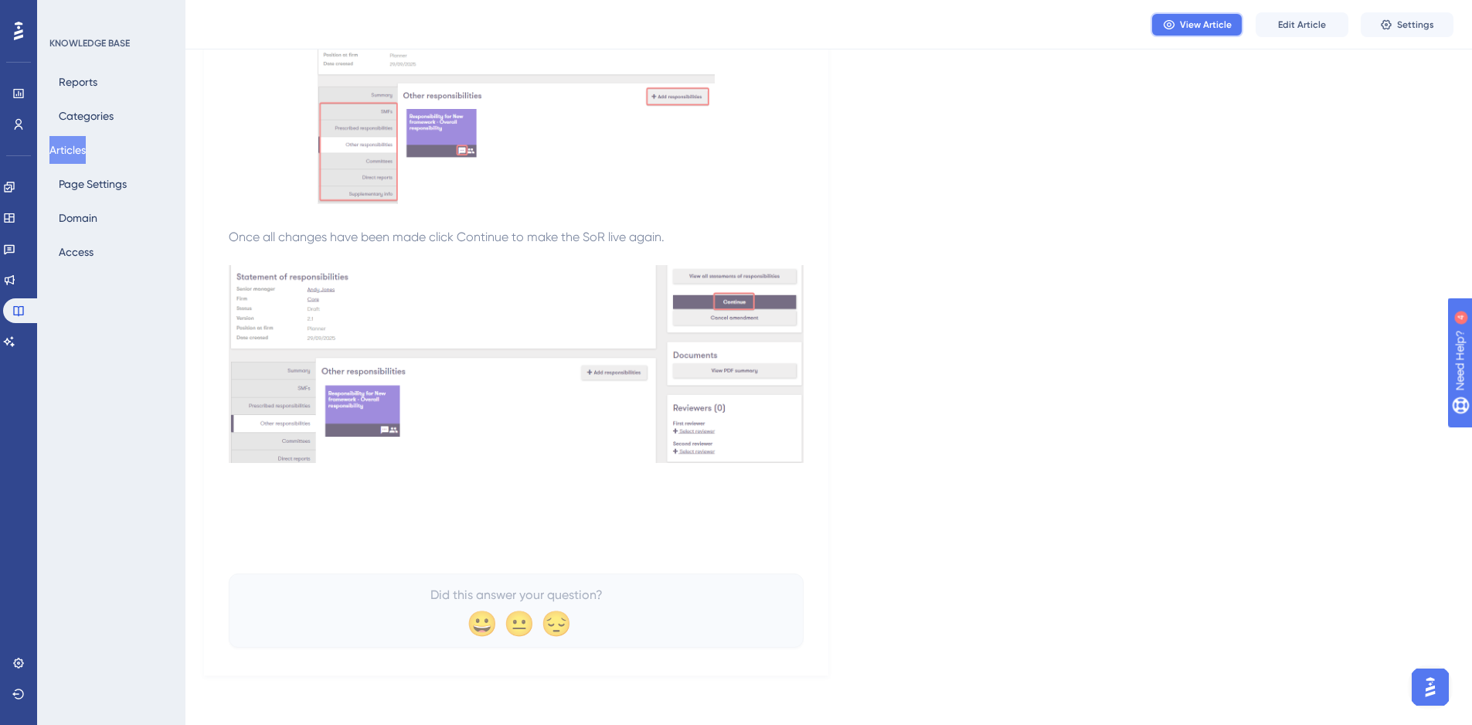
click at [1211, 19] on span "View Article" at bounding box center [1206, 25] width 52 height 12
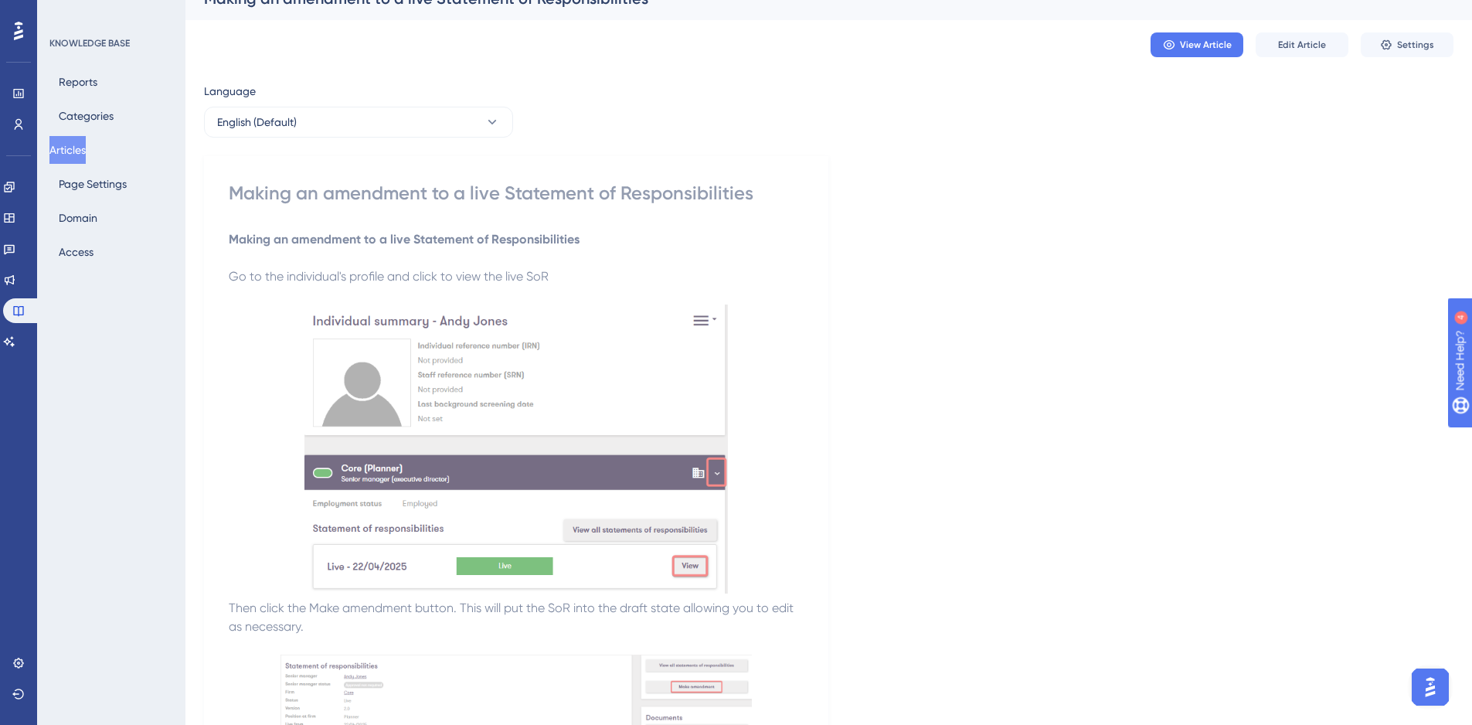
scroll to position [0, 0]
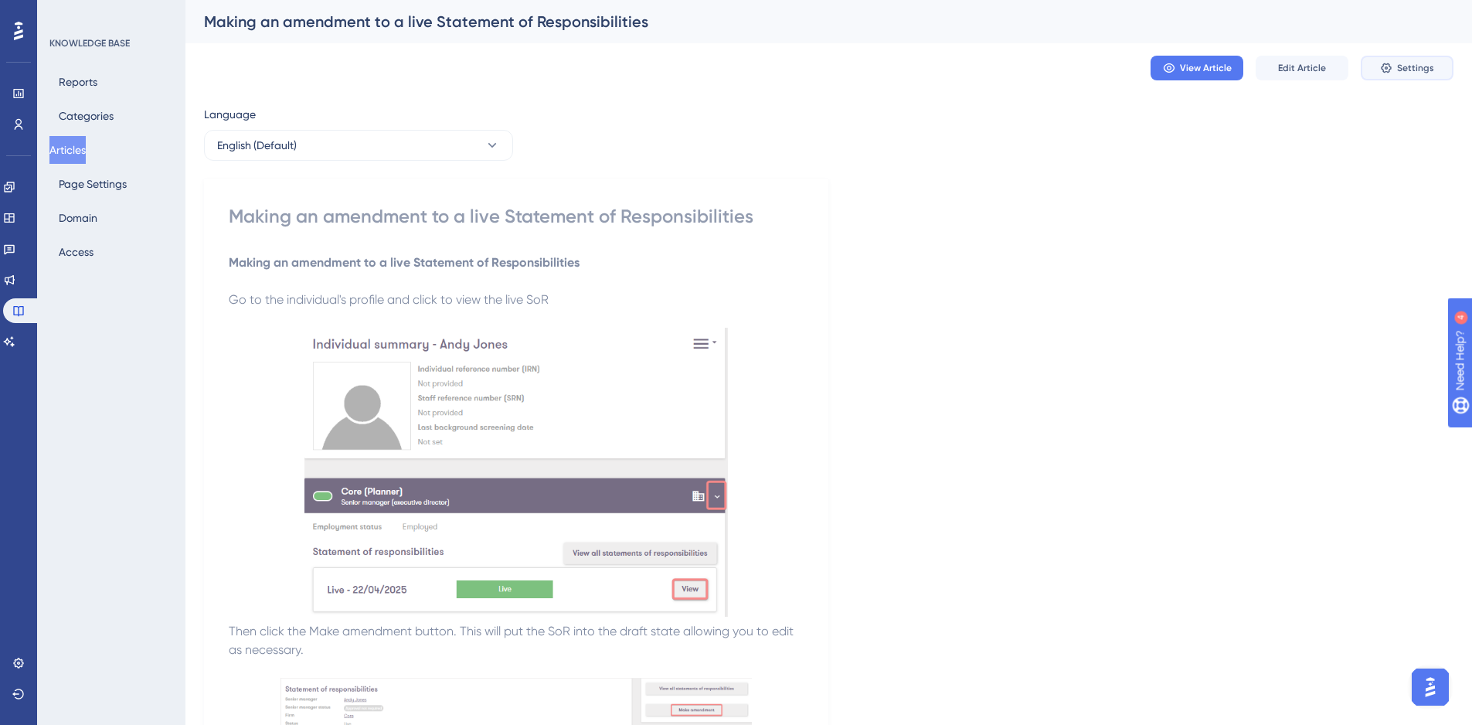
click at [1413, 66] on span "Settings" at bounding box center [1415, 68] width 37 height 12
